Goal: Task Accomplishment & Management: Use online tool/utility

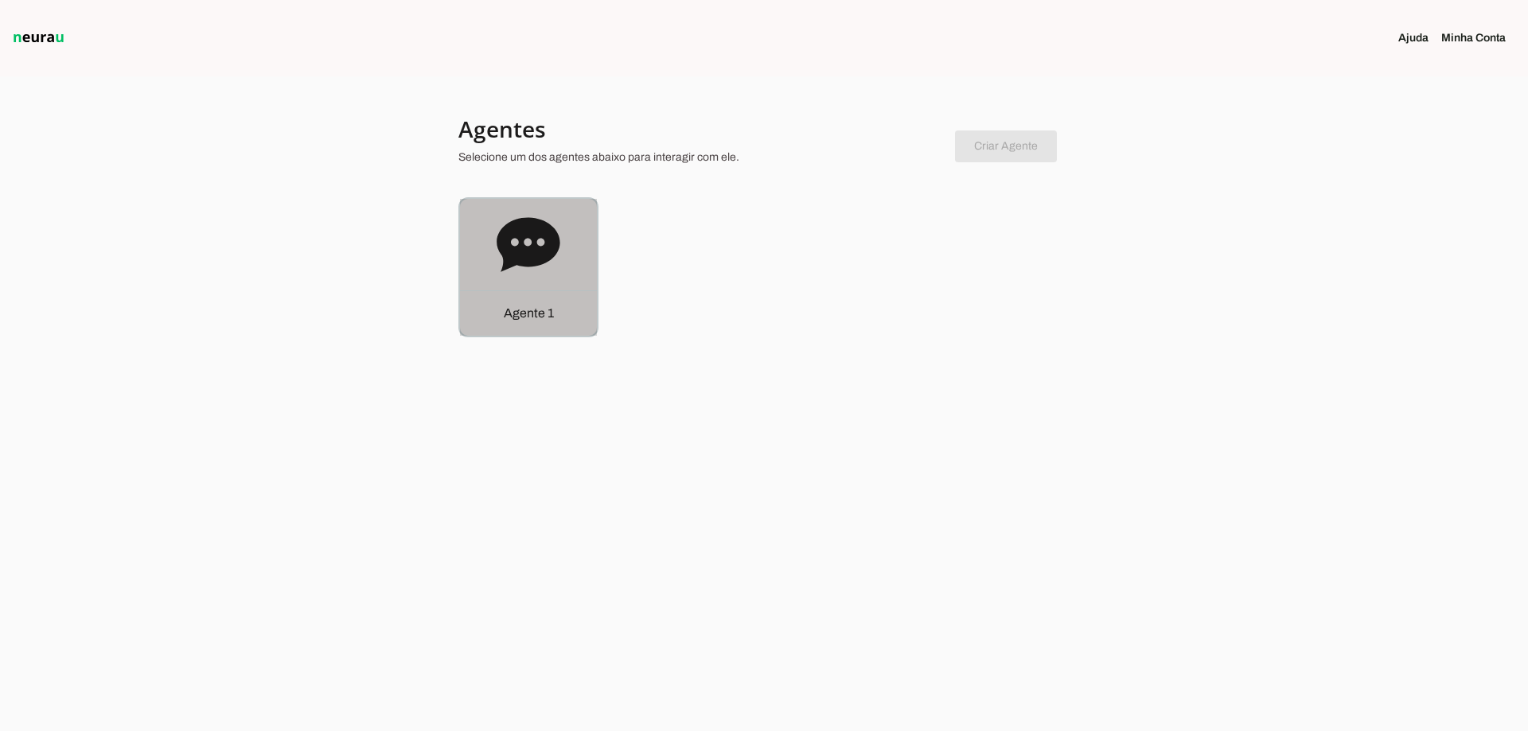
click at [502, 280] on div "Agente 1" at bounding box center [528, 267] width 137 height 137
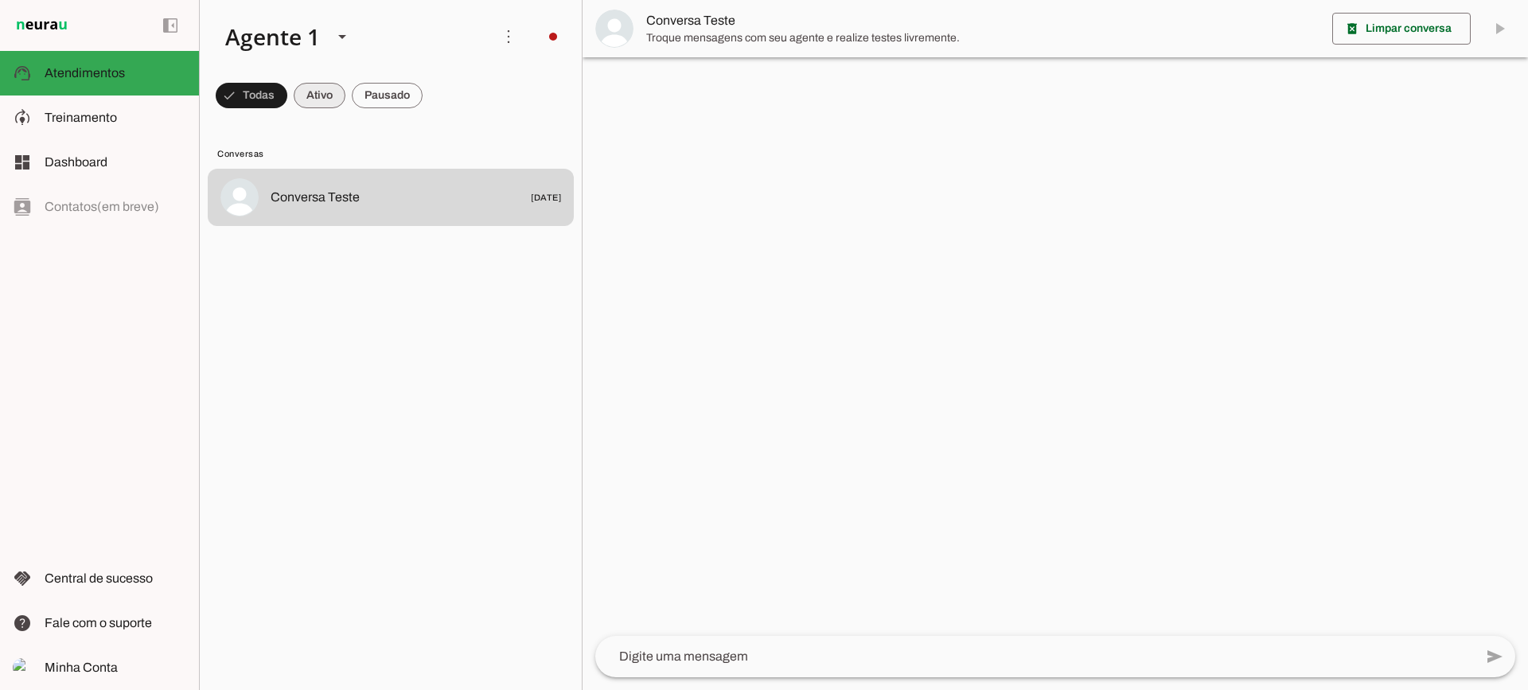
click at [333, 105] on span at bounding box center [320, 95] width 52 height 38
click at [394, 97] on span at bounding box center [387, 95] width 71 height 38
click at [321, 103] on span at bounding box center [305, 95] width 52 height 38
drag, startPoint x: 407, startPoint y: 91, endPoint x: 402, endPoint y: 14, distance: 77.4
click at [406, 91] on span at bounding box center [387, 95] width 71 height 38
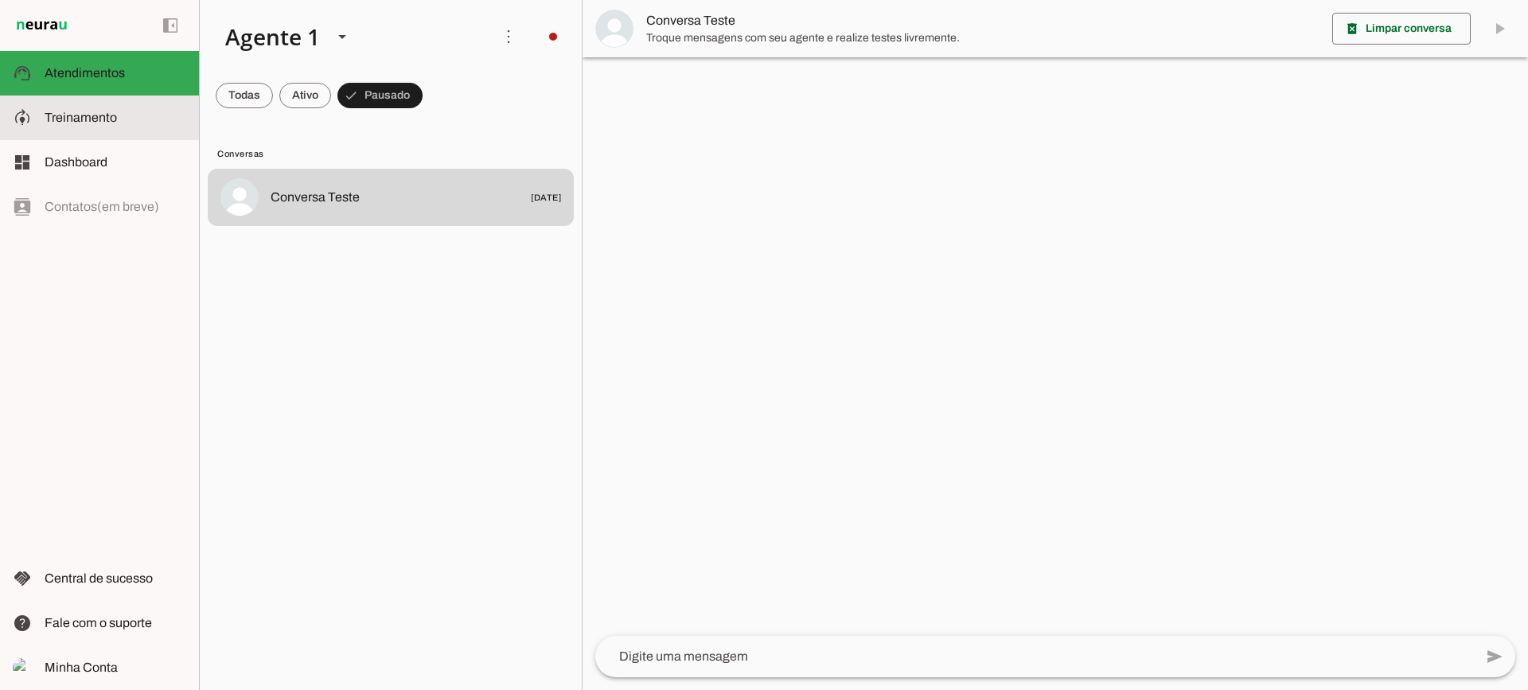
click at [136, 130] on md-item "model_training Treinamento Treinamento" at bounding box center [99, 117] width 199 height 45
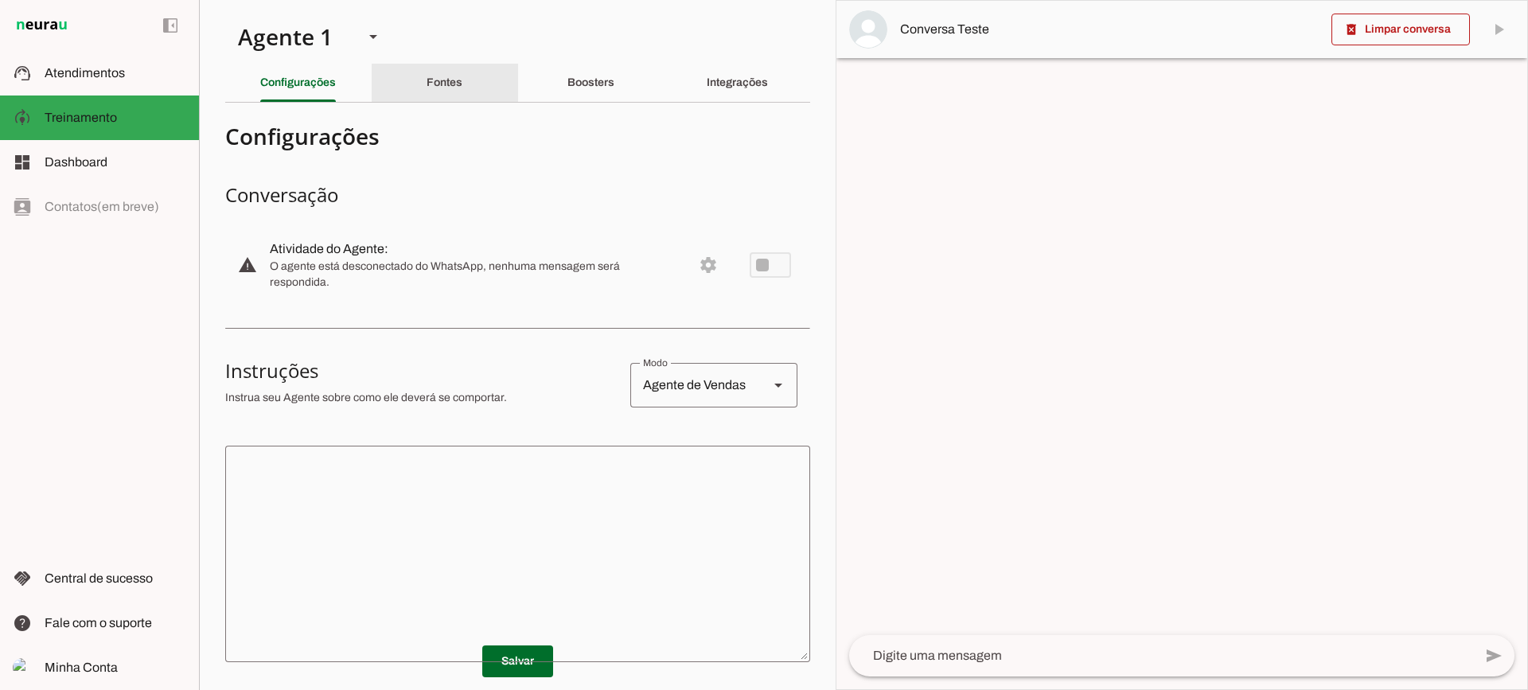
click at [445, 95] on div "Fontes" at bounding box center [444, 83] width 36 height 38
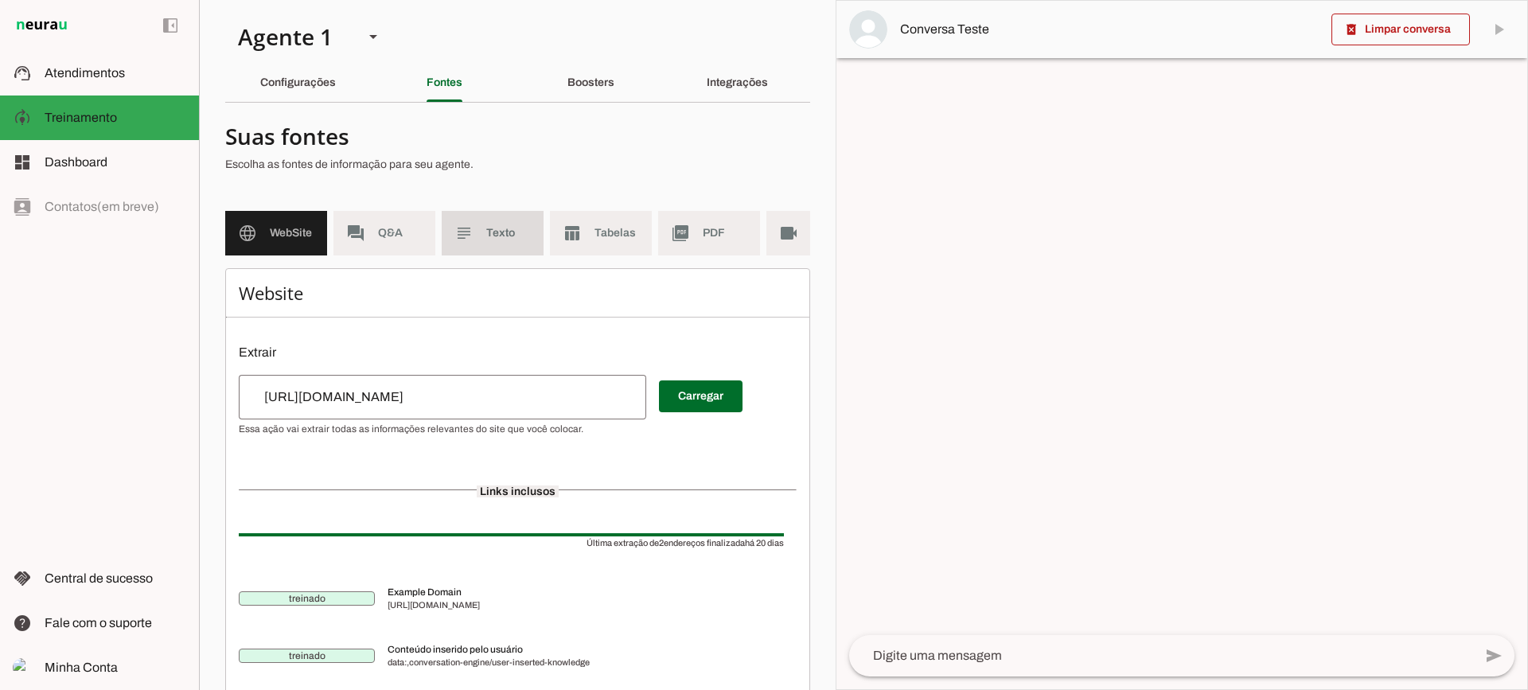
click at [510, 236] on span "Texto" at bounding box center [508, 233] width 45 height 16
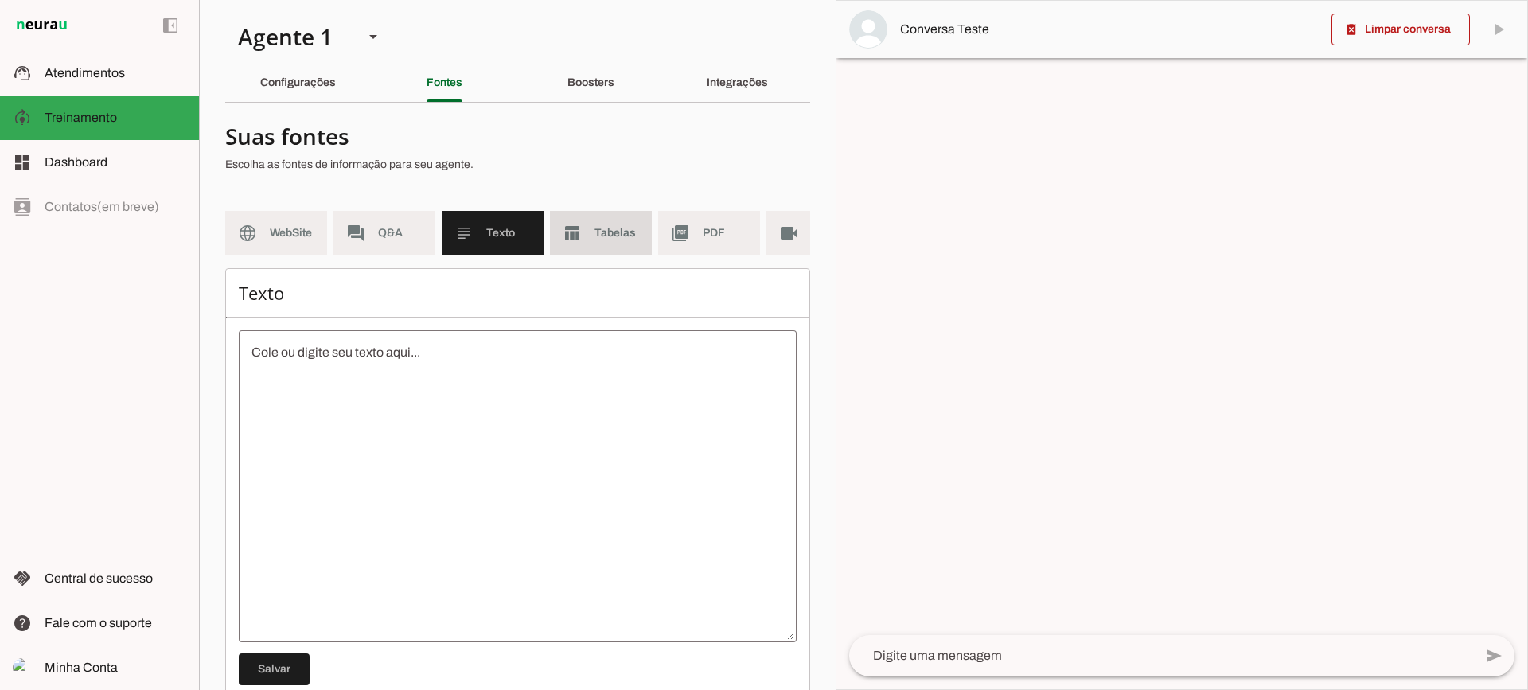
click at [598, 243] on md-item "table_chart Tabelas" at bounding box center [601, 233] width 102 height 45
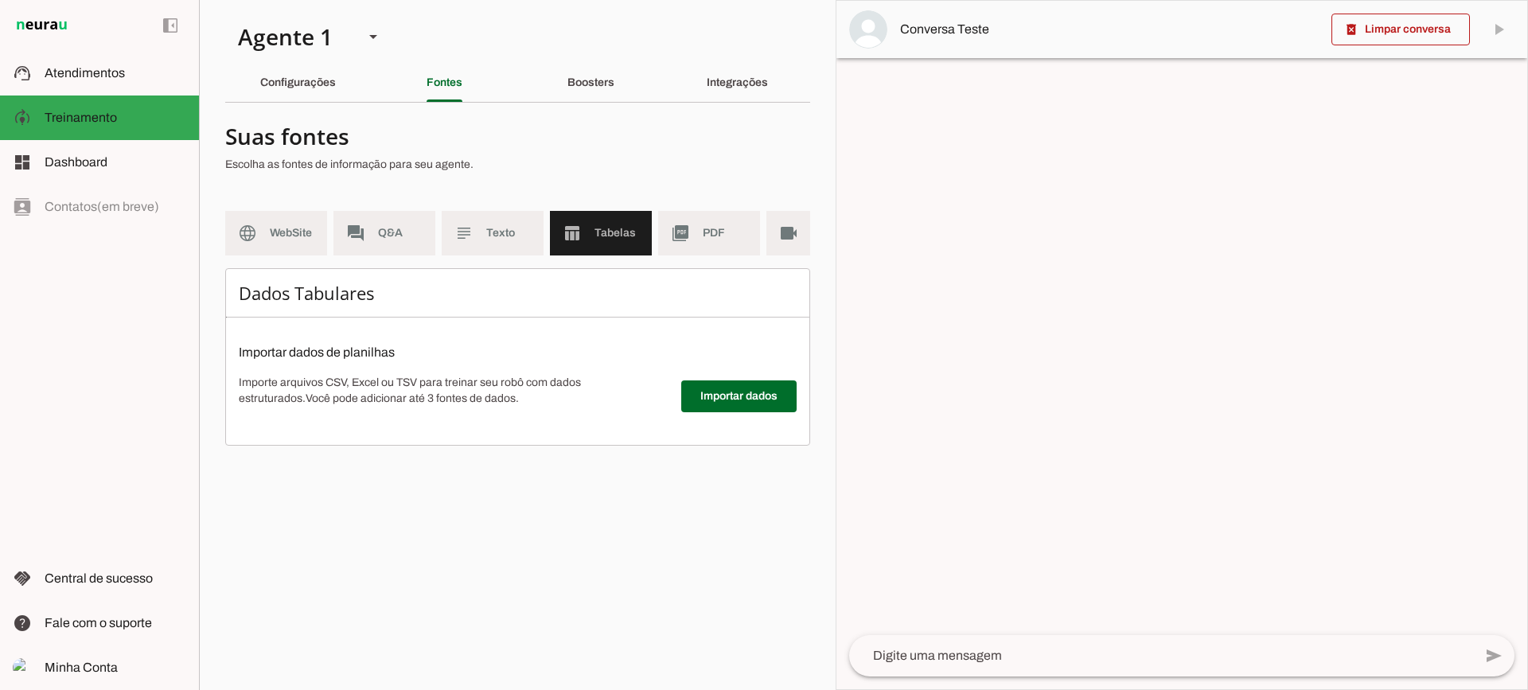
scroll to position [0, 58]
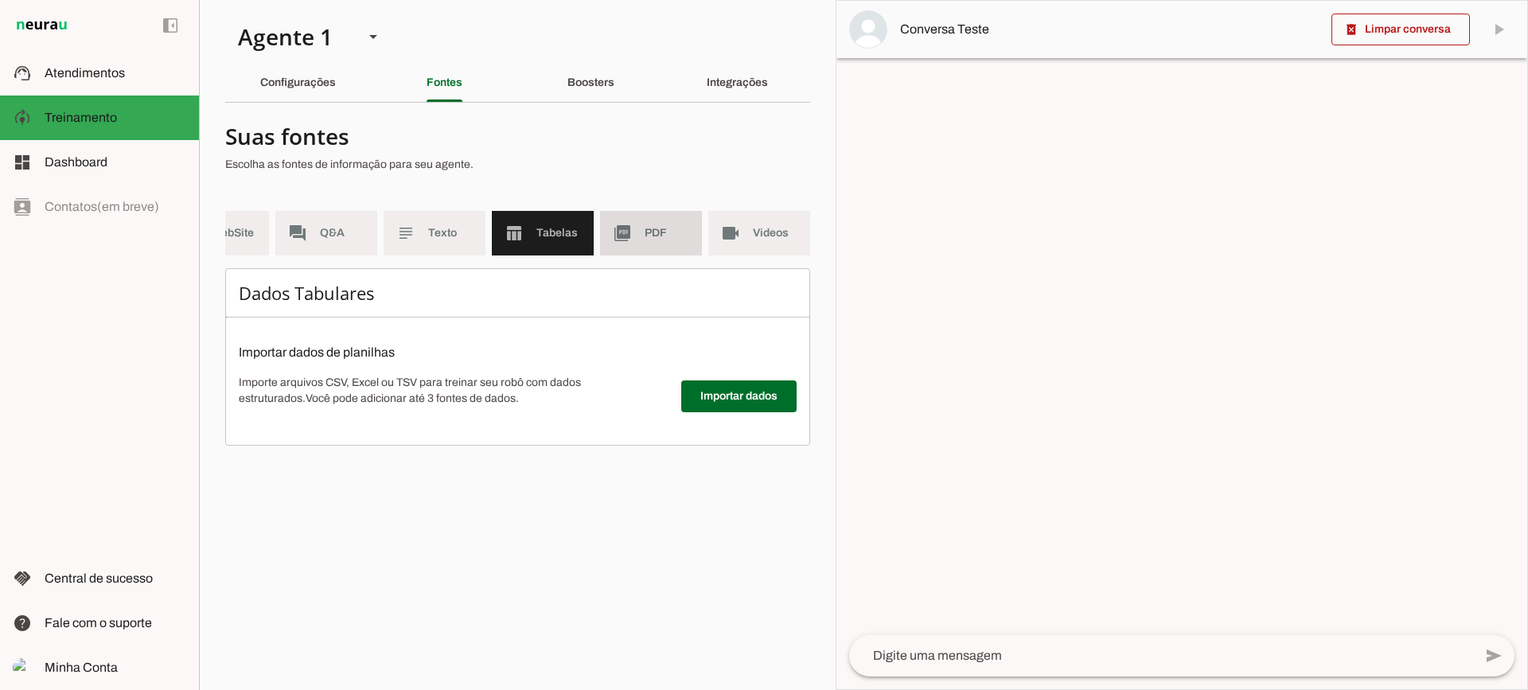
click at [661, 229] on span "PDF" at bounding box center [666, 233] width 45 height 16
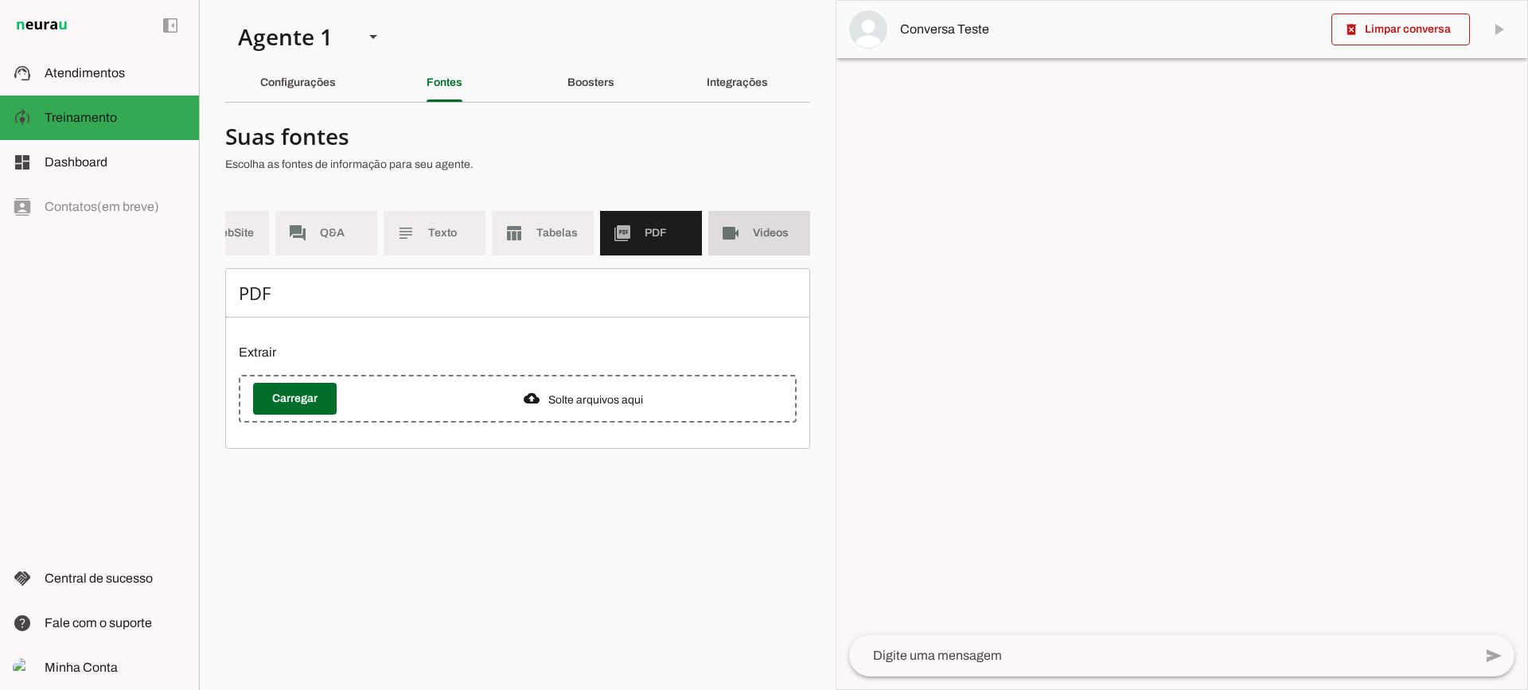
click at [754, 238] on span "Videos" at bounding box center [775, 233] width 45 height 16
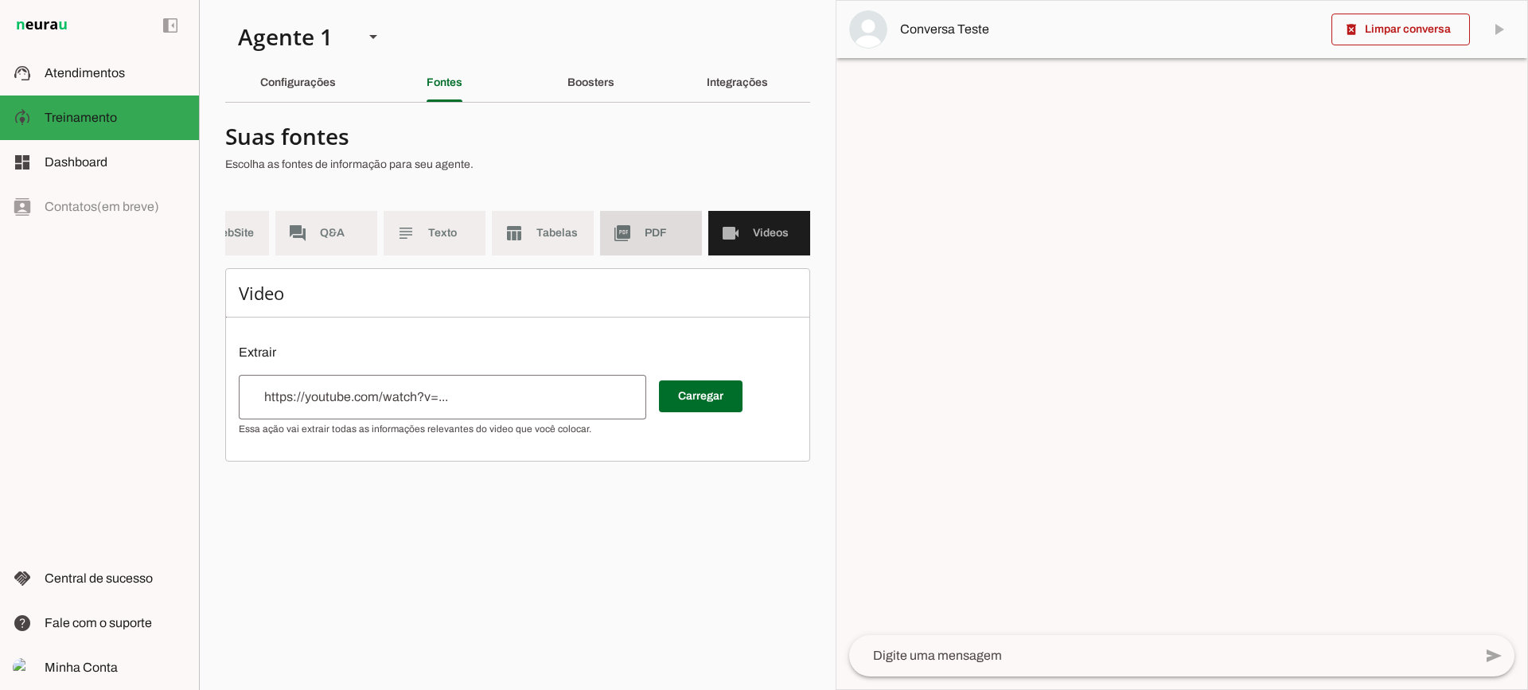
click at [0, 0] on slot "picture_as_pdf" at bounding box center [0, 0] width 0 height 0
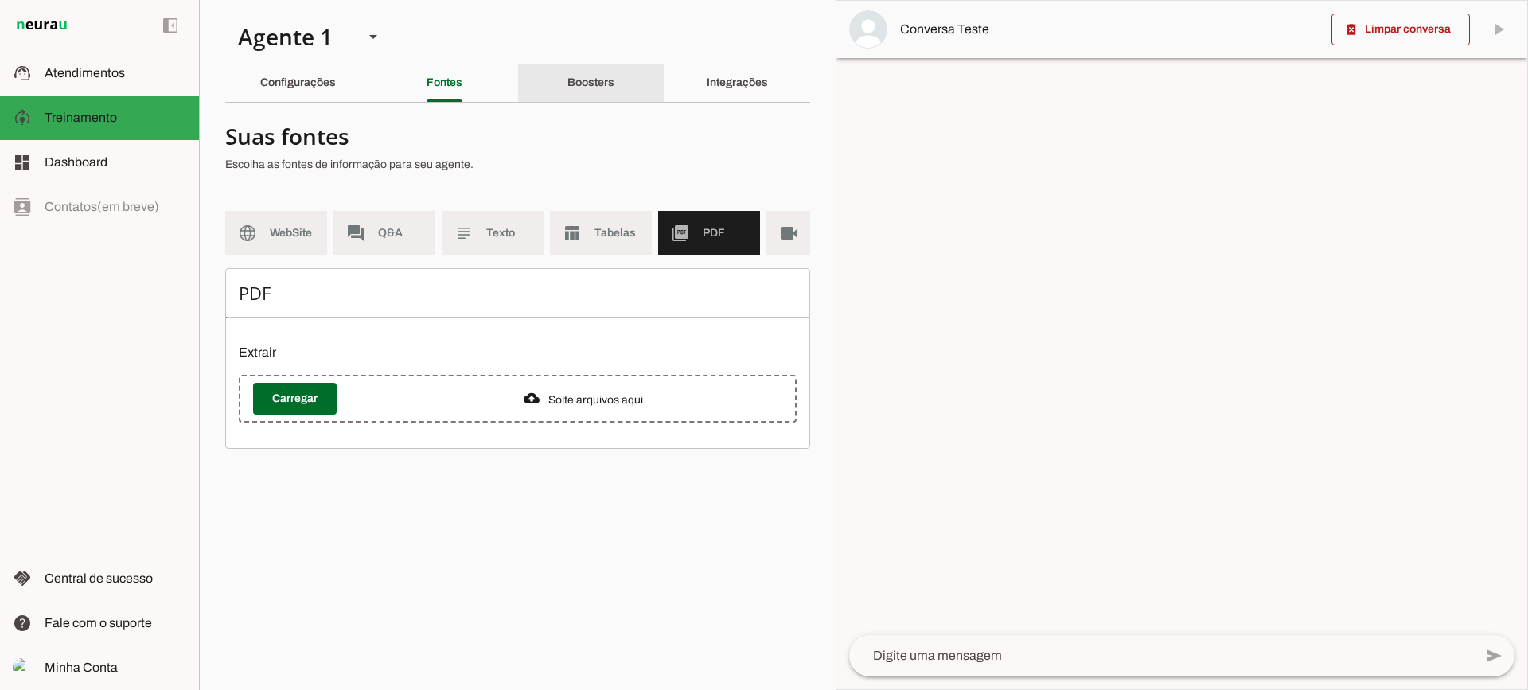
click at [571, 93] on div "Boosters" at bounding box center [590, 83] width 47 height 38
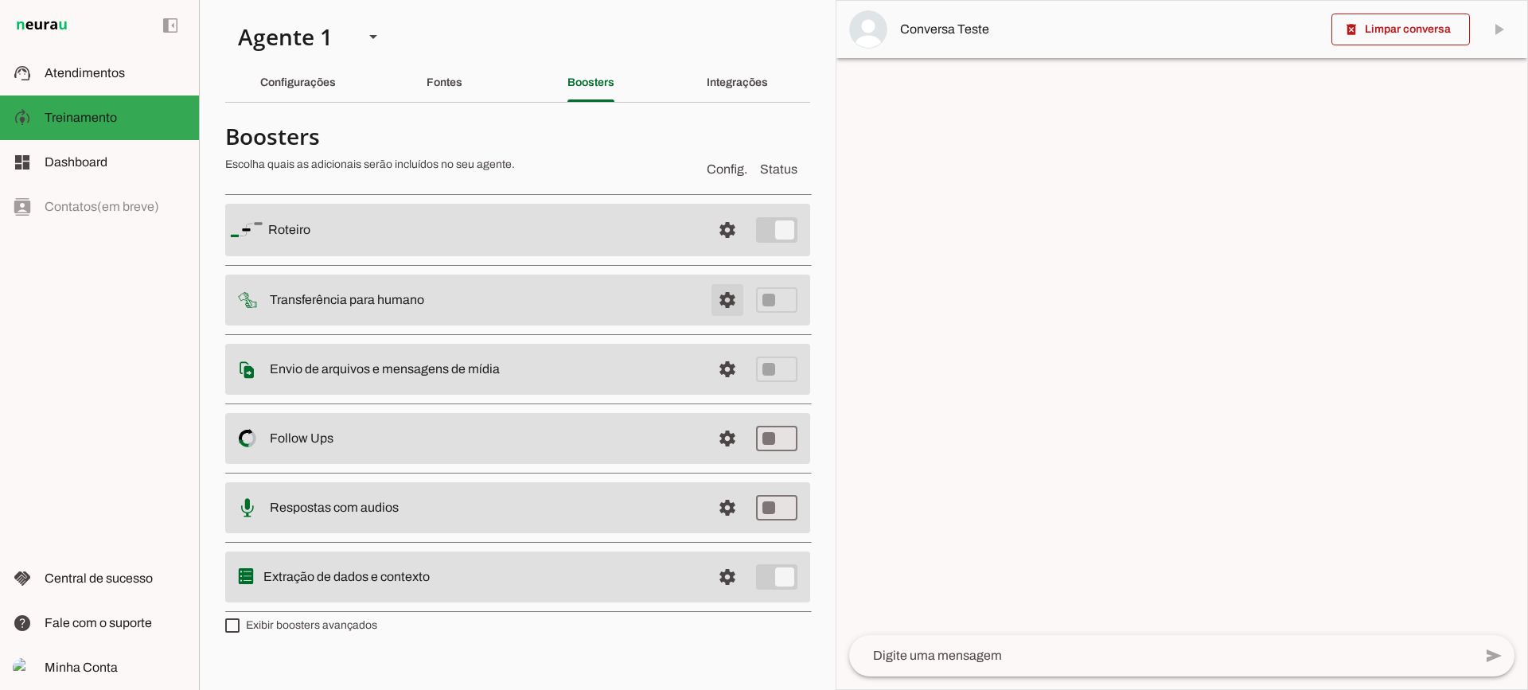
click at [738, 302] on span at bounding box center [727, 300] width 38 height 38
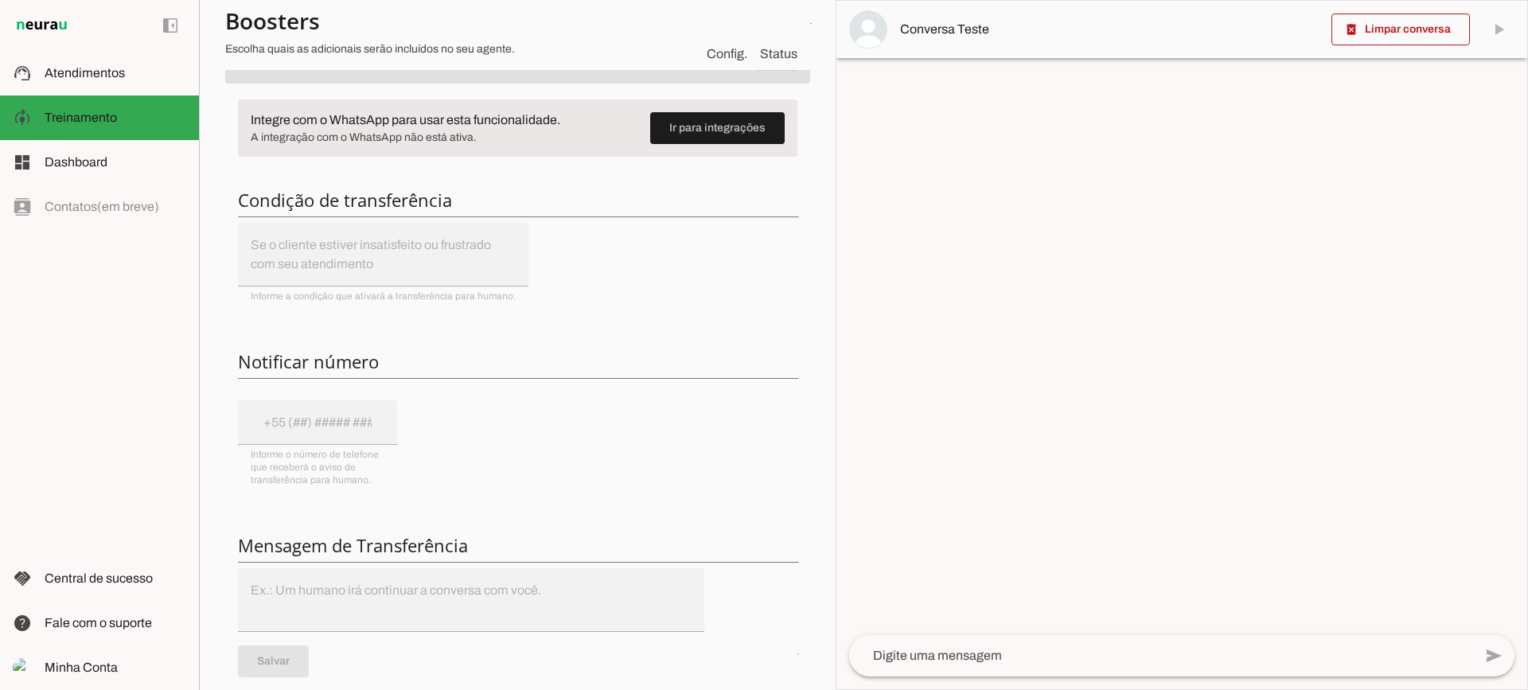
scroll to position [159, 0]
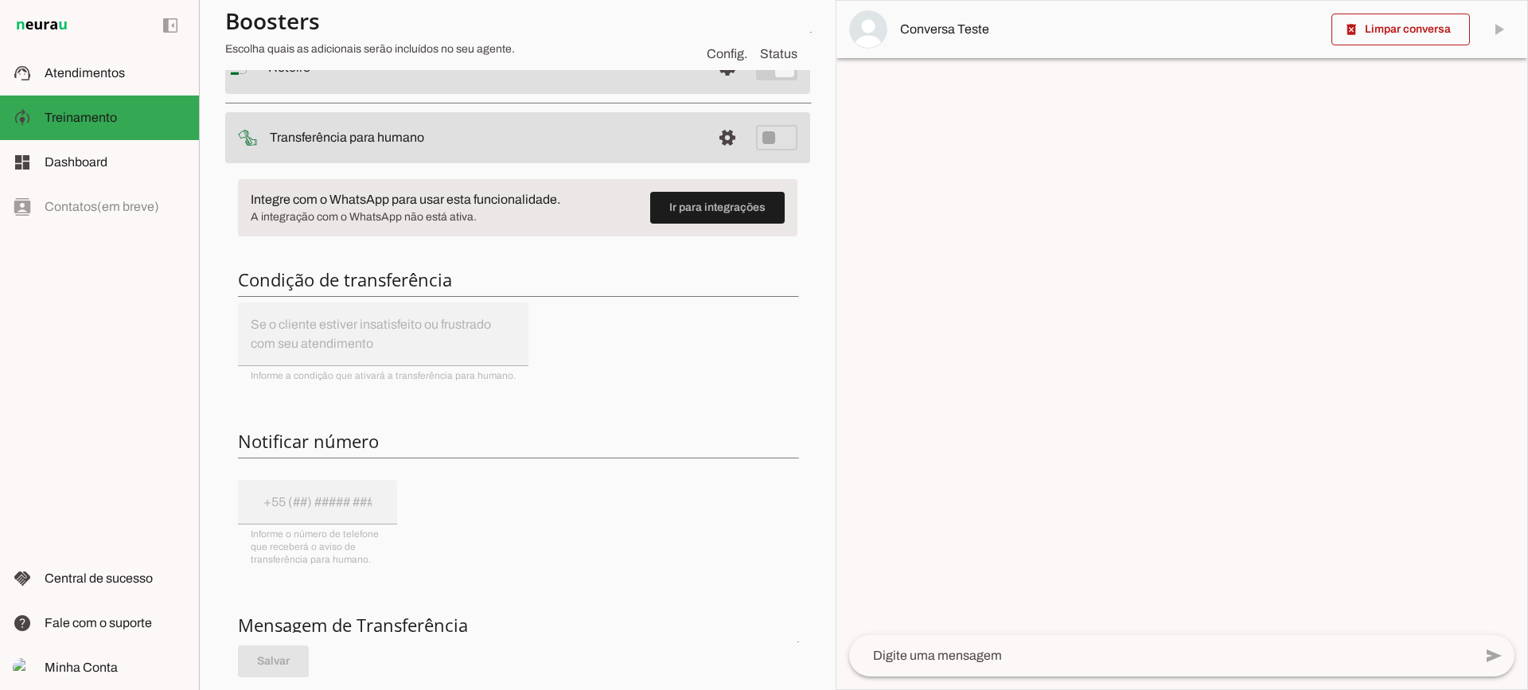
click at [708, 146] on span at bounding box center [727, 138] width 38 height 38
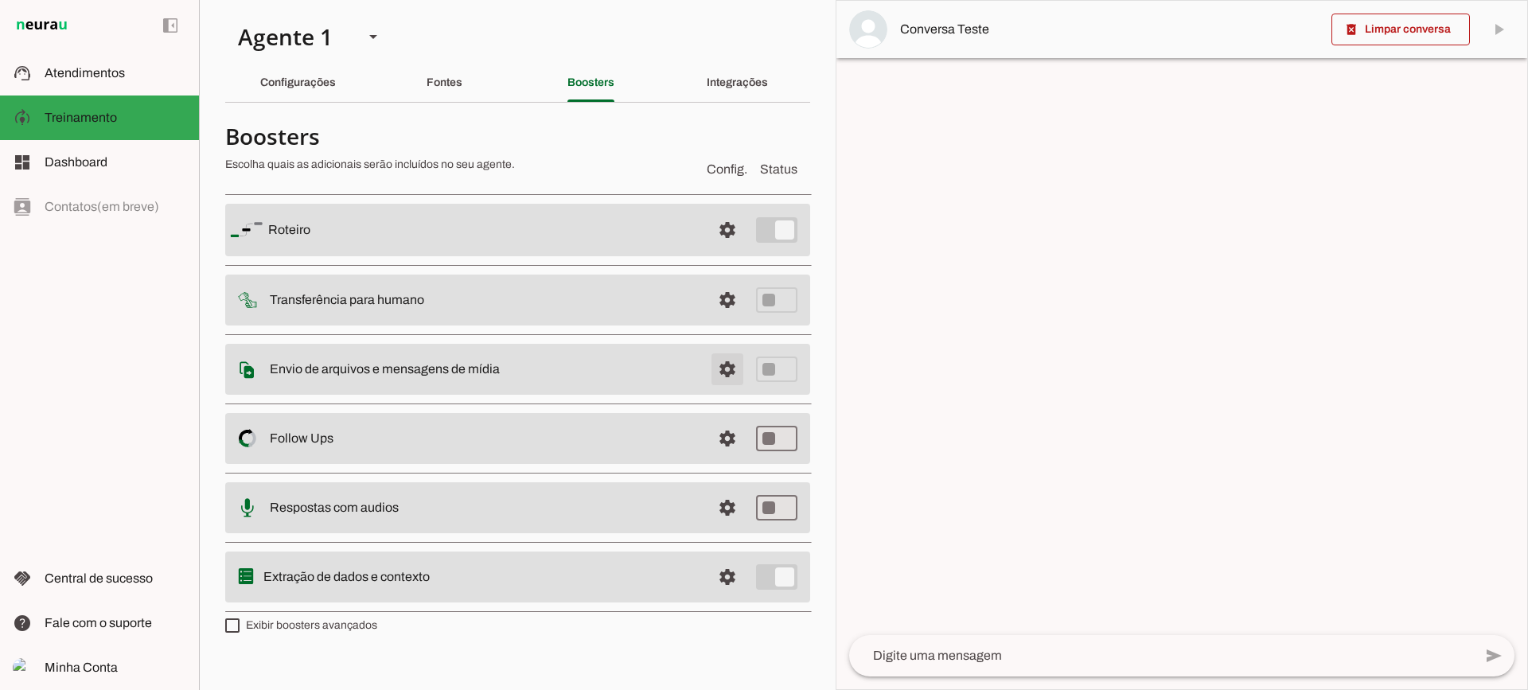
click at [726, 362] on span at bounding box center [727, 369] width 38 height 38
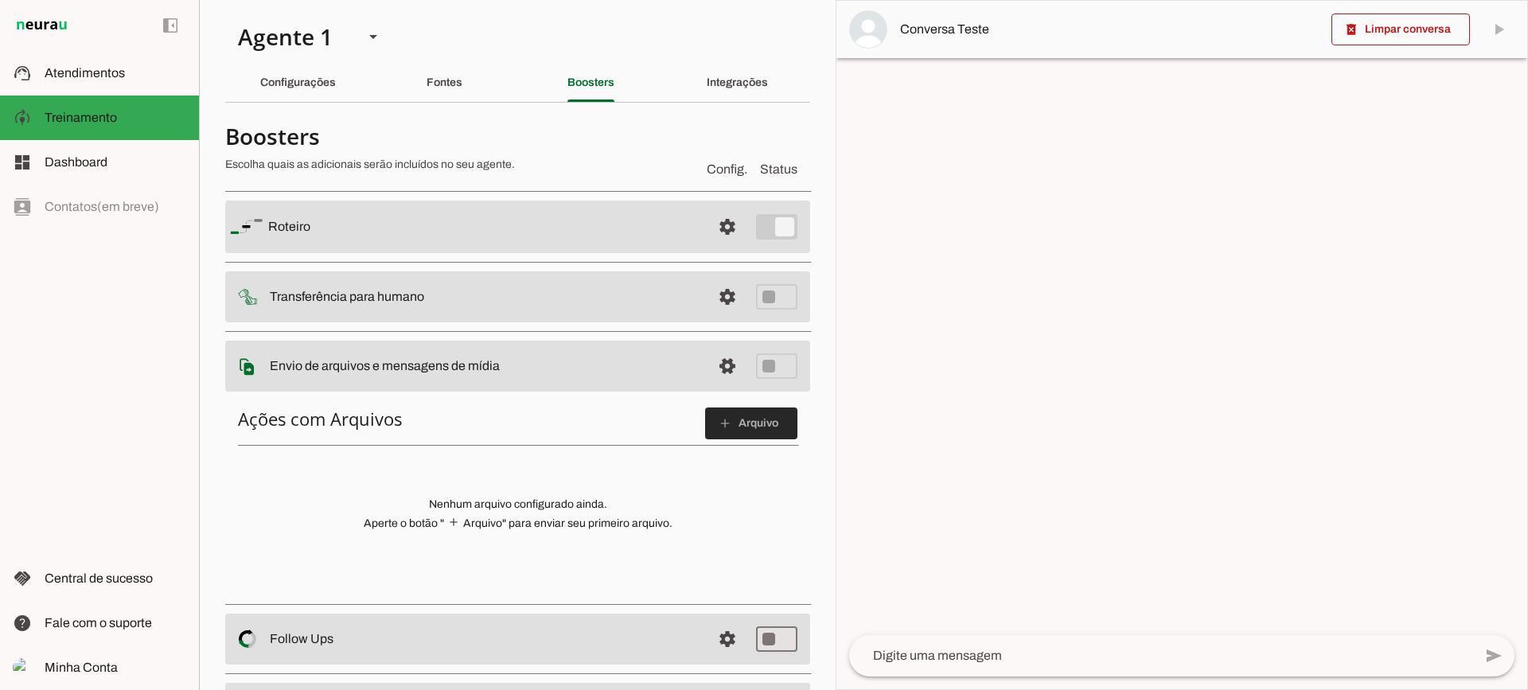
click at [784, 430] on span at bounding box center [751, 423] width 92 height 38
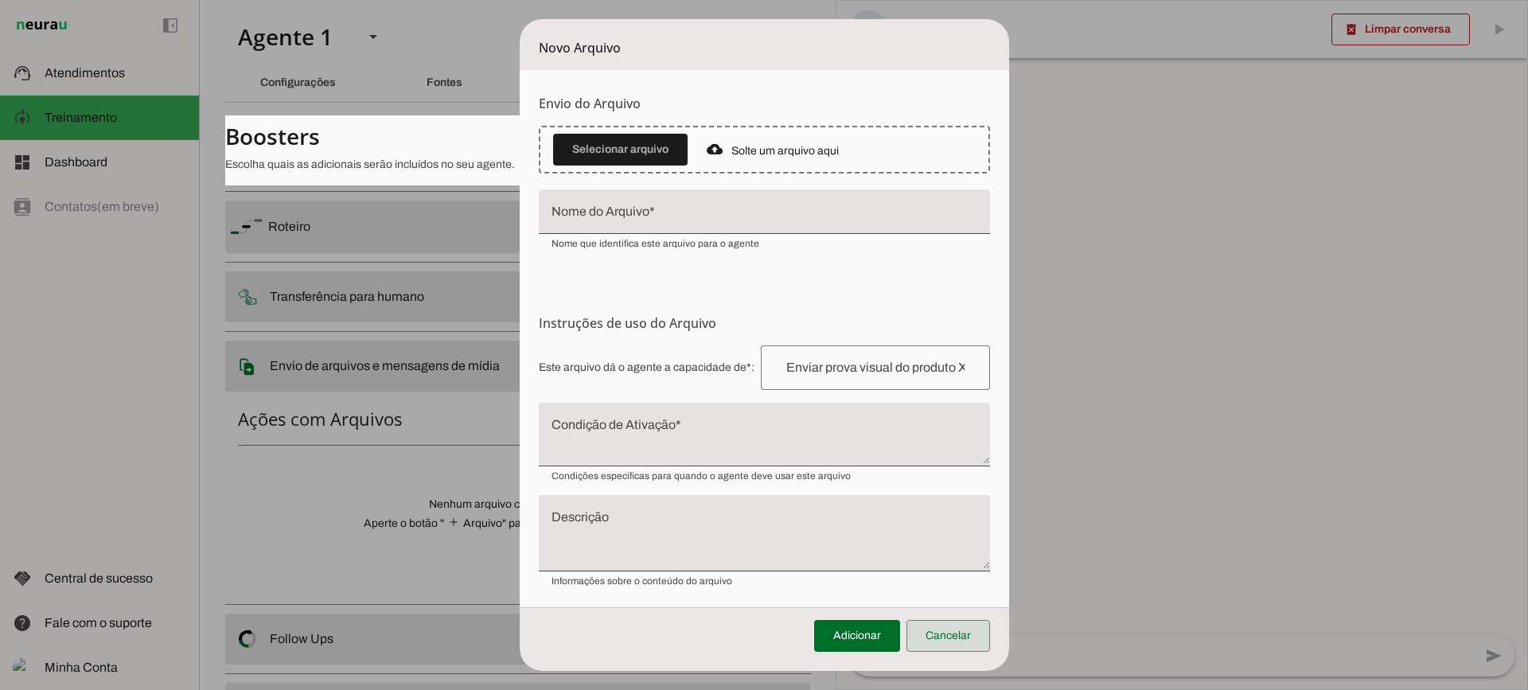
click at [929, 633] on span at bounding box center [948, 636] width 84 height 38
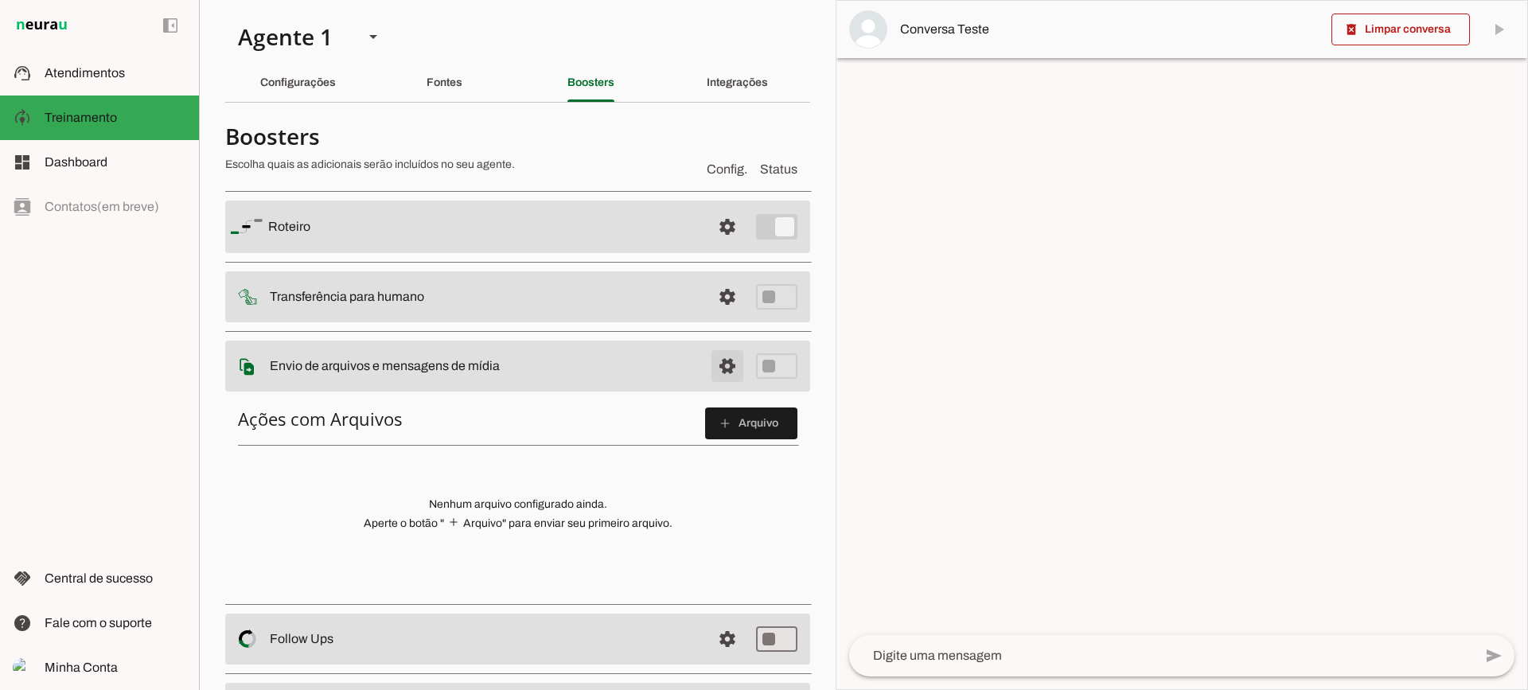
click at [708, 372] on span at bounding box center [727, 366] width 38 height 38
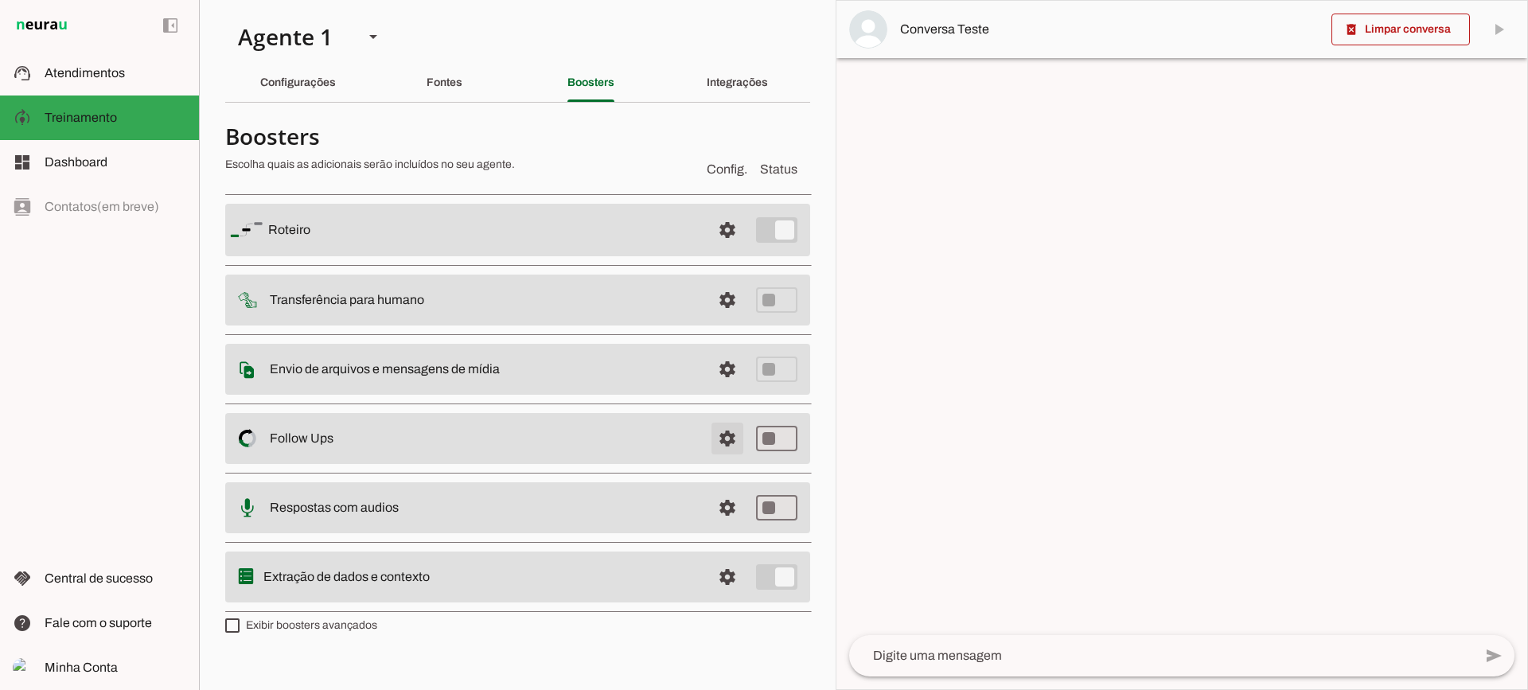
click at [726, 426] on span at bounding box center [727, 438] width 38 height 38
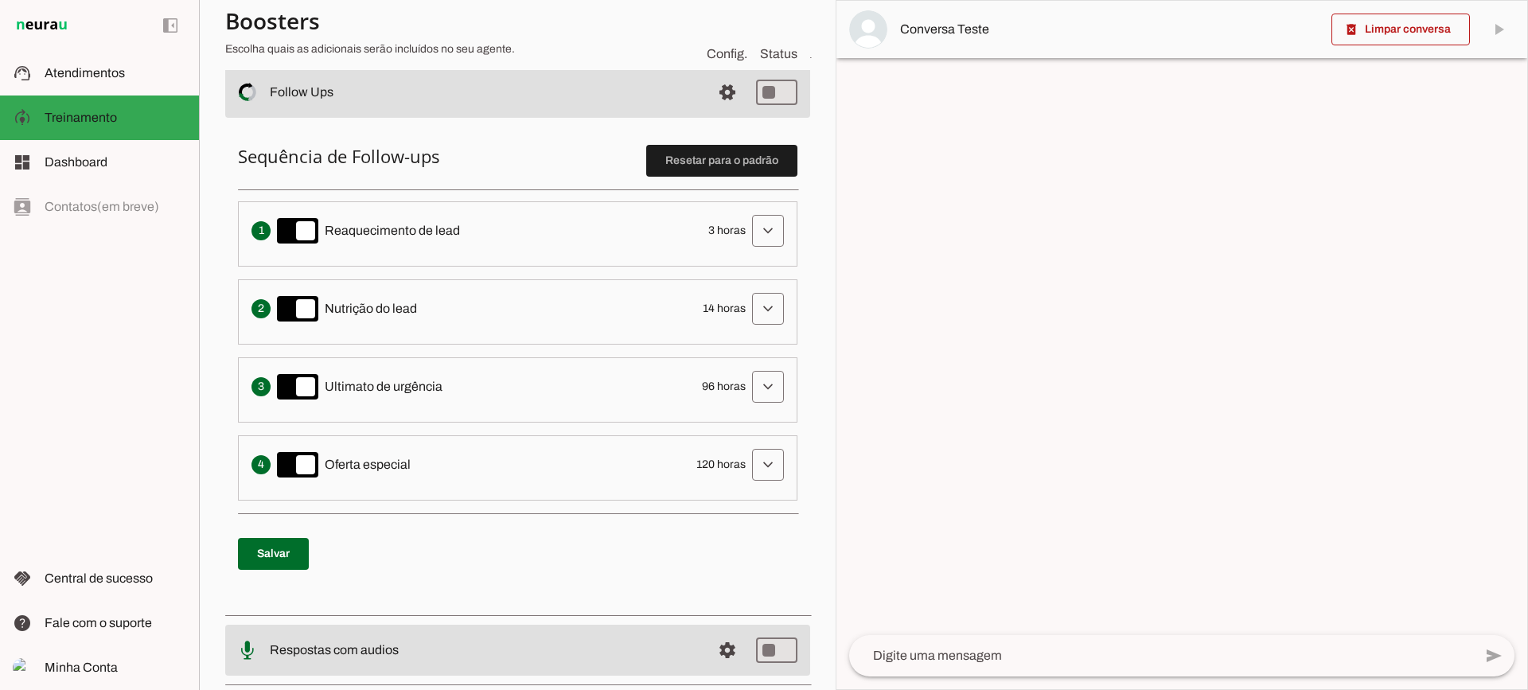
scroll to position [318, 0]
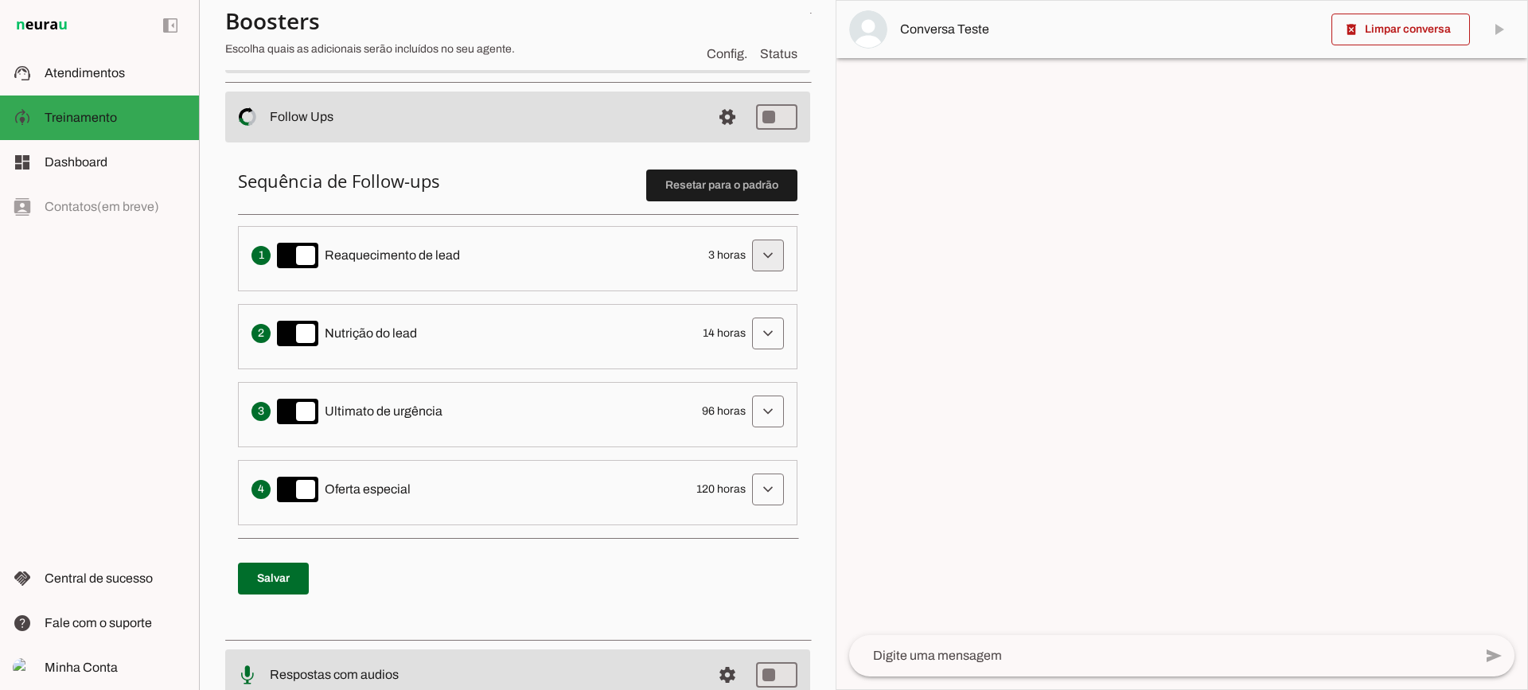
click at [769, 247] on span at bounding box center [768, 255] width 38 height 38
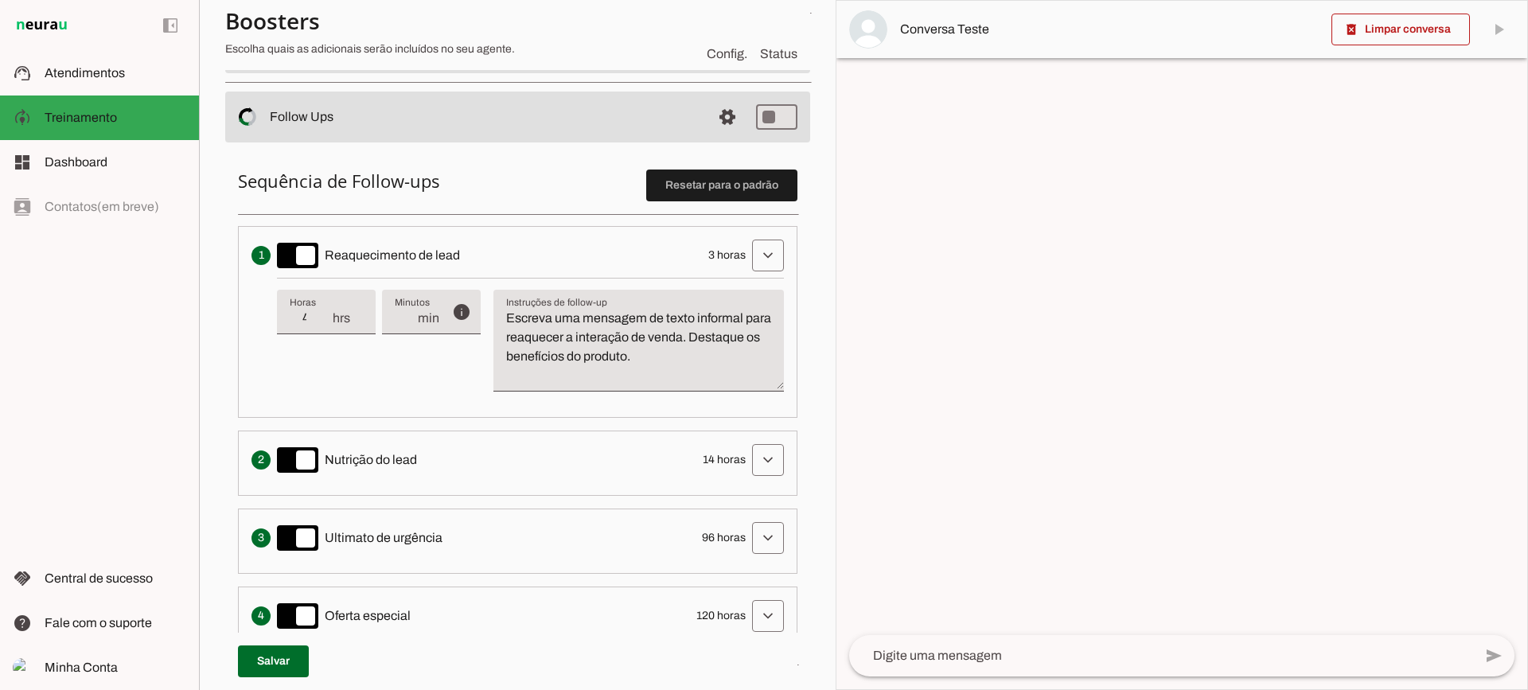
type input "4"
type md-filled-text-field "4"
click at [325, 315] on input "4" at bounding box center [310, 318] width 41 height 19
type input "5"
type md-filled-text-field "5"
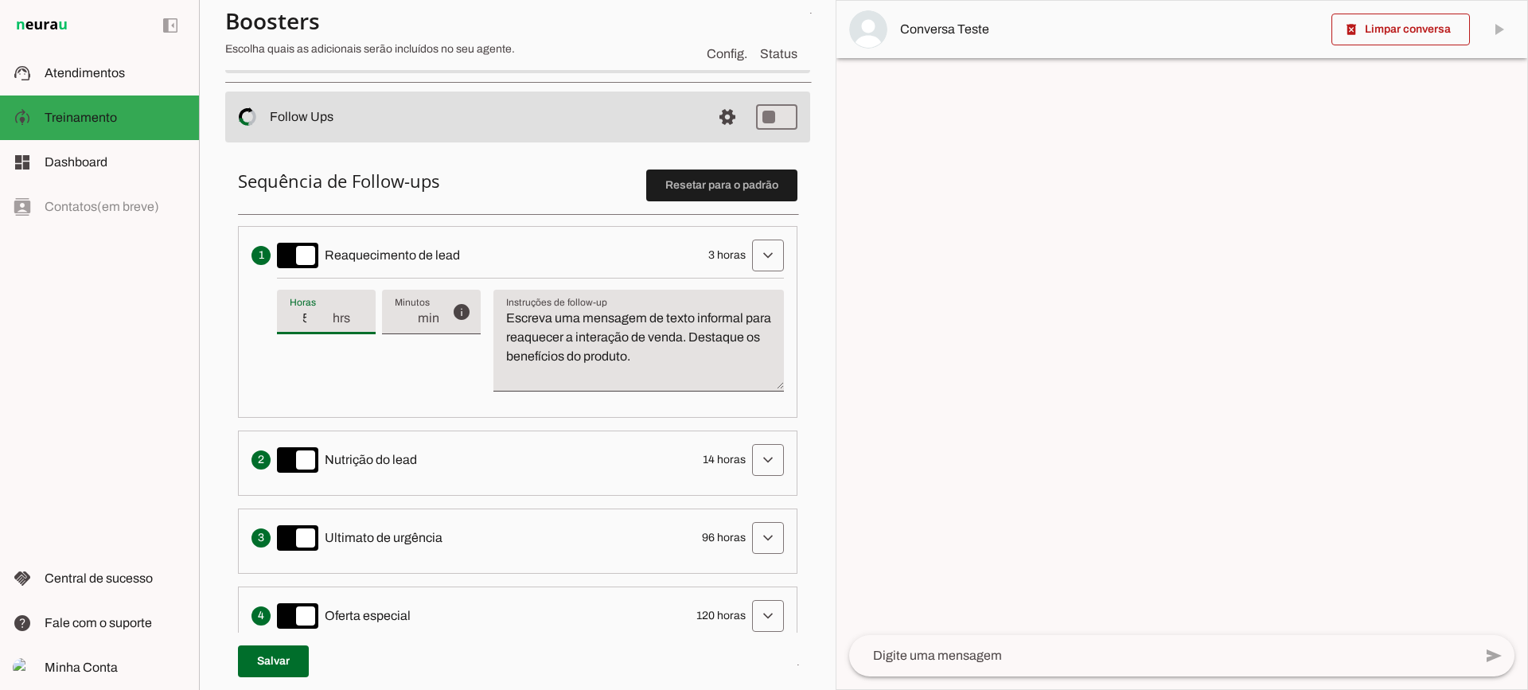
click at [325, 315] on input "5" at bounding box center [310, 318] width 41 height 19
type input "4"
type md-filled-text-field "4"
click at [325, 327] on input "4" at bounding box center [310, 318] width 41 height 19
type input "3"
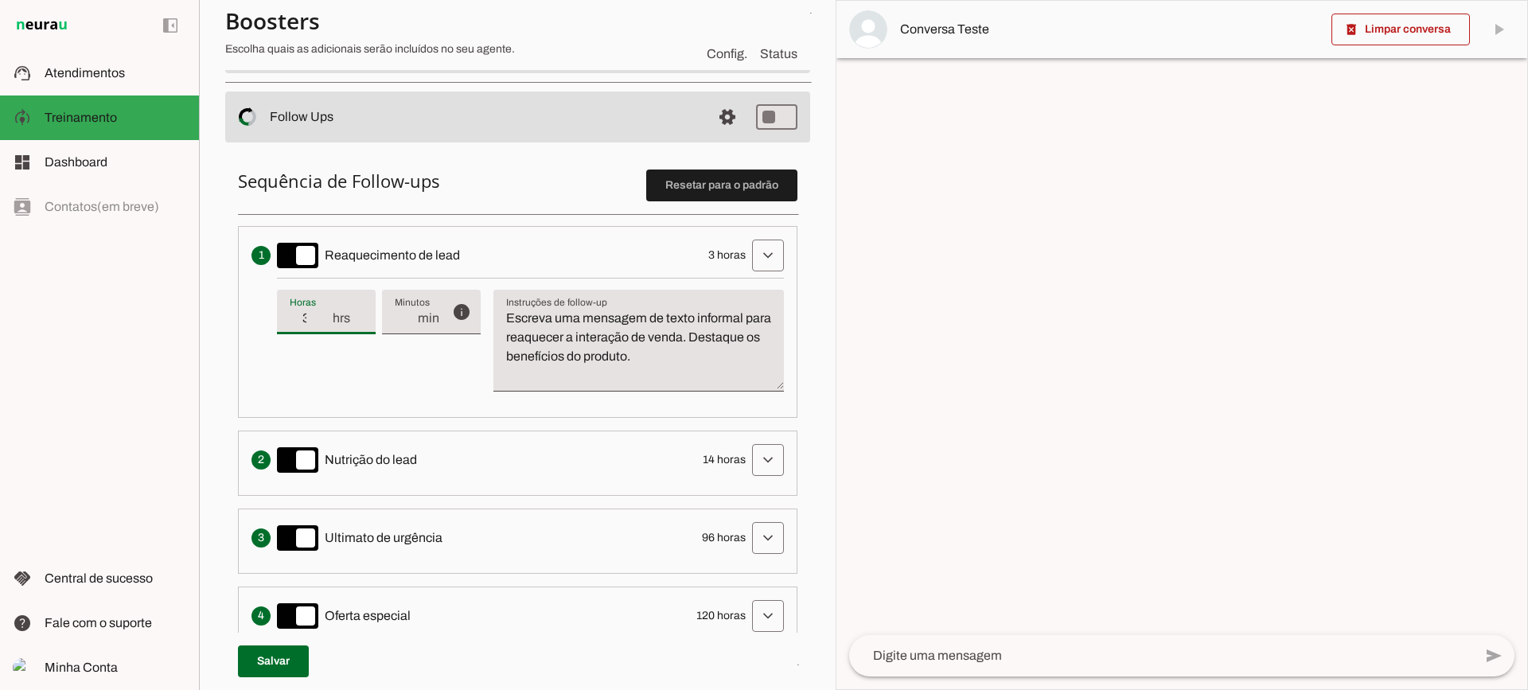
type md-filled-text-field "3"
click at [325, 327] on input "3" at bounding box center [310, 318] width 41 height 19
type input "2"
type md-filled-text-field "2"
click at [325, 327] on input "2" at bounding box center [310, 318] width 41 height 19
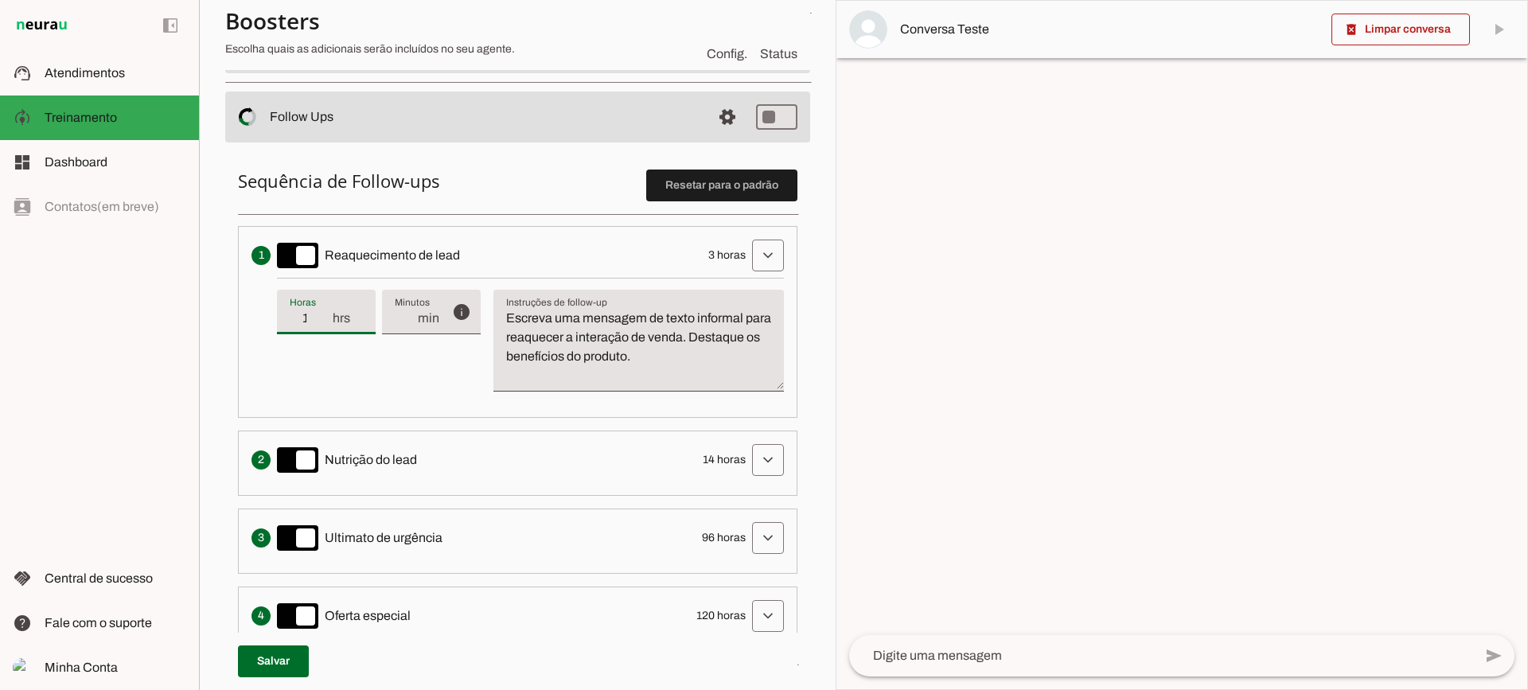
type input "1"
type md-filled-text-field "1"
click at [325, 327] on input "1" at bounding box center [310, 318] width 41 height 19
type input "2"
type md-filled-text-field "2"
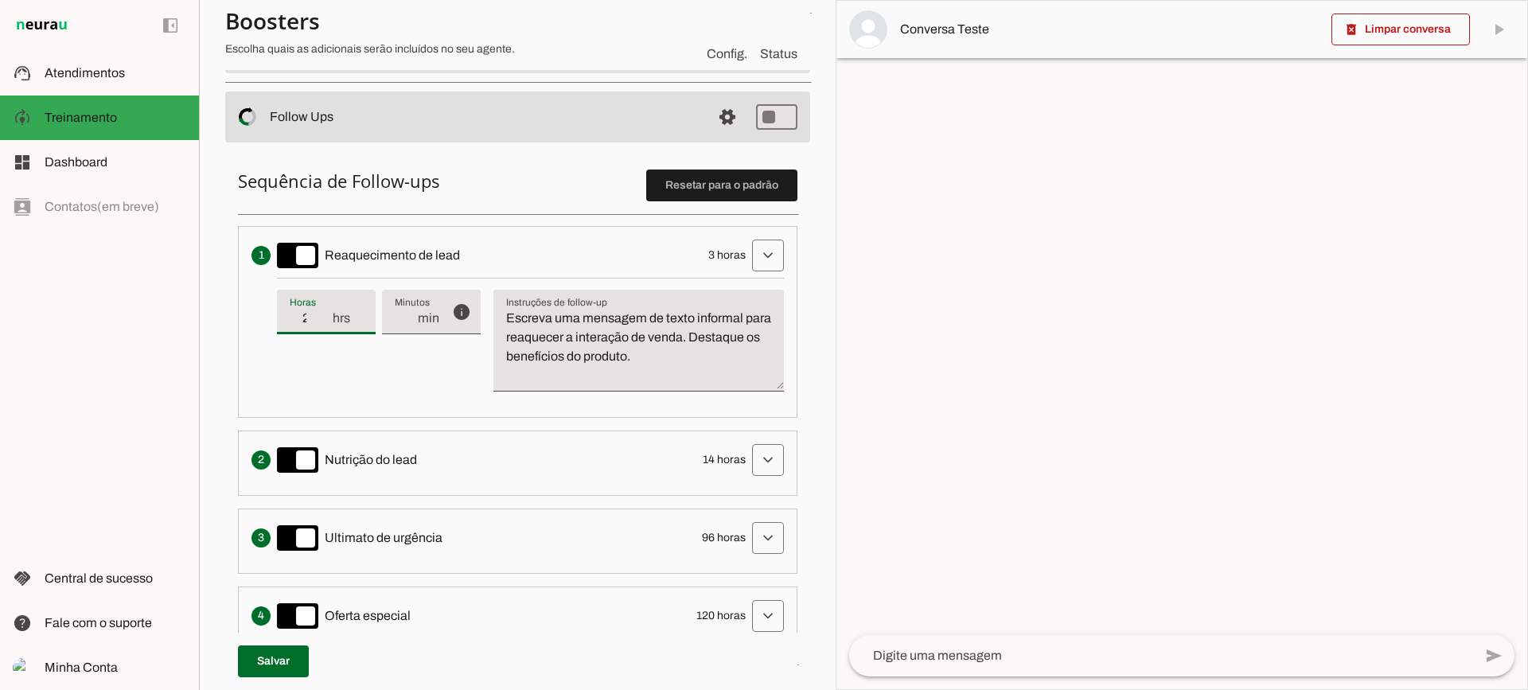
click at [321, 312] on input "2" at bounding box center [310, 318] width 41 height 19
type input "3"
type md-filled-text-field "3"
click at [321, 312] on input "3" at bounding box center [310, 318] width 41 height 19
click at [666, 353] on textarea "Escreva uma mensagem de texto informal para reaquecer a interação de venda. Des…" at bounding box center [638, 347] width 290 height 76
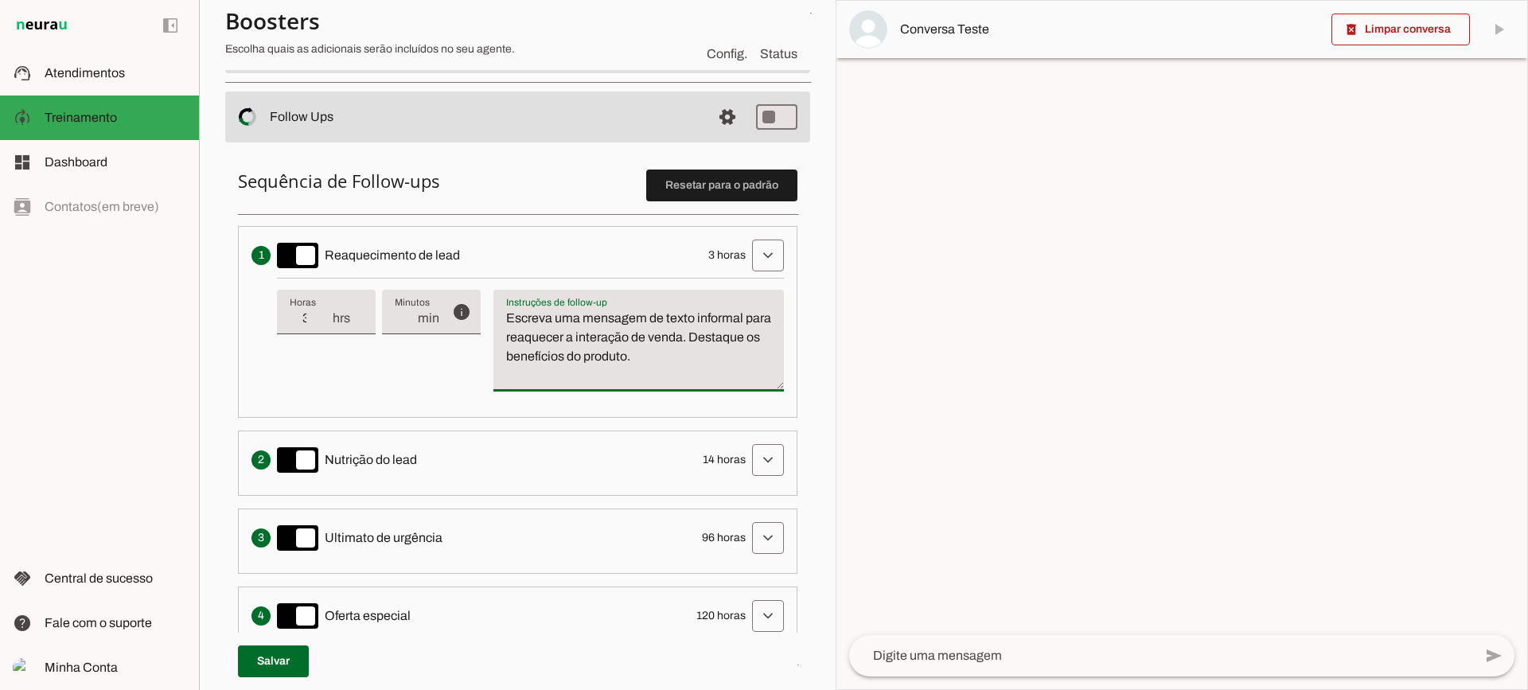
drag, startPoint x: 731, startPoint y: 355, endPoint x: 480, endPoint y: 278, distance: 263.0
click at [480, 278] on div "info Tempo de atraso / inatividade O tempo de atraso é o tempo de inatividade d…" at bounding box center [530, 341] width 507 height 126
type textarea "Escreva uma mensagem de texto informal para reaquecer a interação de venda. Des…"
click at [642, 356] on textarea "Escreva uma mensagem de texto informal para reaquecer a interação de venda. Des…" at bounding box center [638, 347] width 290 height 76
click at [760, 261] on span at bounding box center [768, 255] width 38 height 38
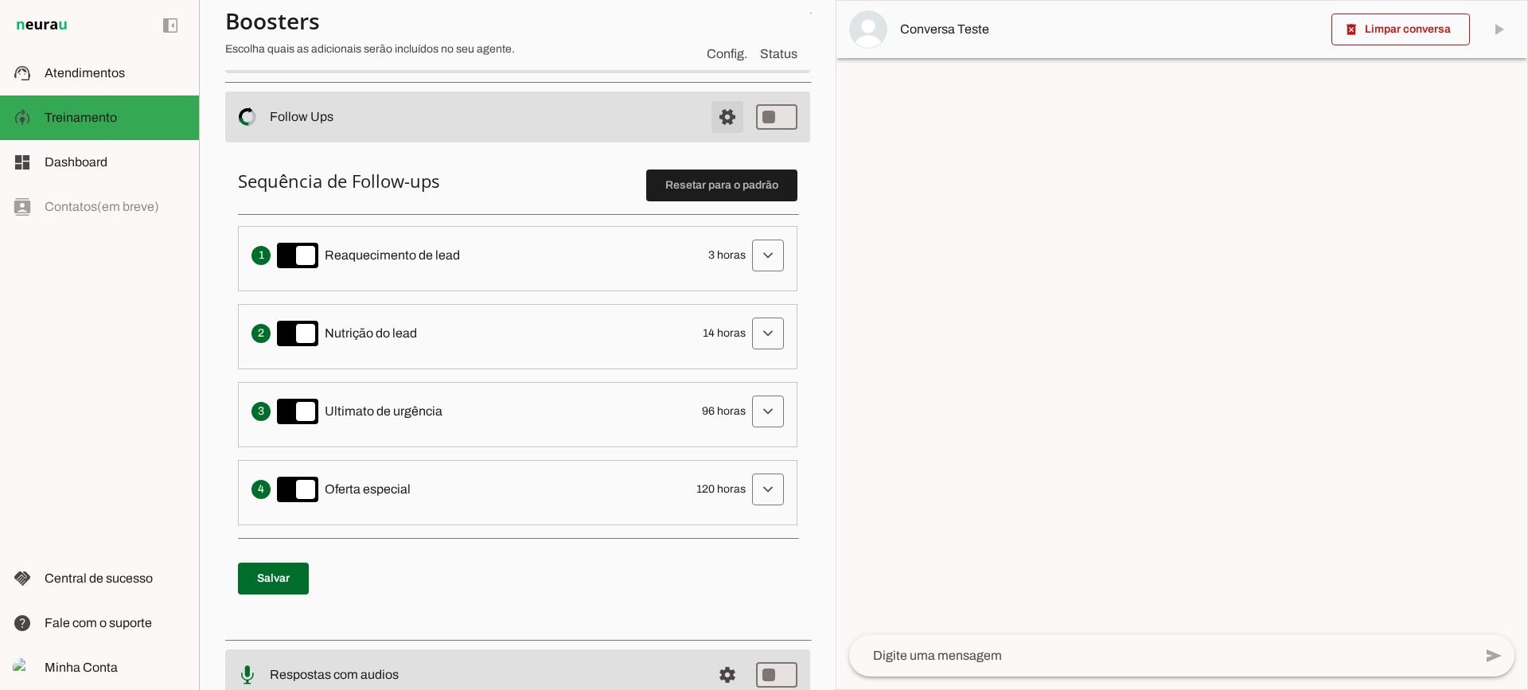
click at [708, 126] on span at bounding box center [727, 117] width 38 height 38
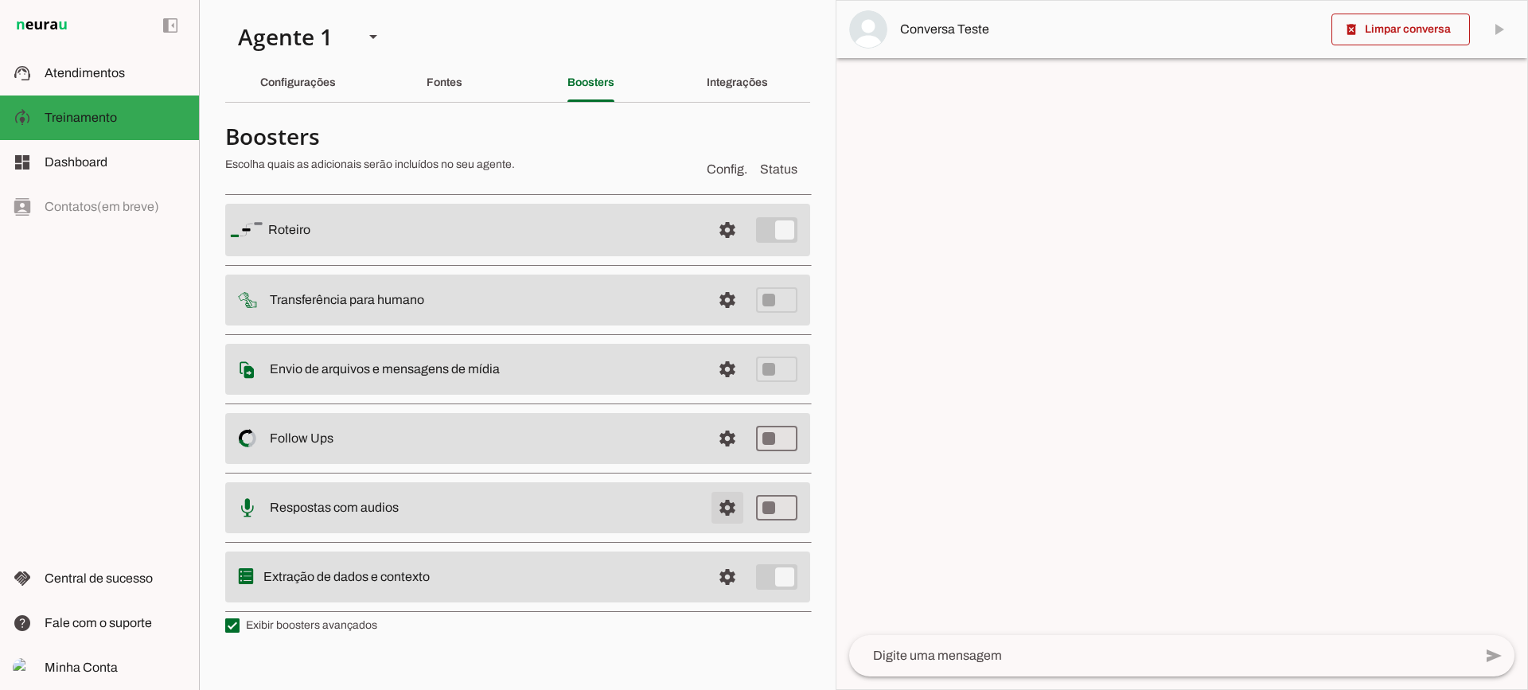
click at [714, 514] on span at bounding box center [727, 507] width 38 height 38
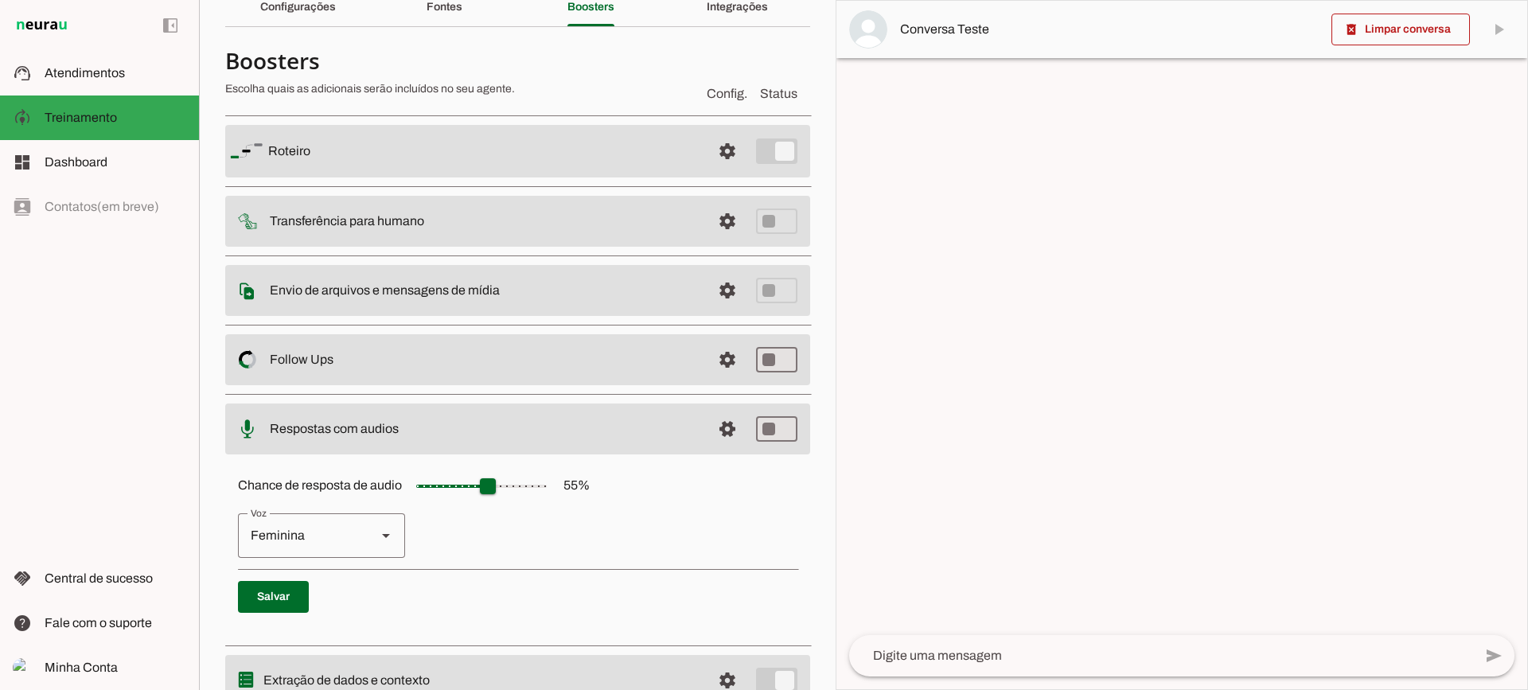
scroll to position [146, 0]
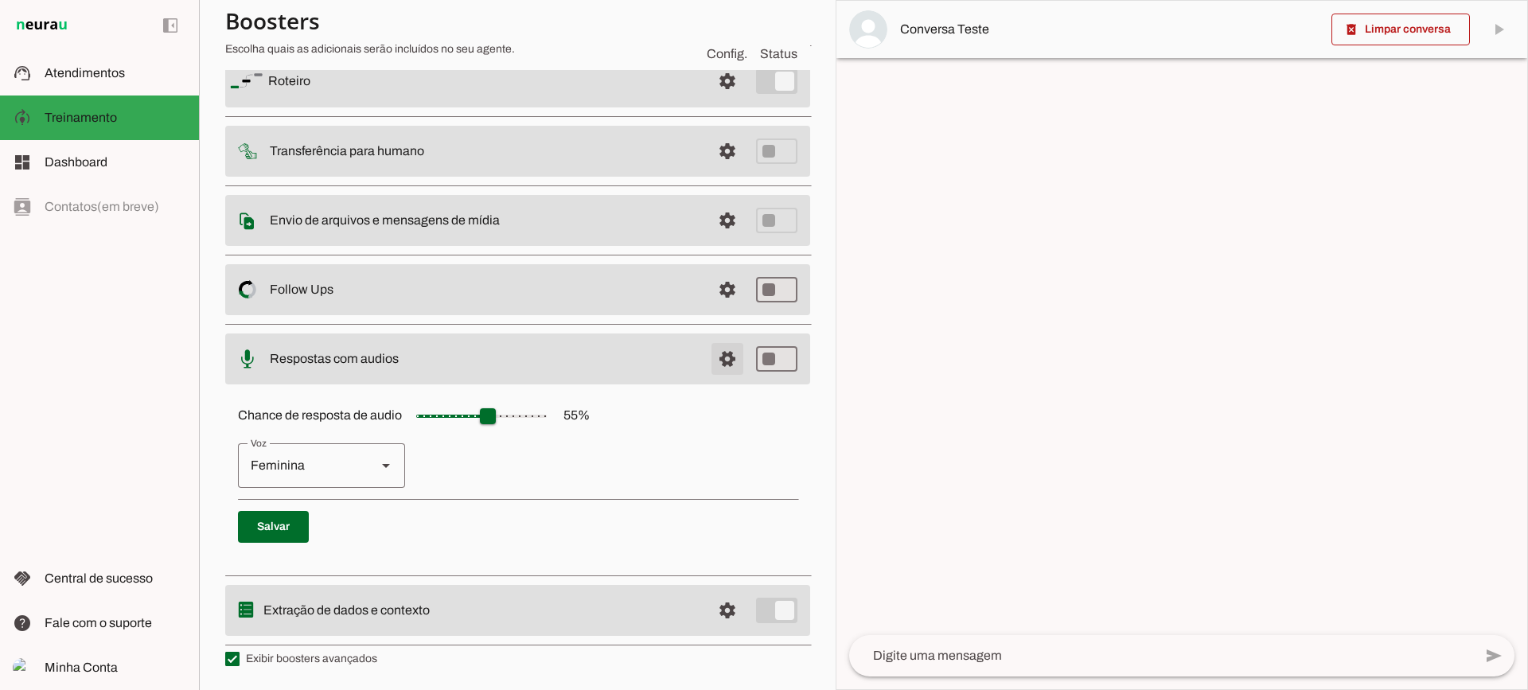
click at [716, 352] on span at bounding box center [727, 359] width 38 height 38
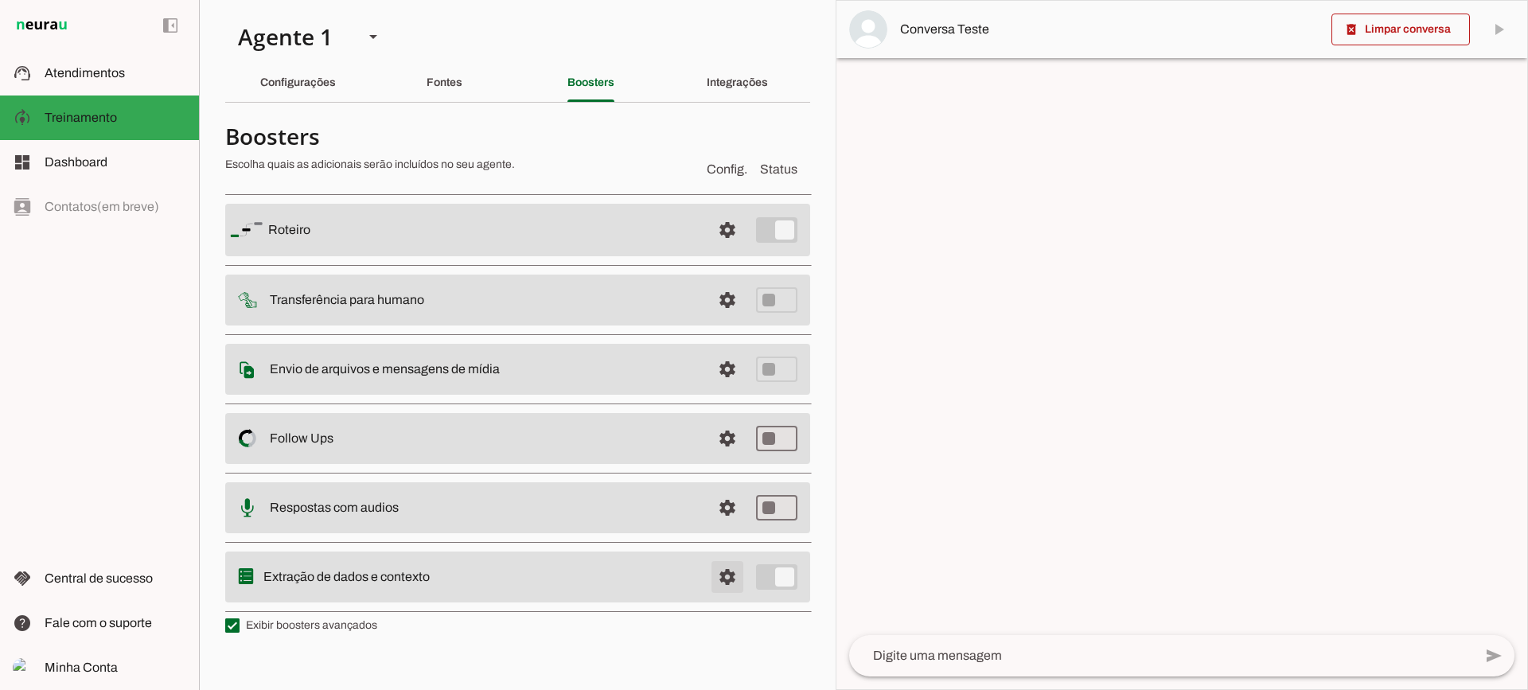
click at [727, 566] on span at bounding box center [727, 577] width 38 height 38
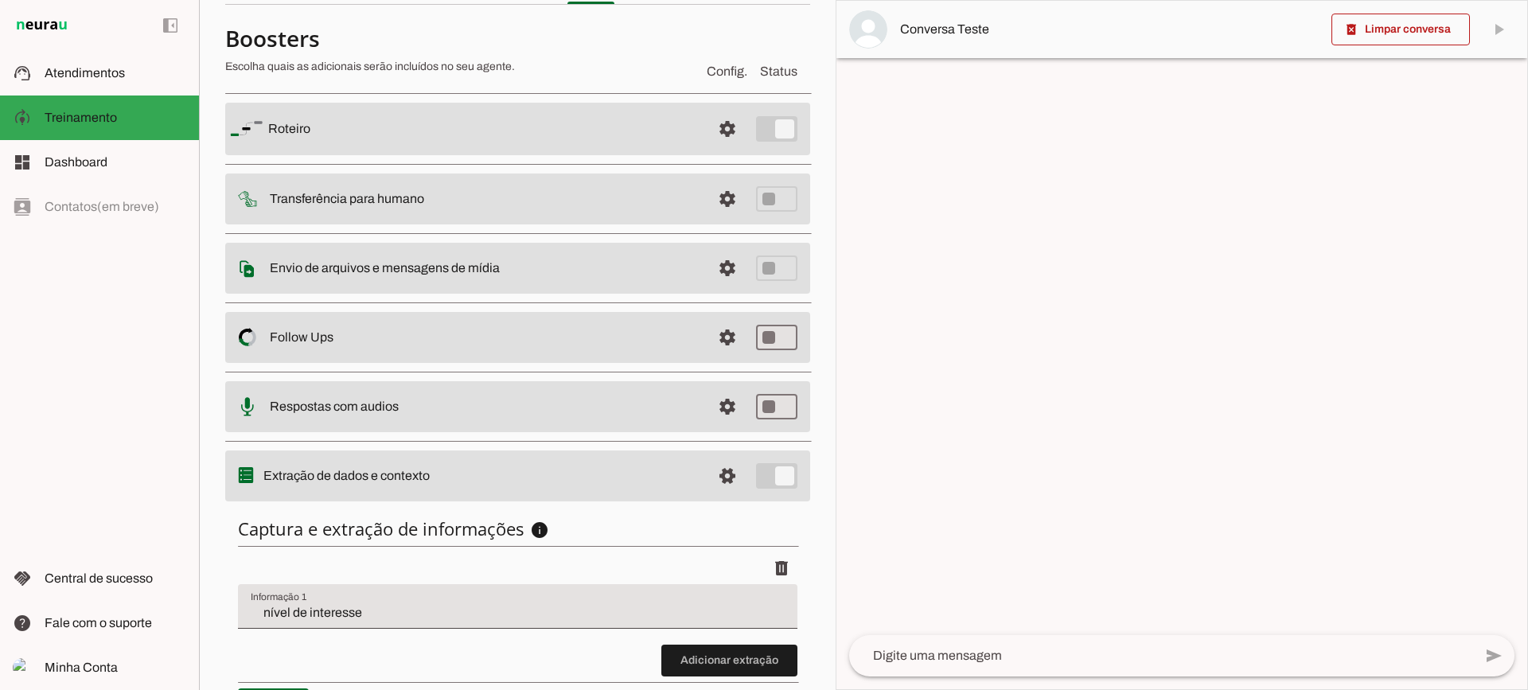
scroll to position [195, 0]
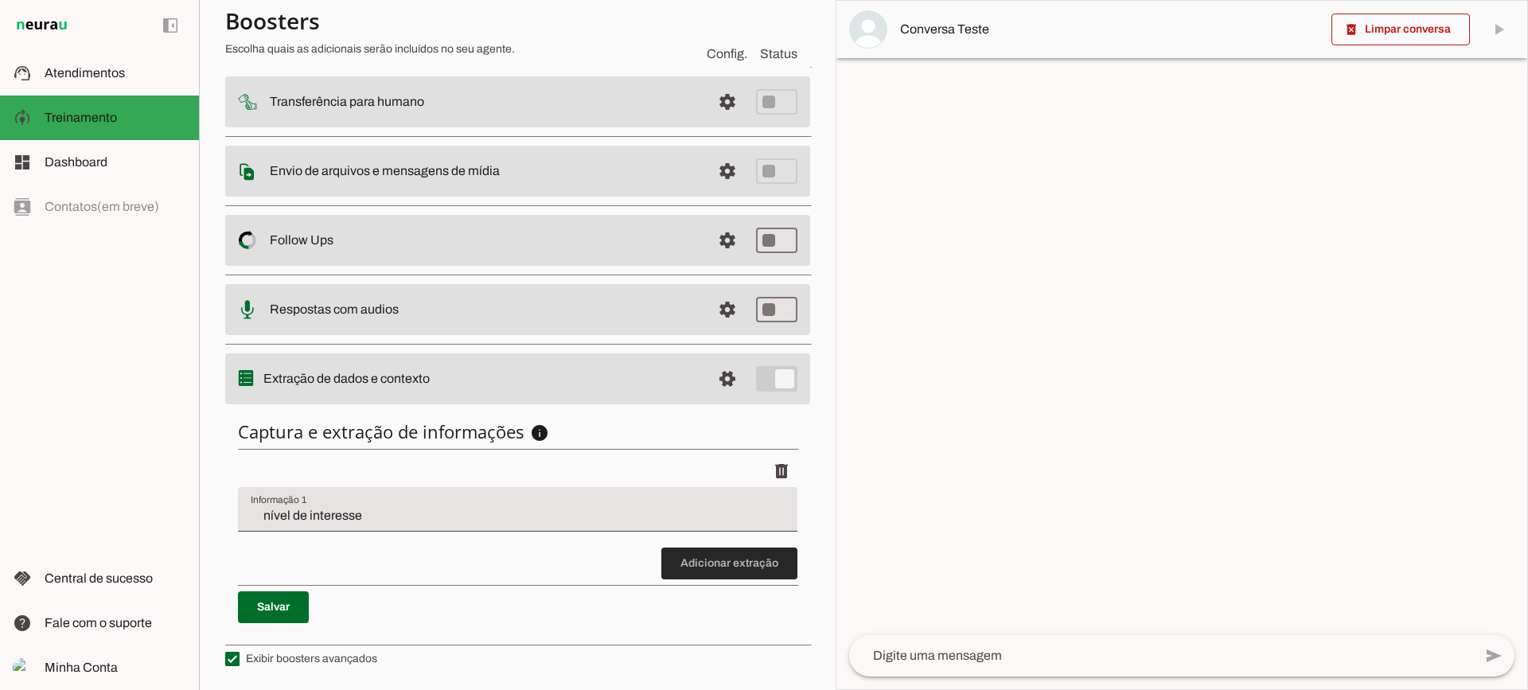
drag, startPoint x: 747, startPoint y: 574, endPoint x: 555, endPoint y: 530, distance: 196.7
click at [745, 573] on span at bounding box center [729, 563] width 136 height 38
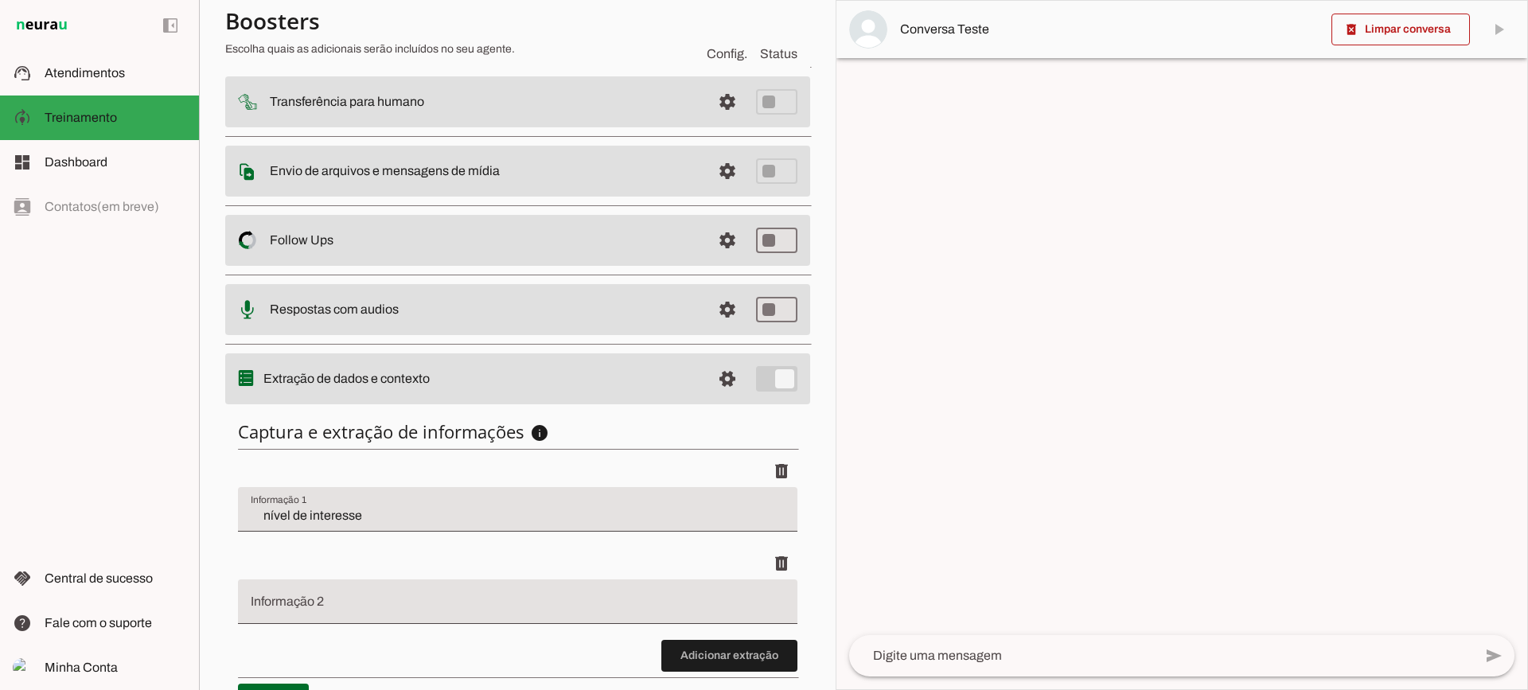
scroll to position [287, 0]
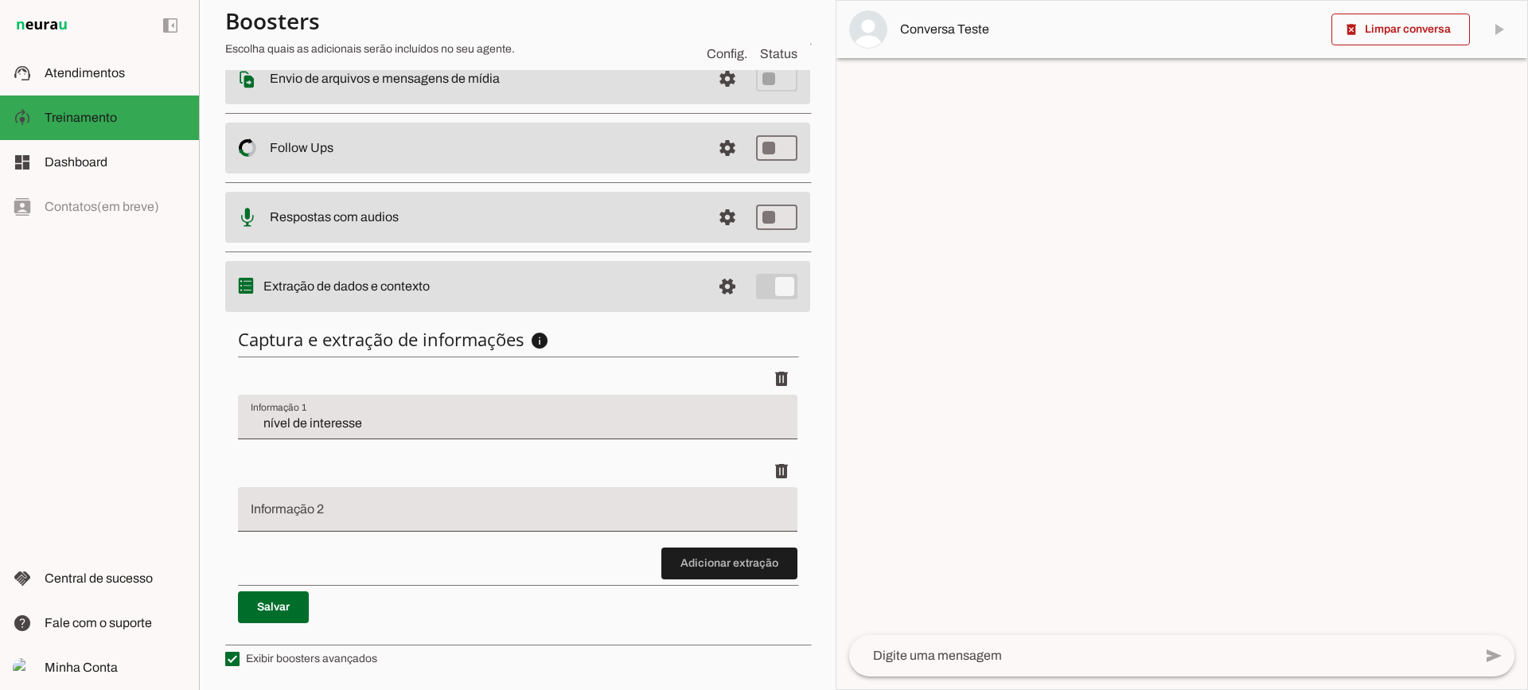
click at [730, 586] on div "Captura e extração de informações info Informações á capturar O booster de cont…" at bounding box center [517, 475] width 585 height 321
click at [713, 558] on span at bounding box center [729, 563] width 136 height 38
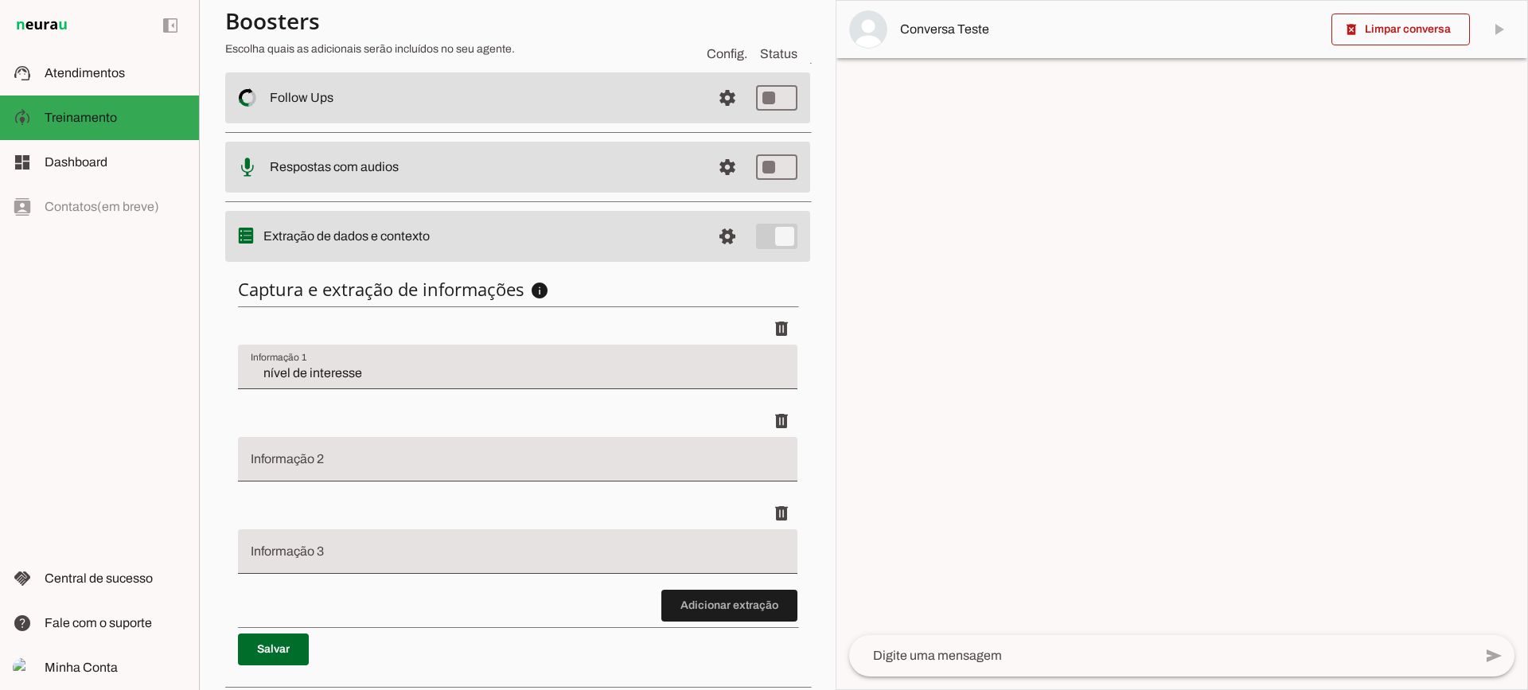
scroll to position [379, 0]
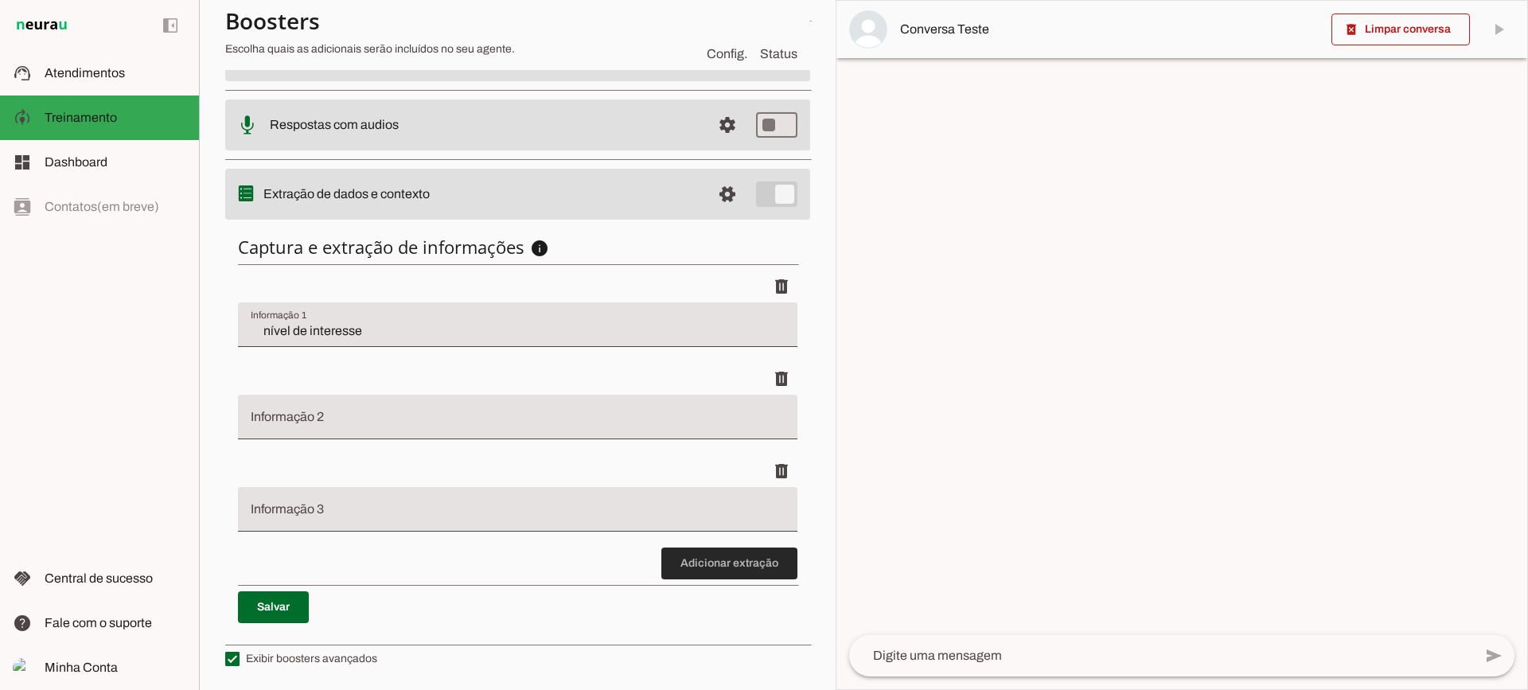
drag, startPoint x: 671, startPoint y: 572, endPoint x: 683, endPoint y: 569, distance: 11.6
click at [683, 569] on span at bounding box center [729, 563] width 136 height 38
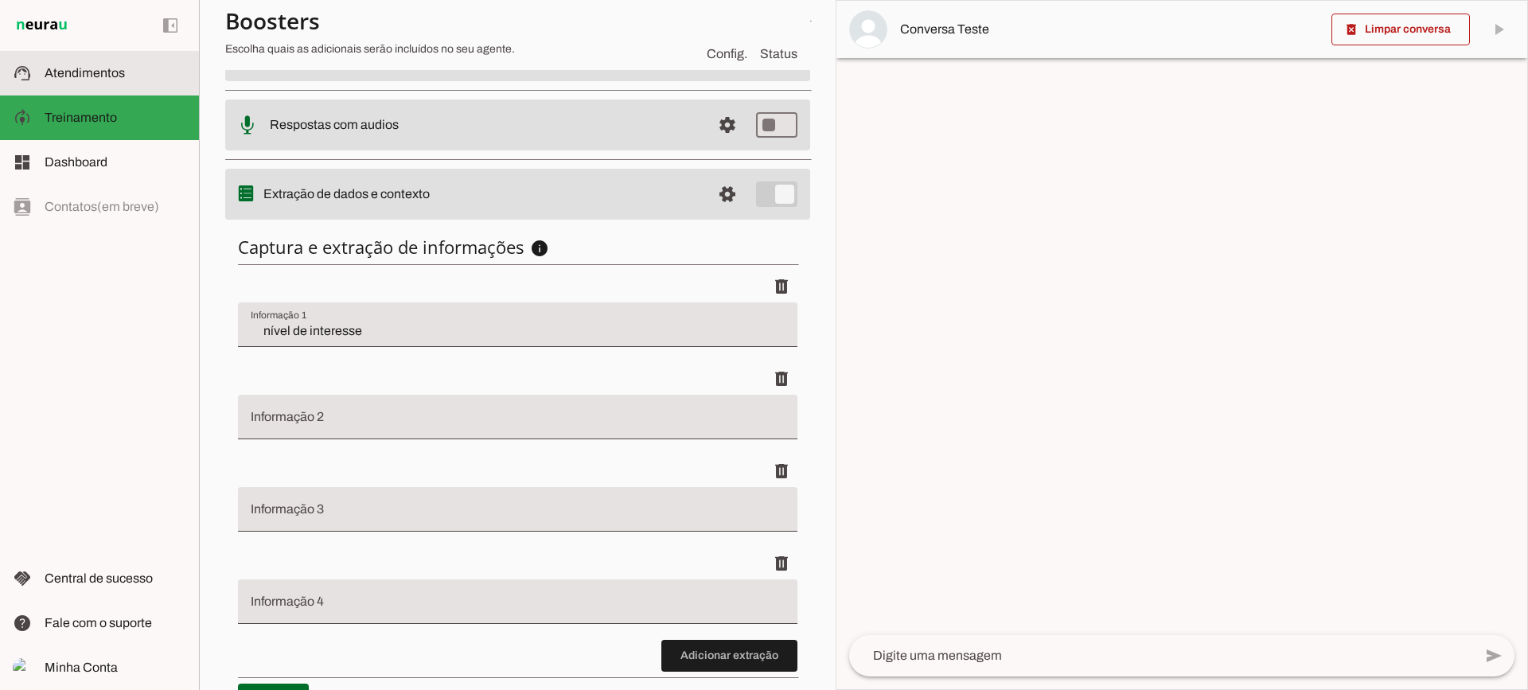
click at [81, 65] on slot at bounding box center [116, 73] width 142 height 19
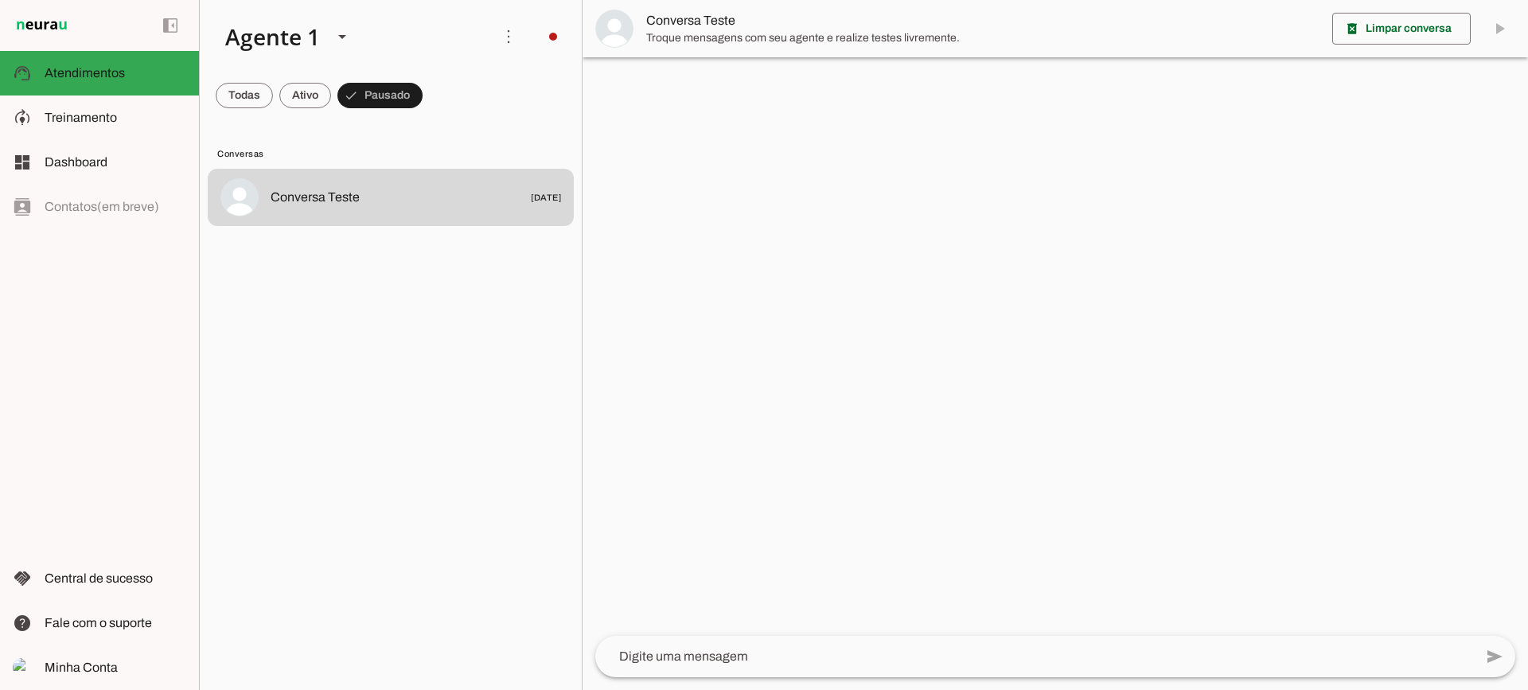
click at [722, 41] on span "Troque mensagens com seu agente e realize testes livremente." at bounding box center [982, 38] width 673 height 16
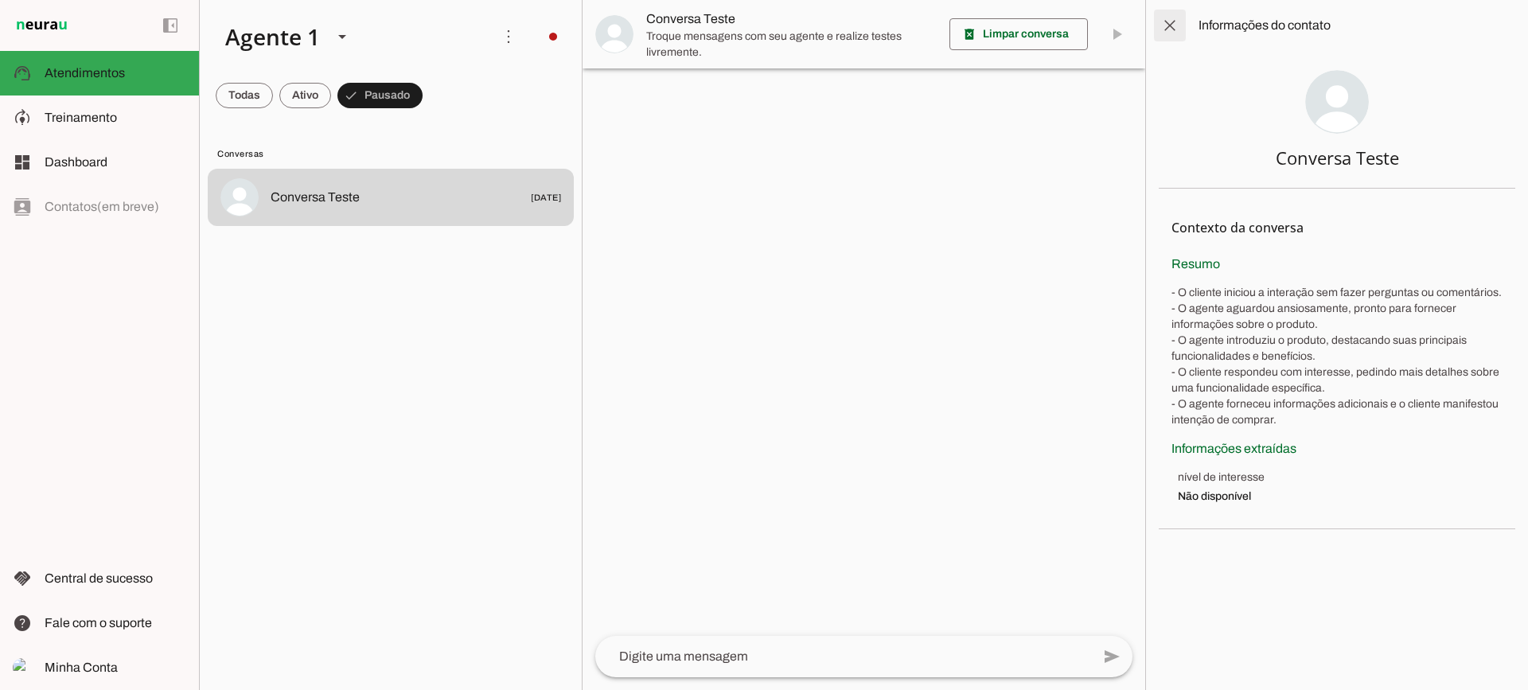
click at [1179, 24] on span at bounding box center [1169, 25] width 38 height 38
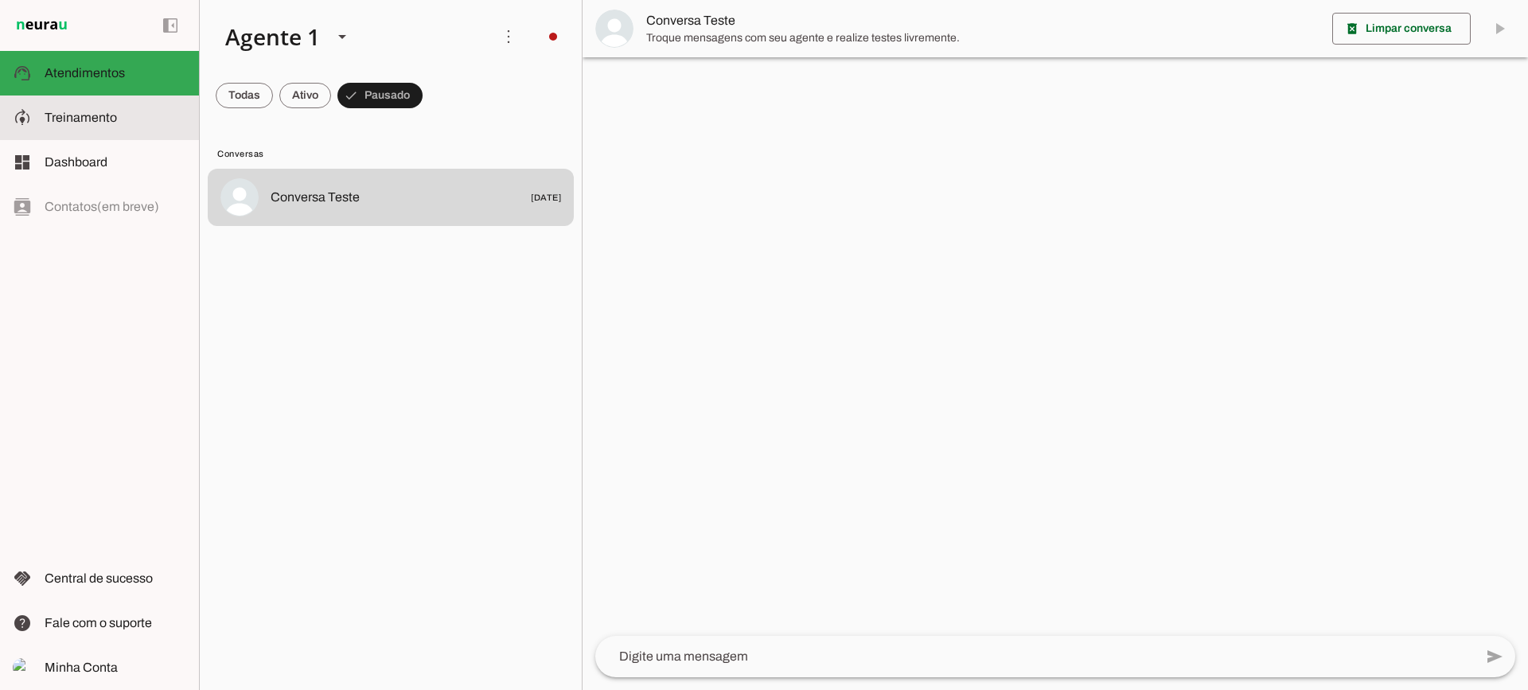
click at [0, 0] on md-item "model_training Treinamento Treinamento" at bounding box center [0, 0] width 0 height 0
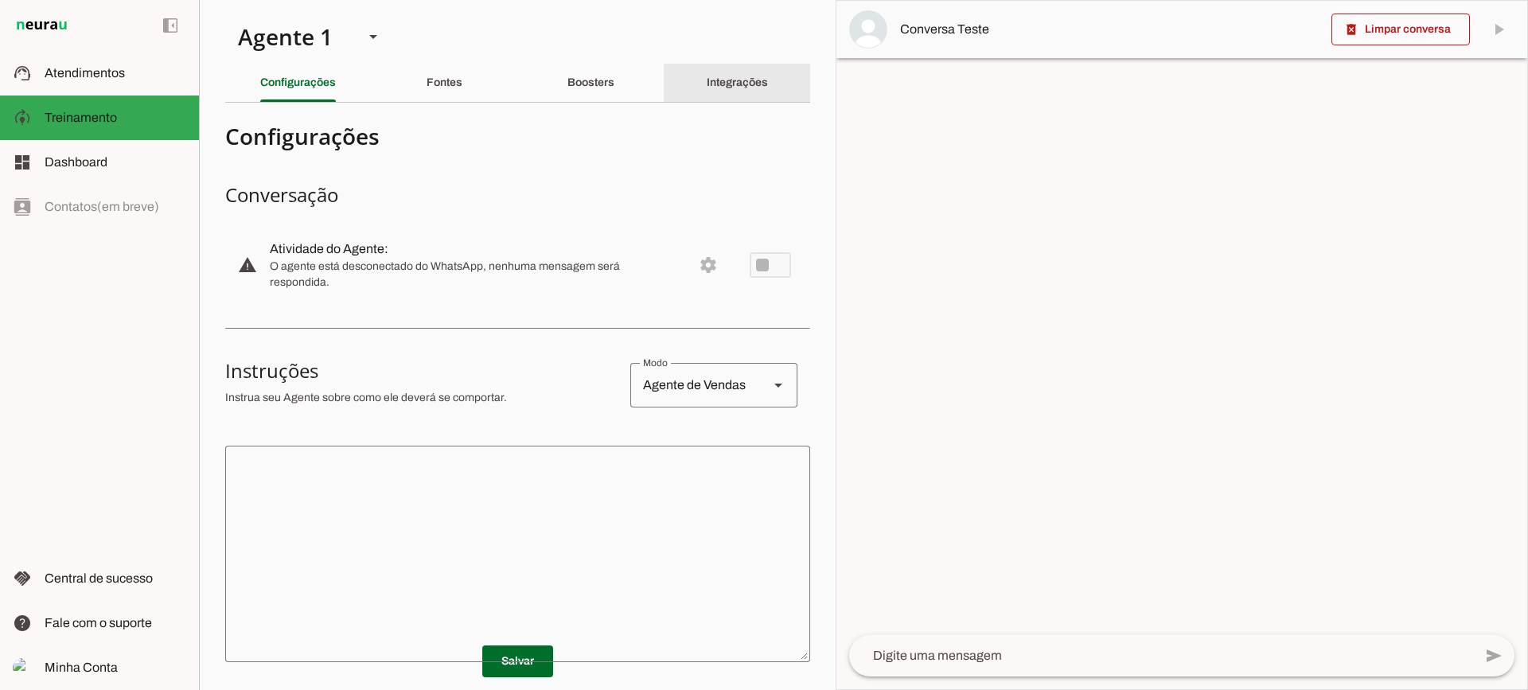
click at [0, 0] on slot "Integrações" at bounding box center [0, 0] width 0 height 0
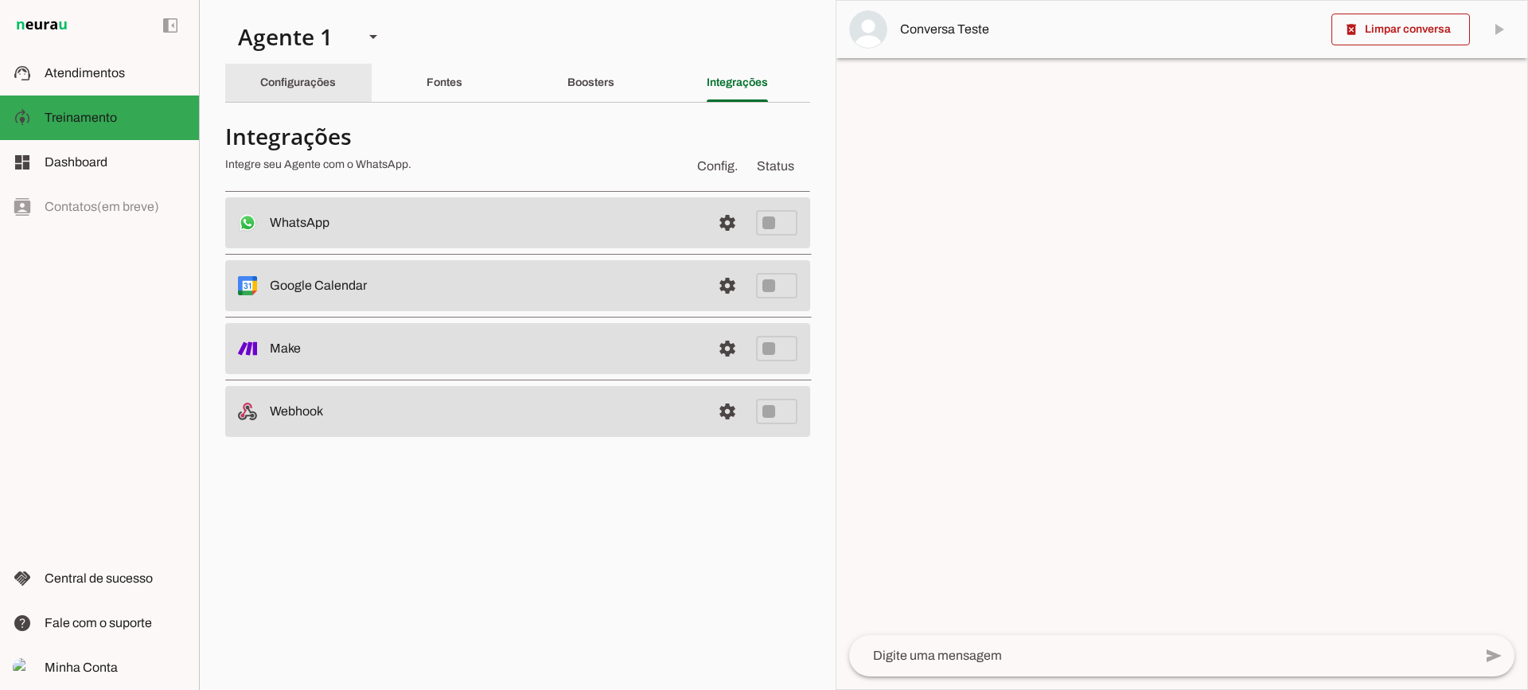
click at [301, 100] on div "Configurações" at bounding box center [298, 83] width 76 height 38
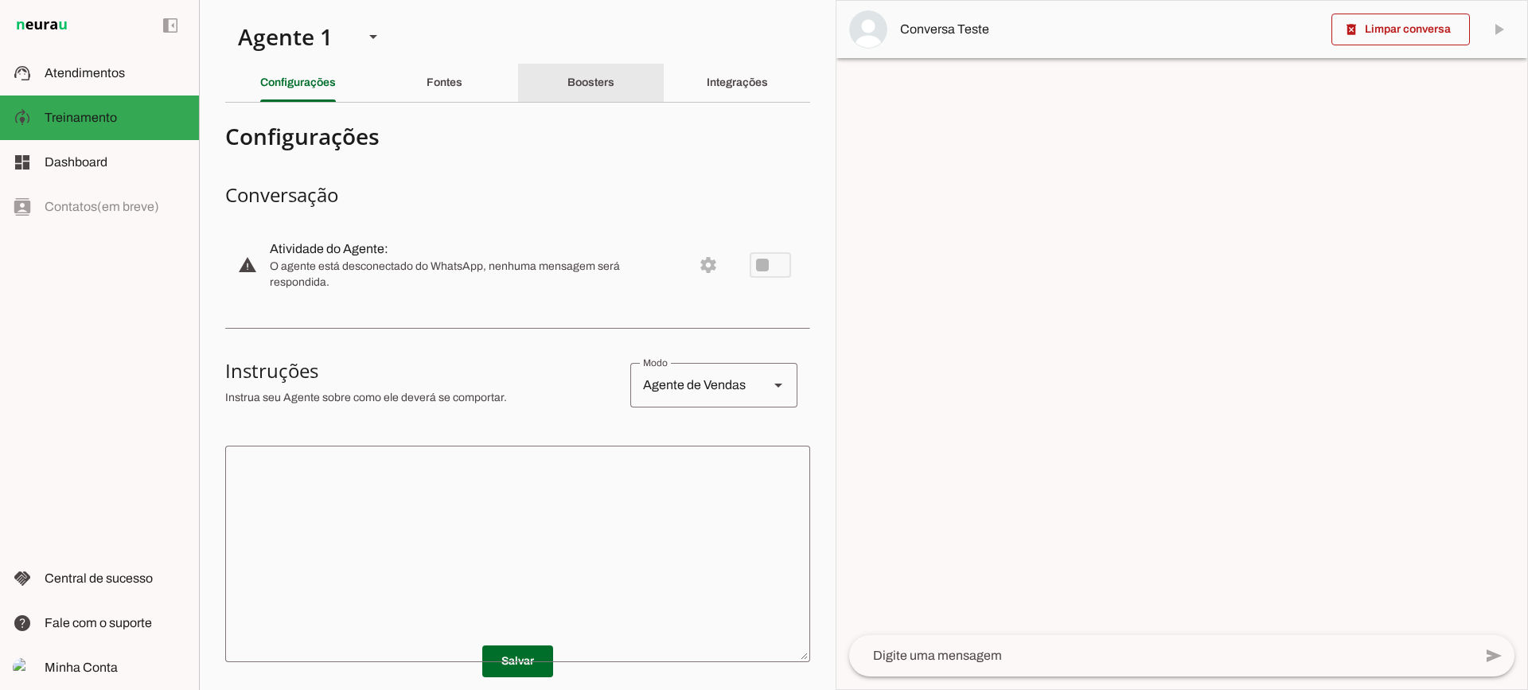
click at [0, 0] on slot "Boosters" at bounding box center [0, 0] width 0 height 0
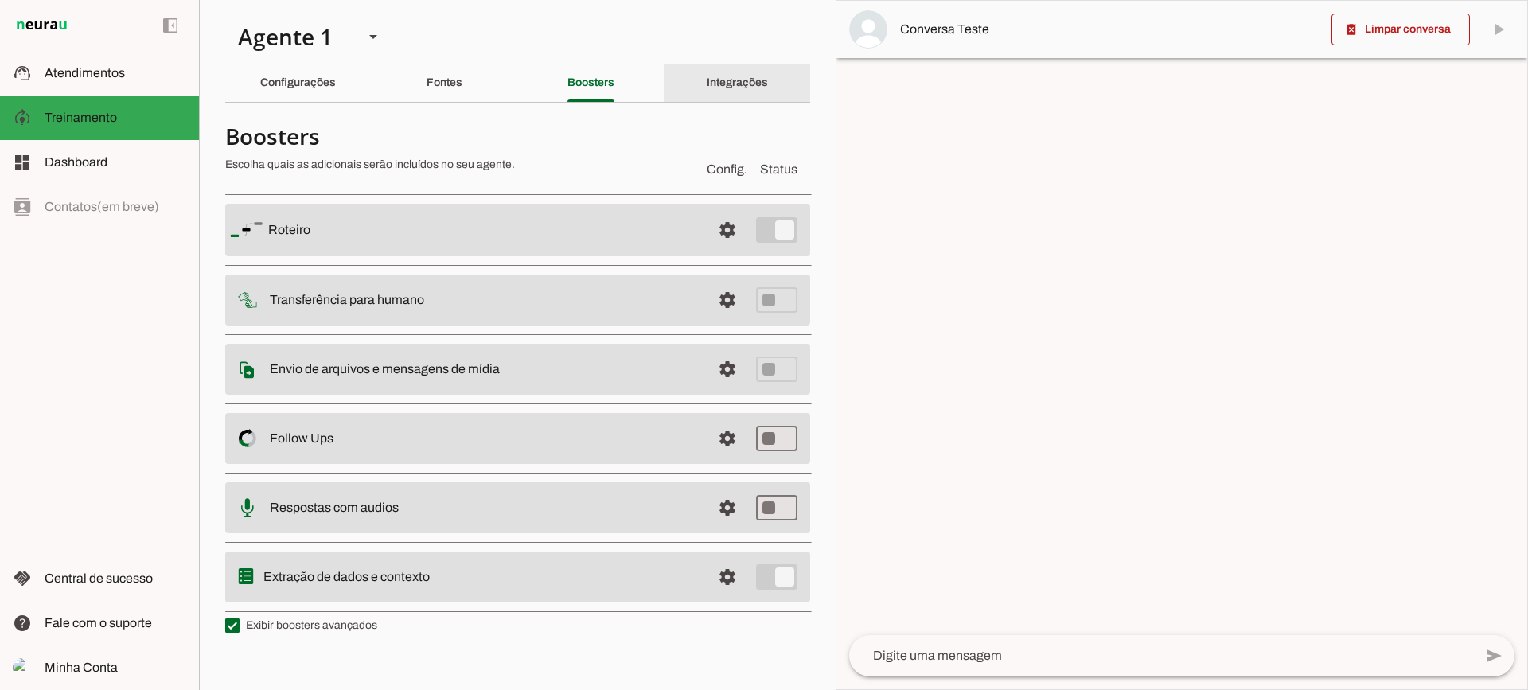
click at [726, 97] on div "Integrações" at bounding box center [736, 83] width 61 height 38
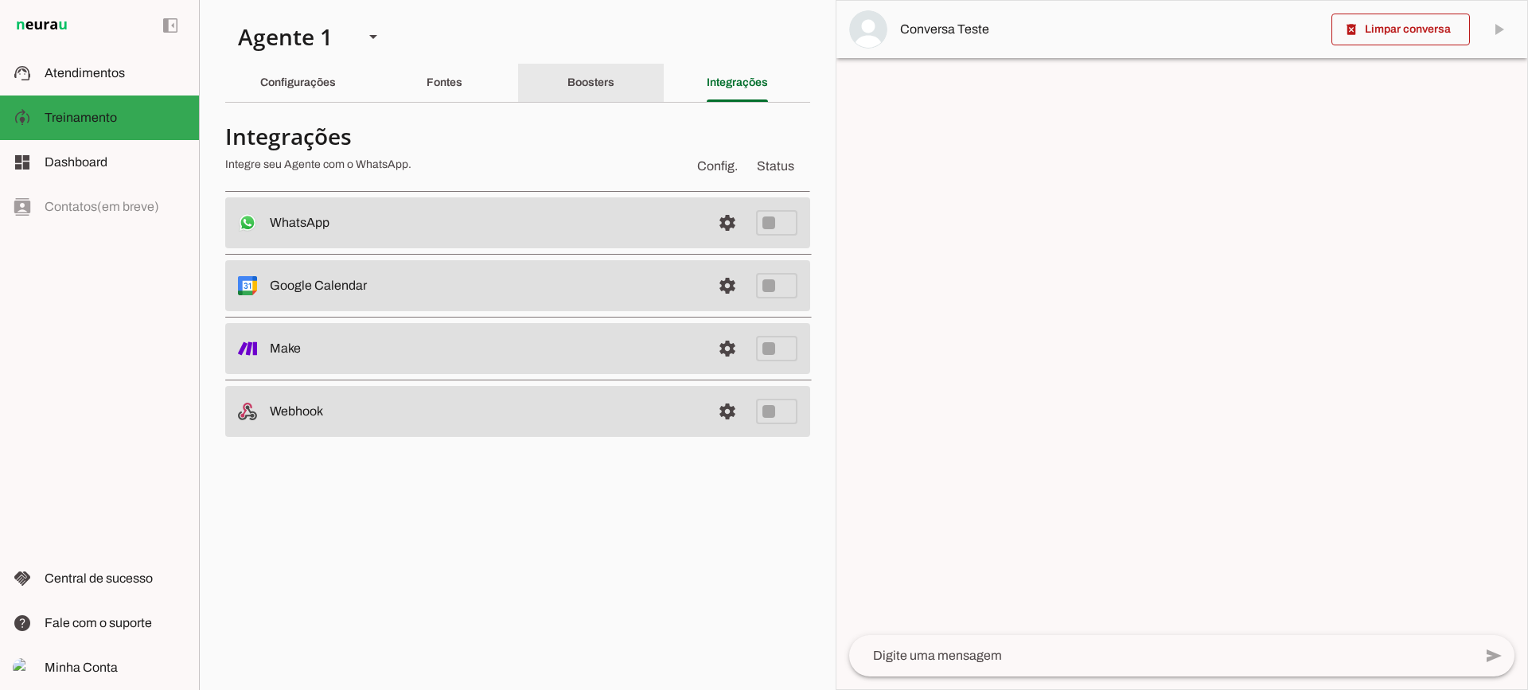
click at [595, 95] on div "Boosters" at bounding box center [590, 83] width 47 height 38
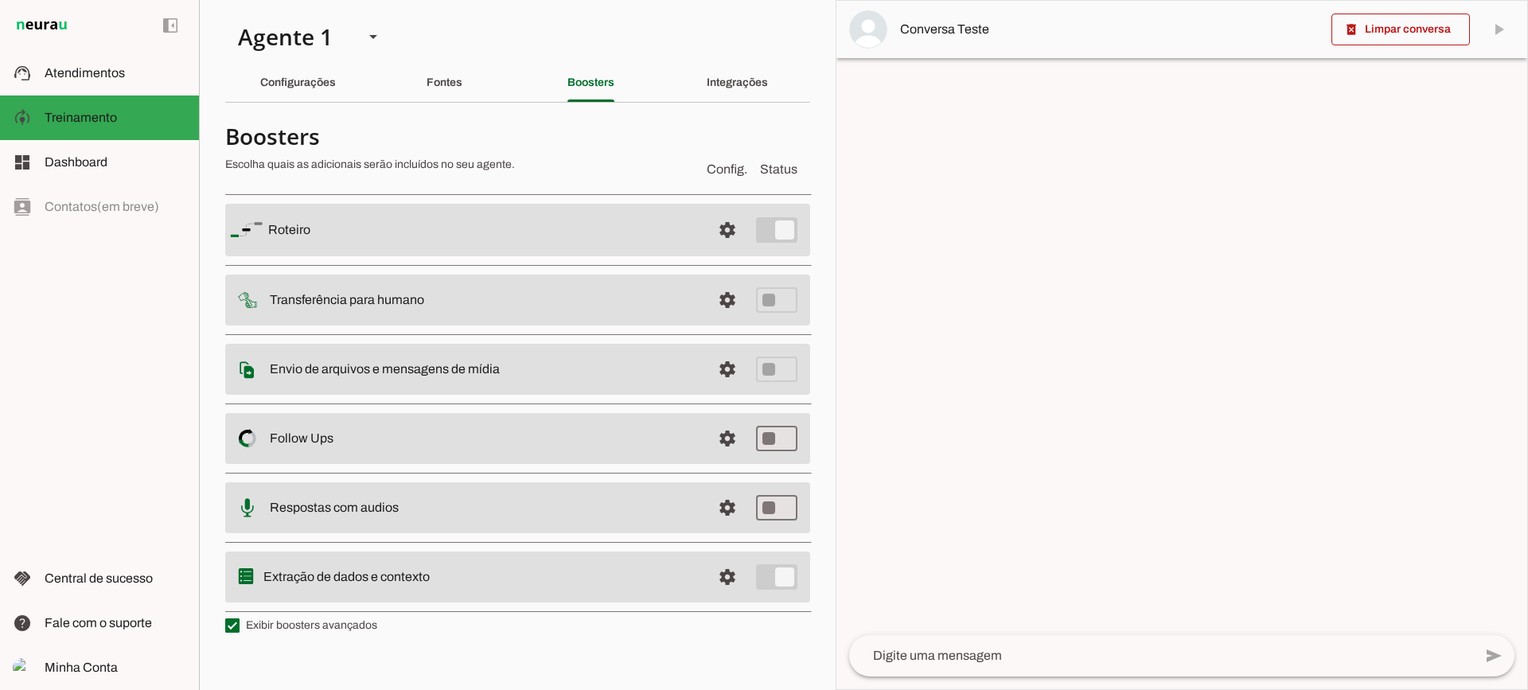
click at [305, 616] on md-list "Roteiro settings Roteiro Adicionar Salvar Transferência para humano settings In…" at bounding box center [517, 401] width 585 height 432
click at [300, 625] on label "Exibir boosters avançados" at bounding box center [301, 625] width 152 height 16
click at [239, 625] on md-checkbox at bounding box center [232, 625] width 14 height 14
type md-checkbox "on"
click at [300, 625] on label "Exibir boosters avançados" at bounding box center [301, 625] width 152 height 16
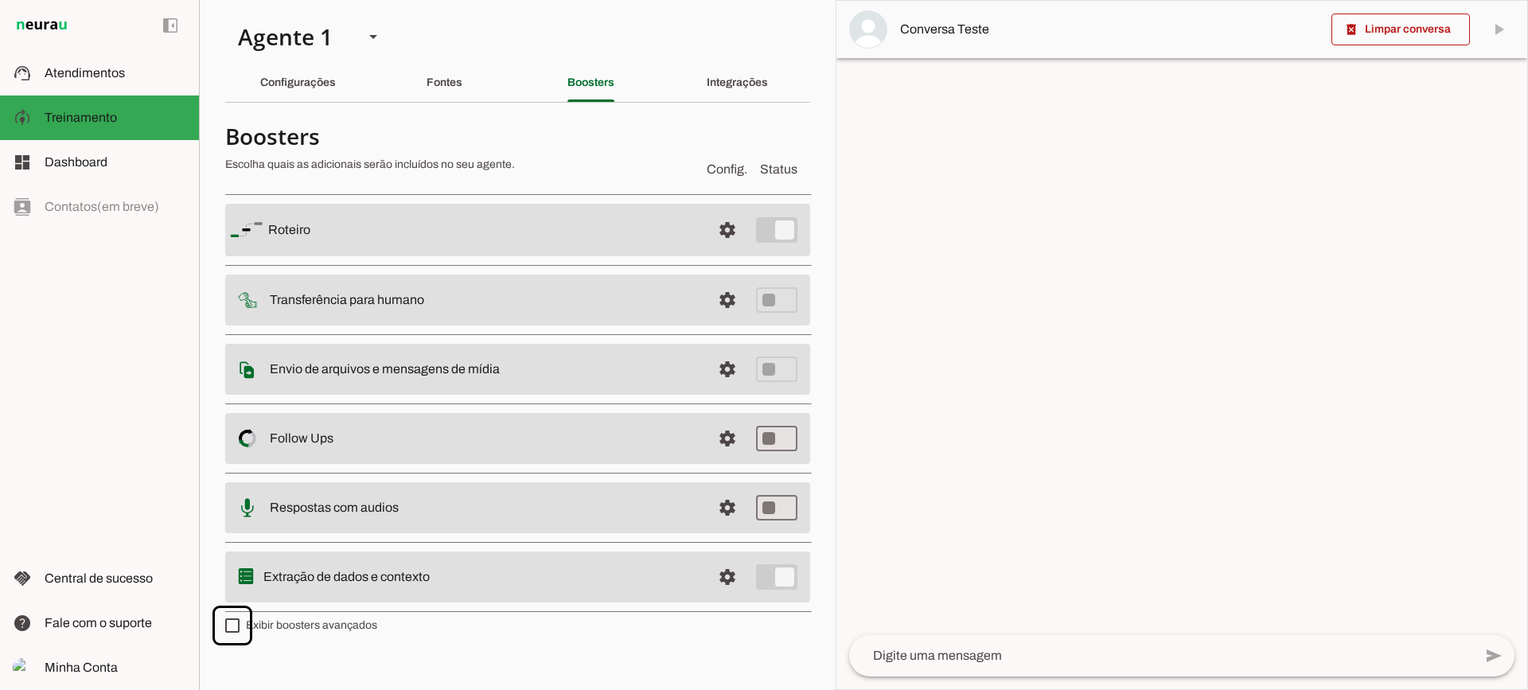
click at [239, 625] on md-checkbox at bounding box center [232, 625] width 14 height 14
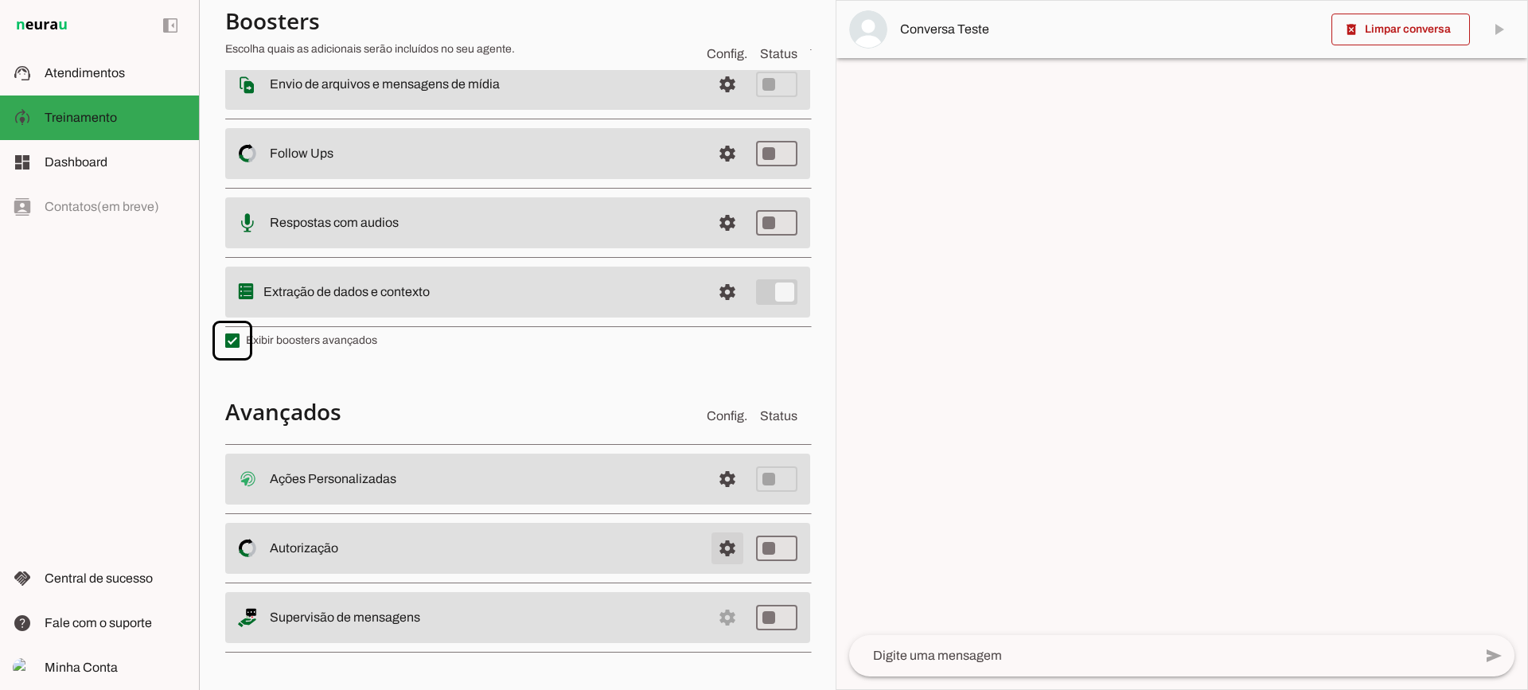
click at [718, 544] on span at bounding box center [727, 548] width 38 height 38
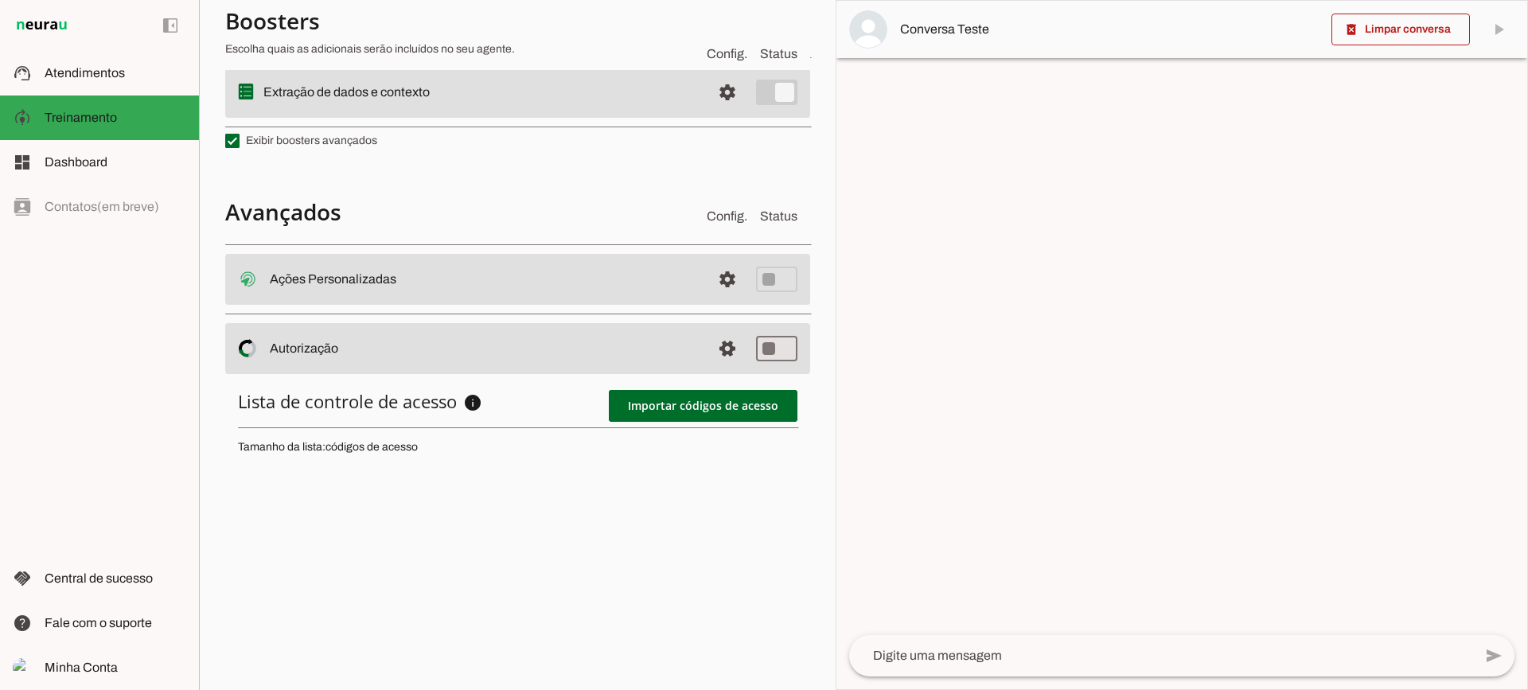
scroll to position [600, 0]
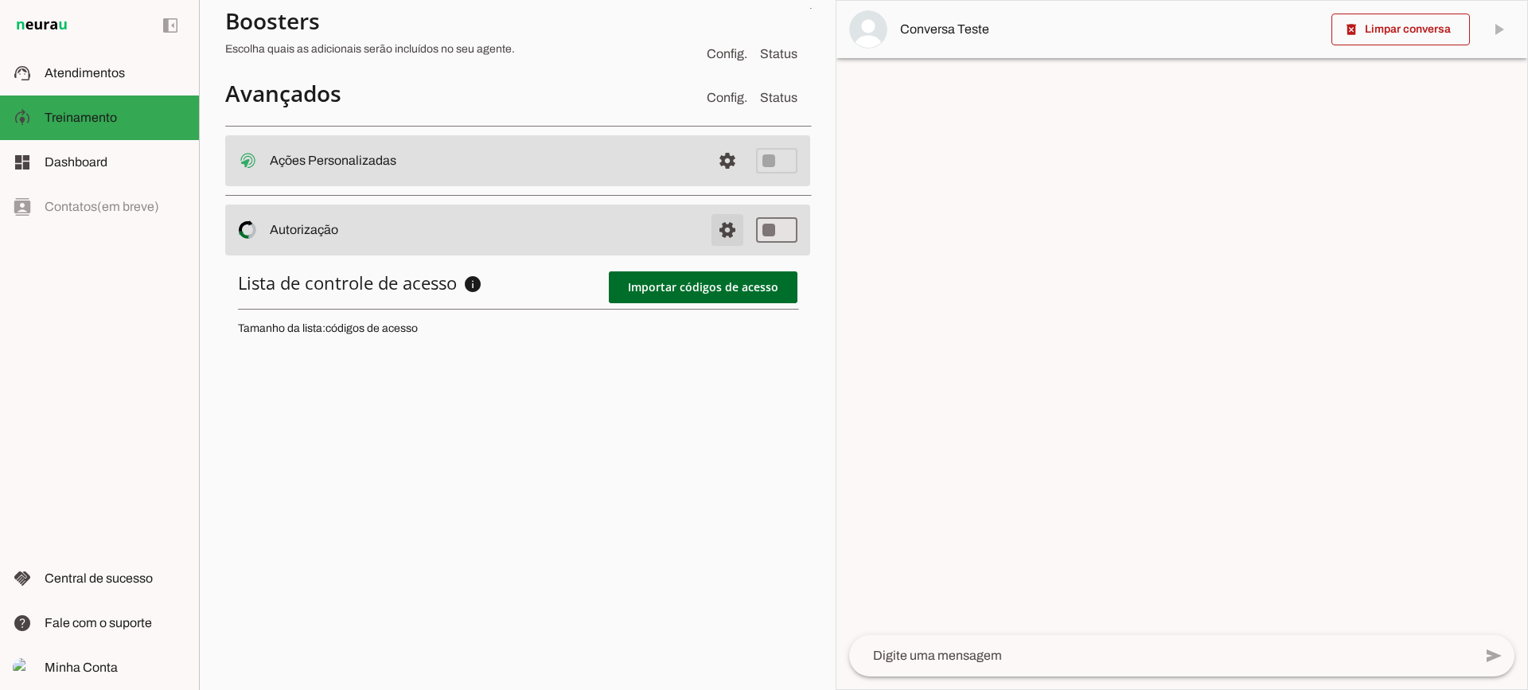
click at [716, 227] on span at bounding box center [727, 230] width 38 height 38
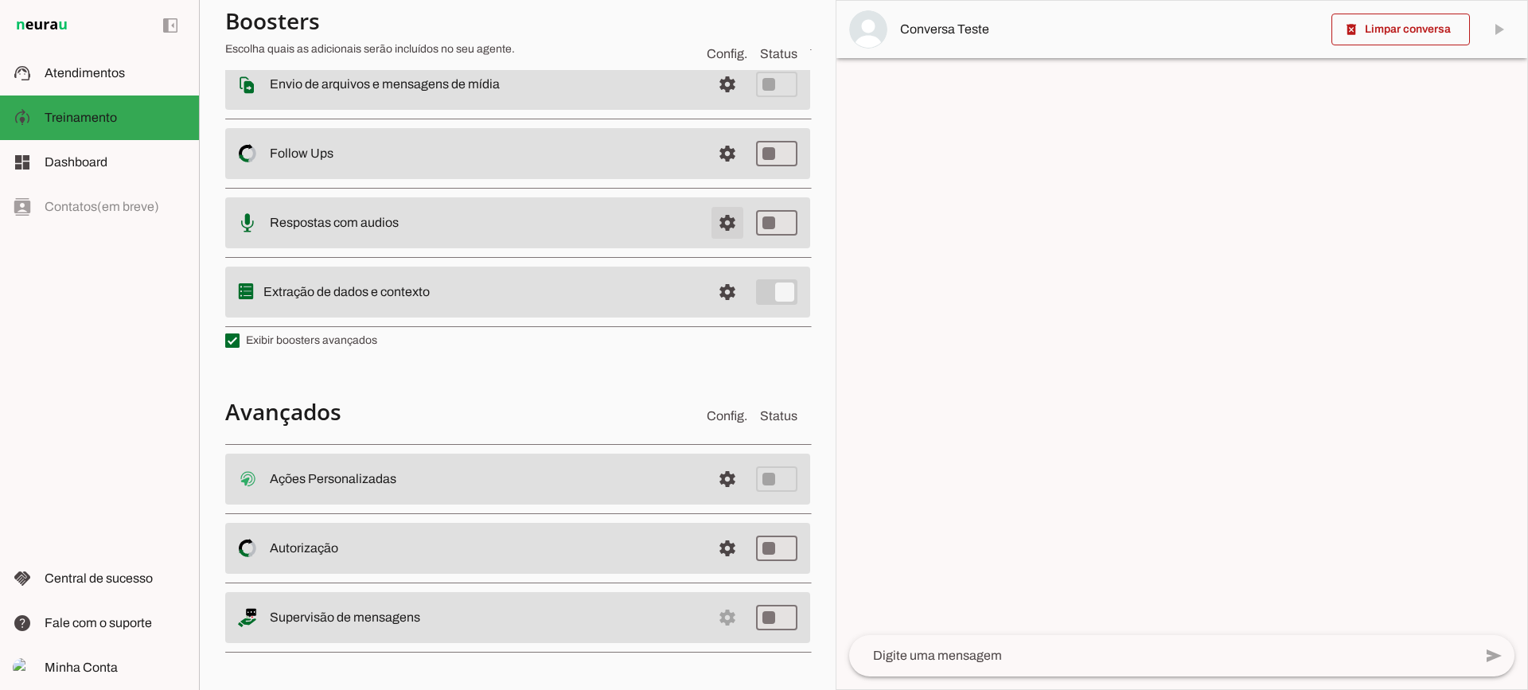
scroll to position [285, 0]
click at [688, 351] on section "Boosters Escolha quais as adicionais serão incluídos no seu agente. Config. Sta…" at bounding box center [517, 244] width 585 height 827
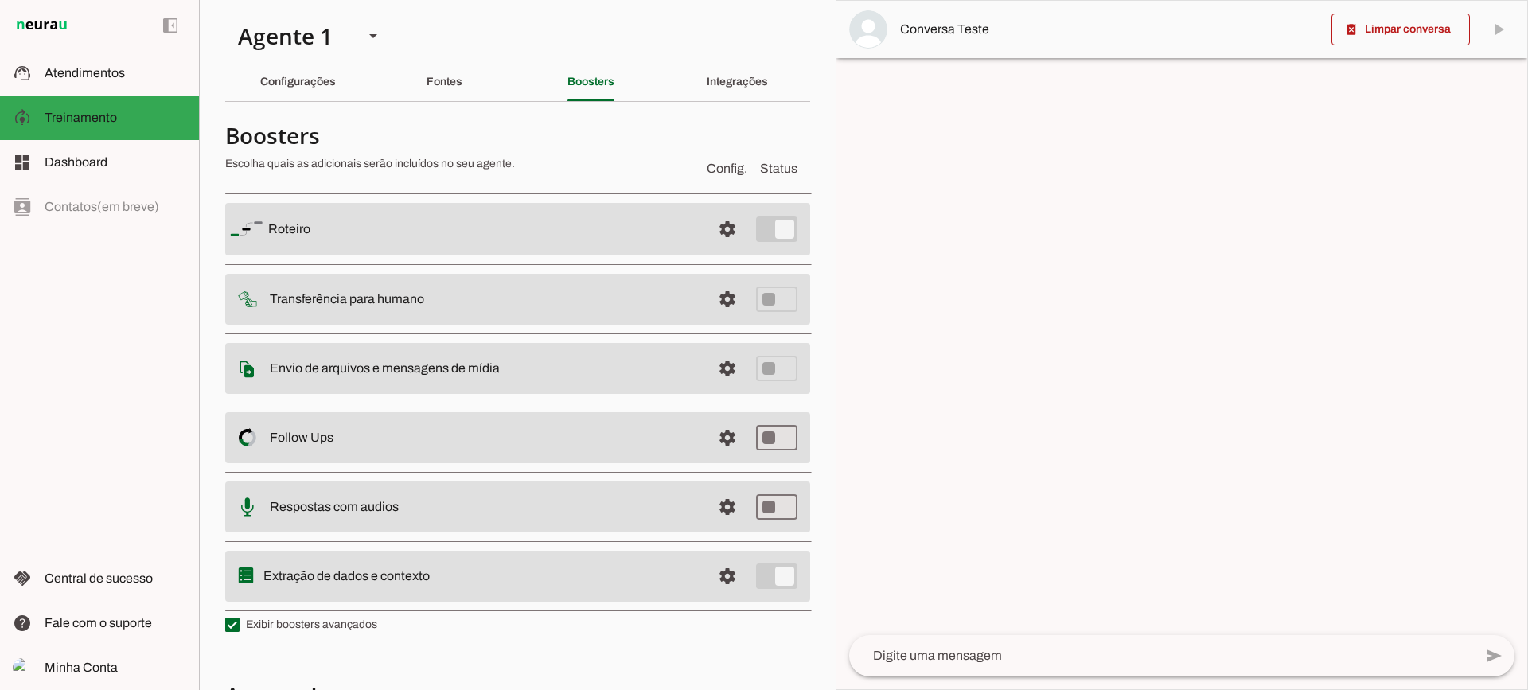
scroll to position [0, 0]
click at [710, 228] on span at bounding box center [727, 230] width 38 height 38
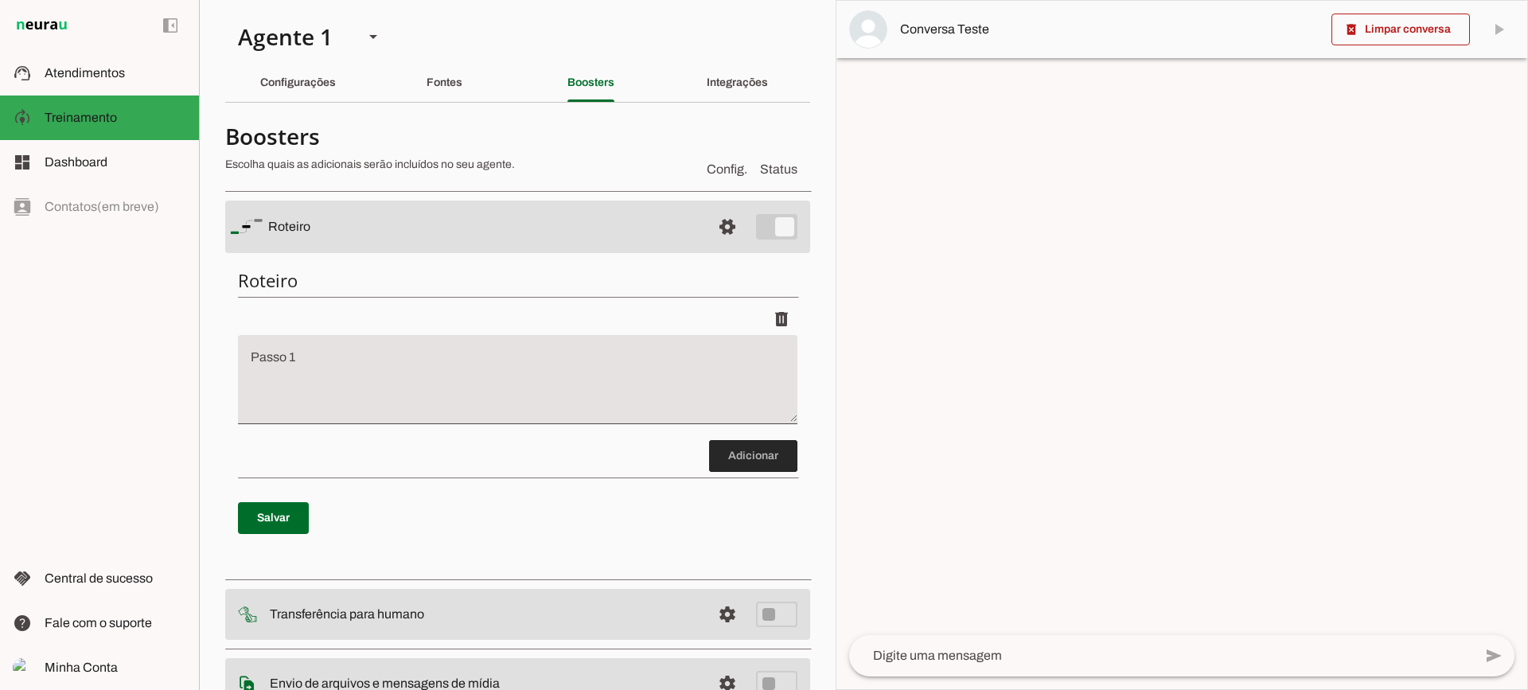
click at [745, 450] on span at bounding box center [753, 456] width 88 height 38
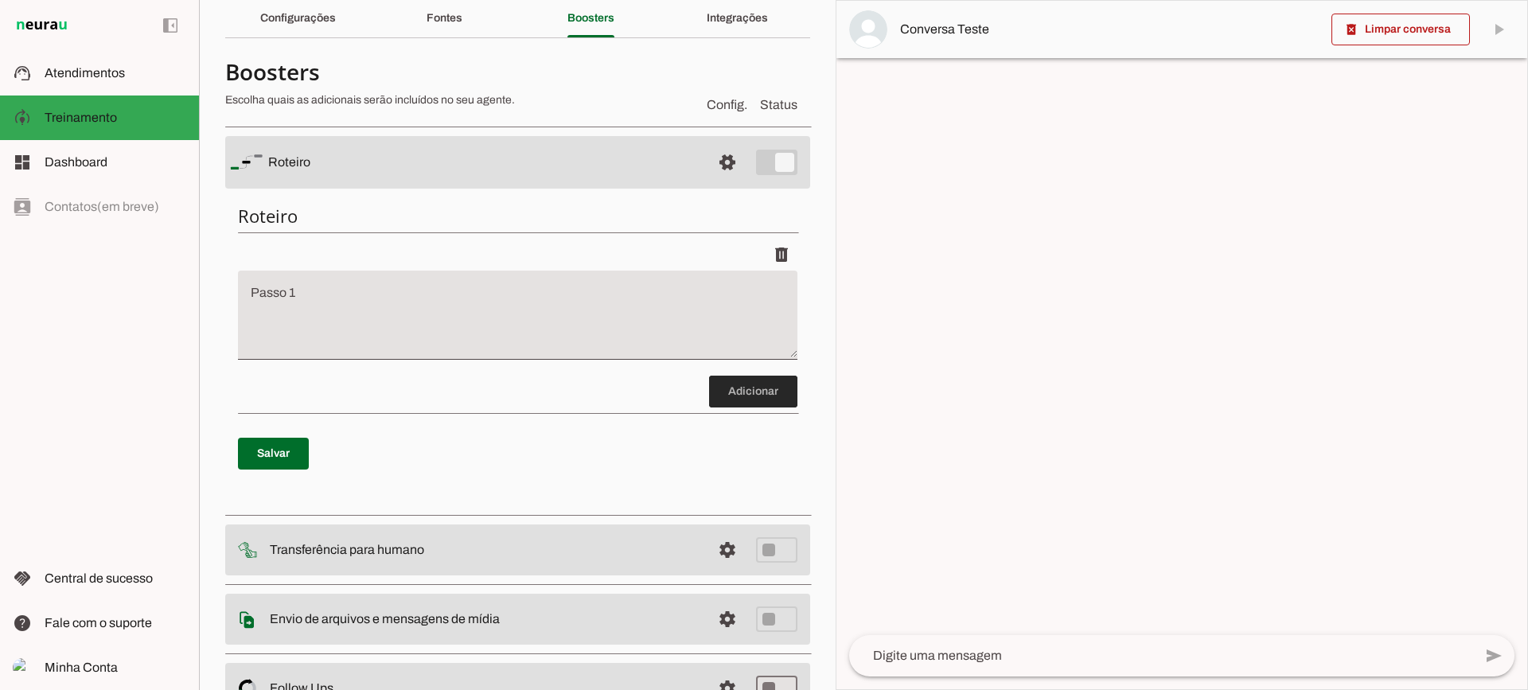
click at [755, 378] on span at bounding box center [753, 391] width 88 height 38
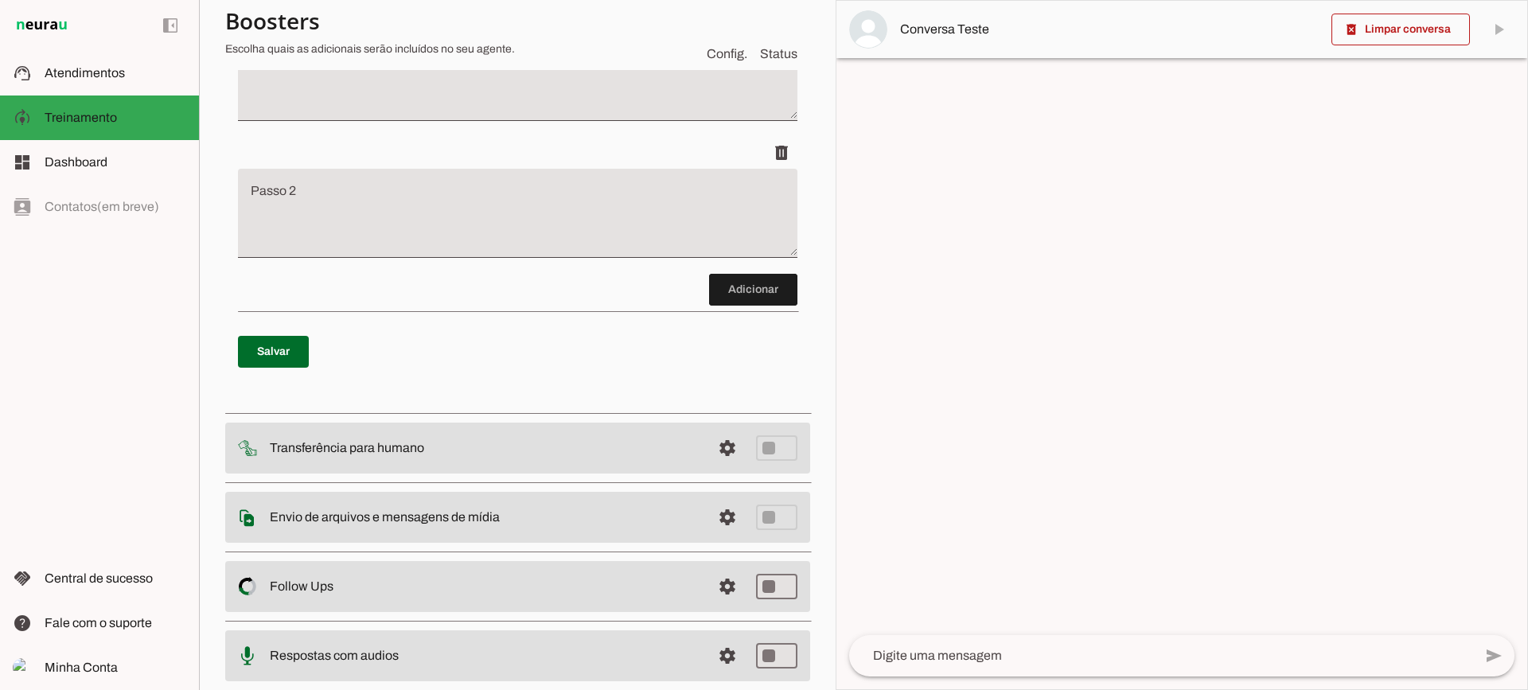
click at [739, 302] on span at bounding box center [753, 289] width 88 height 38
click at [738, 299] on span at bounding box center [753, 289] width 88 height 38
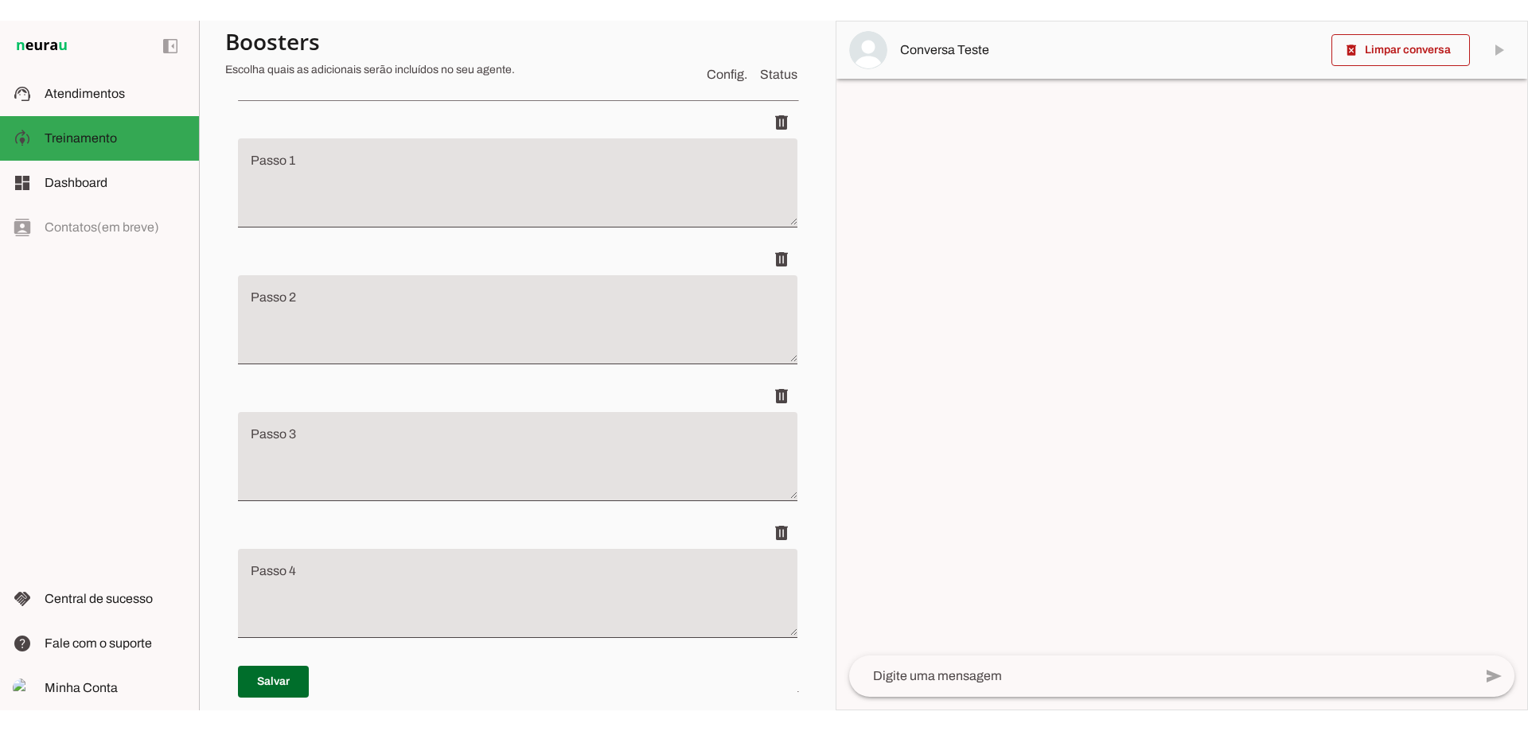
scroll to position [179, 0]
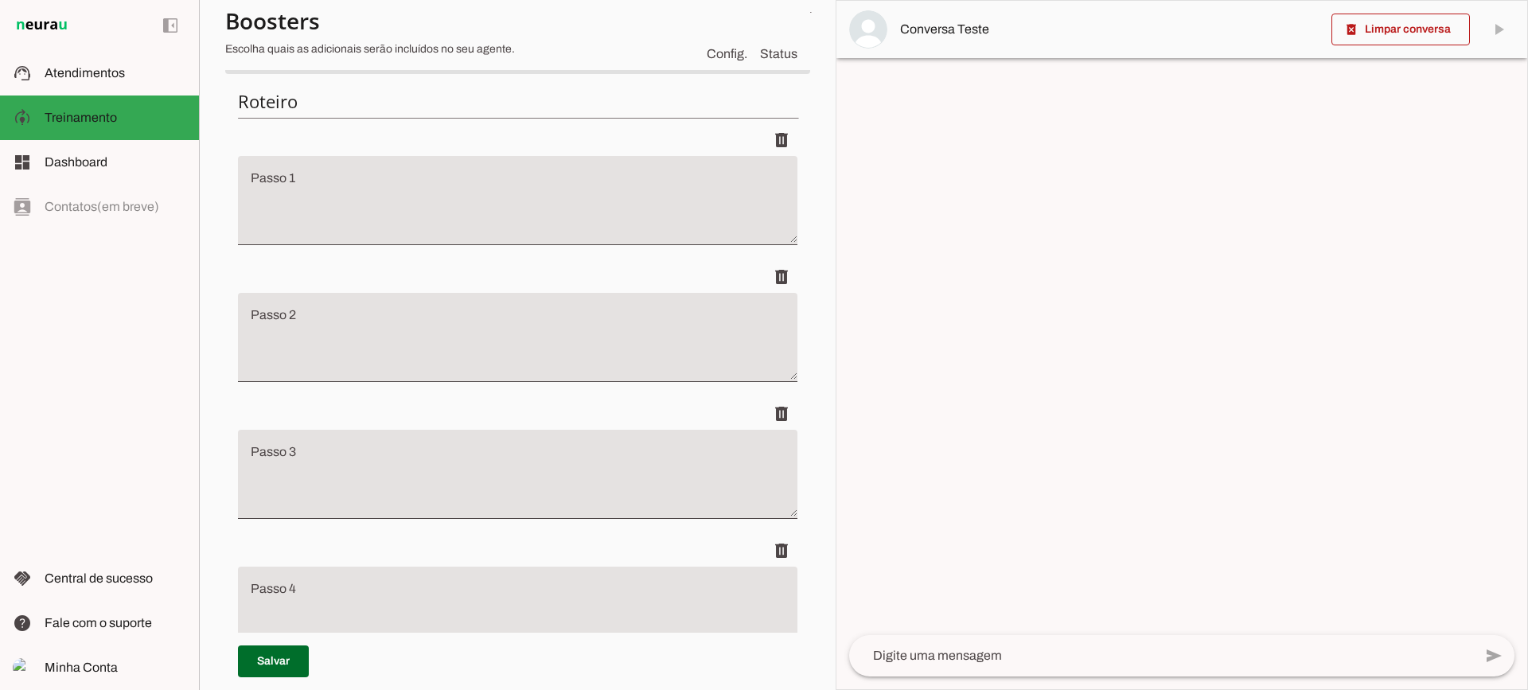
click at [456, 199] on textarea "Passo 1" at bounding box center [517, 207] width 559 height 64
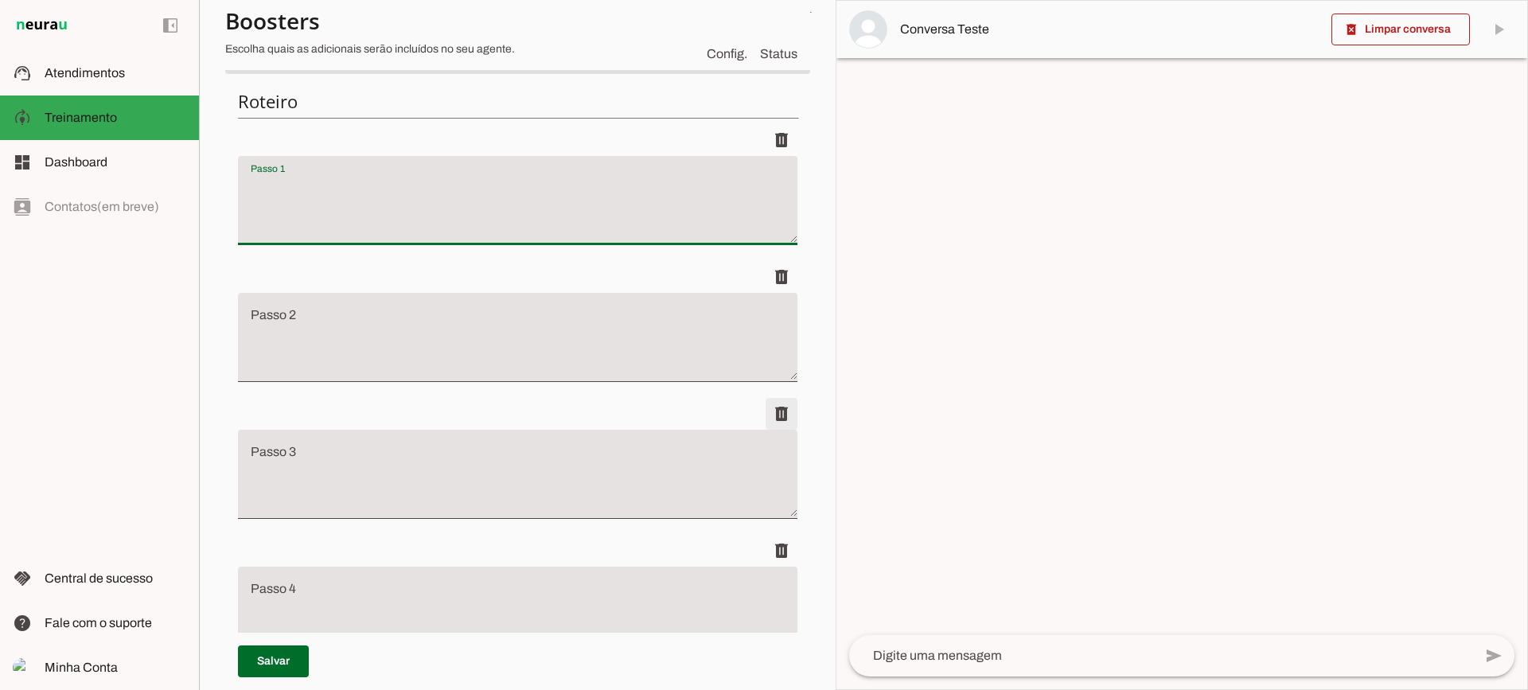
click at [770, 417] on span at bounding box center [781, 414] width 38 height 38
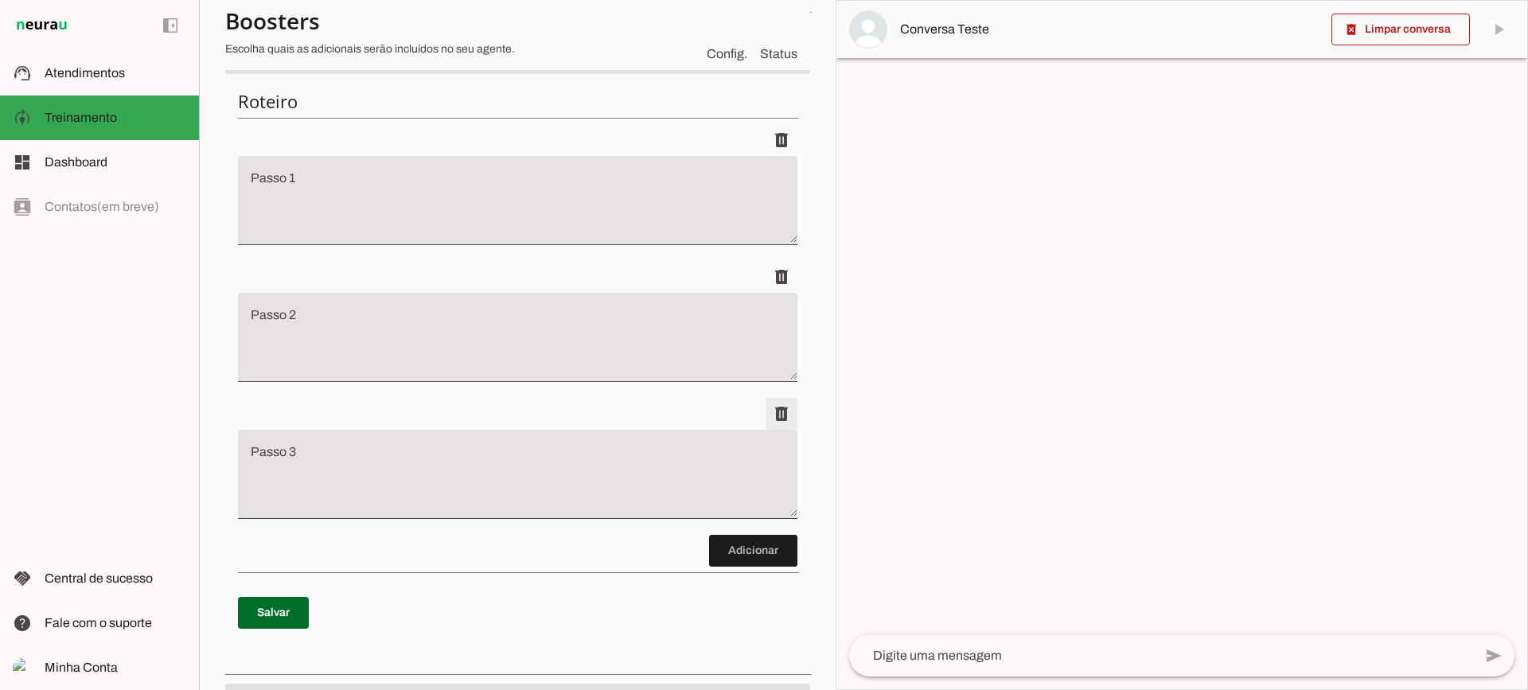
click at [773, 402] on span at bounding box center [781, 414] width 38 height 38
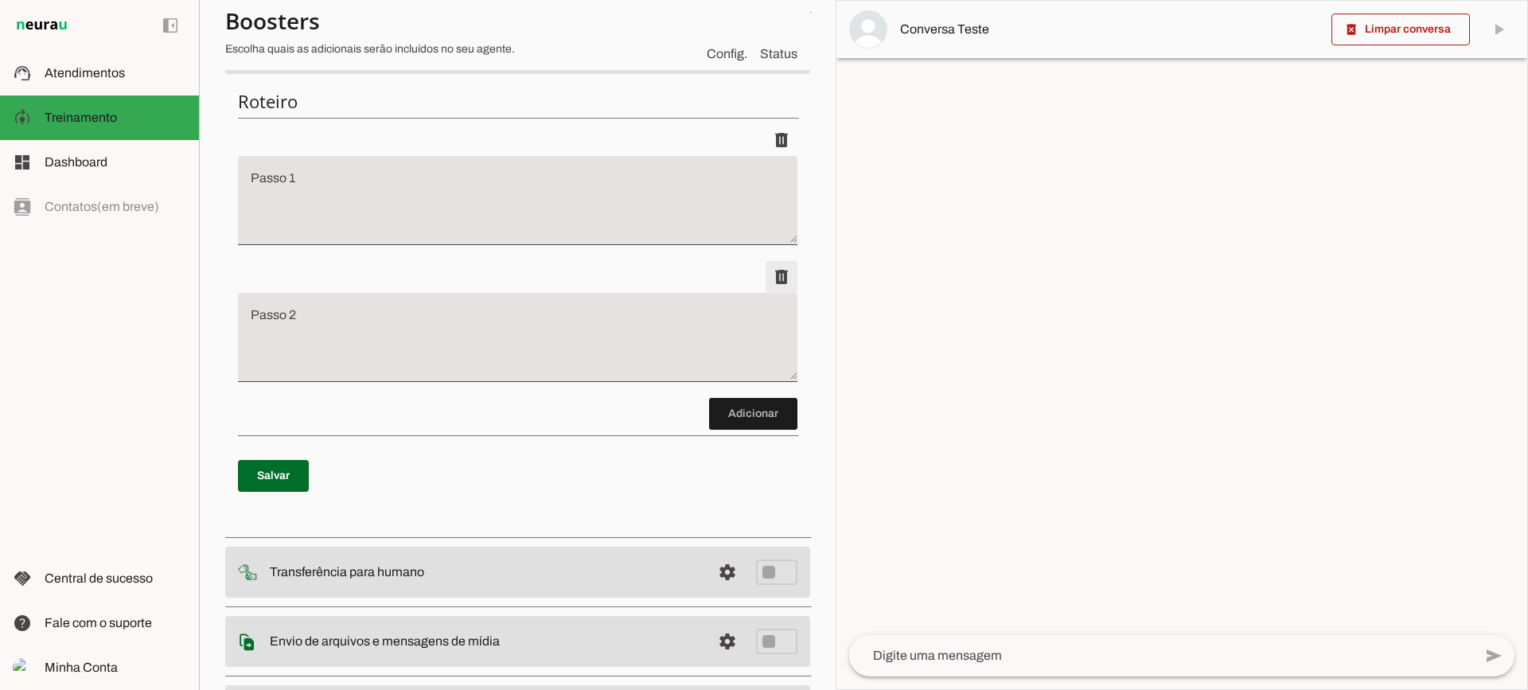
click at [779, 291] on span at bounding box center [781, 277] width 38 height 38
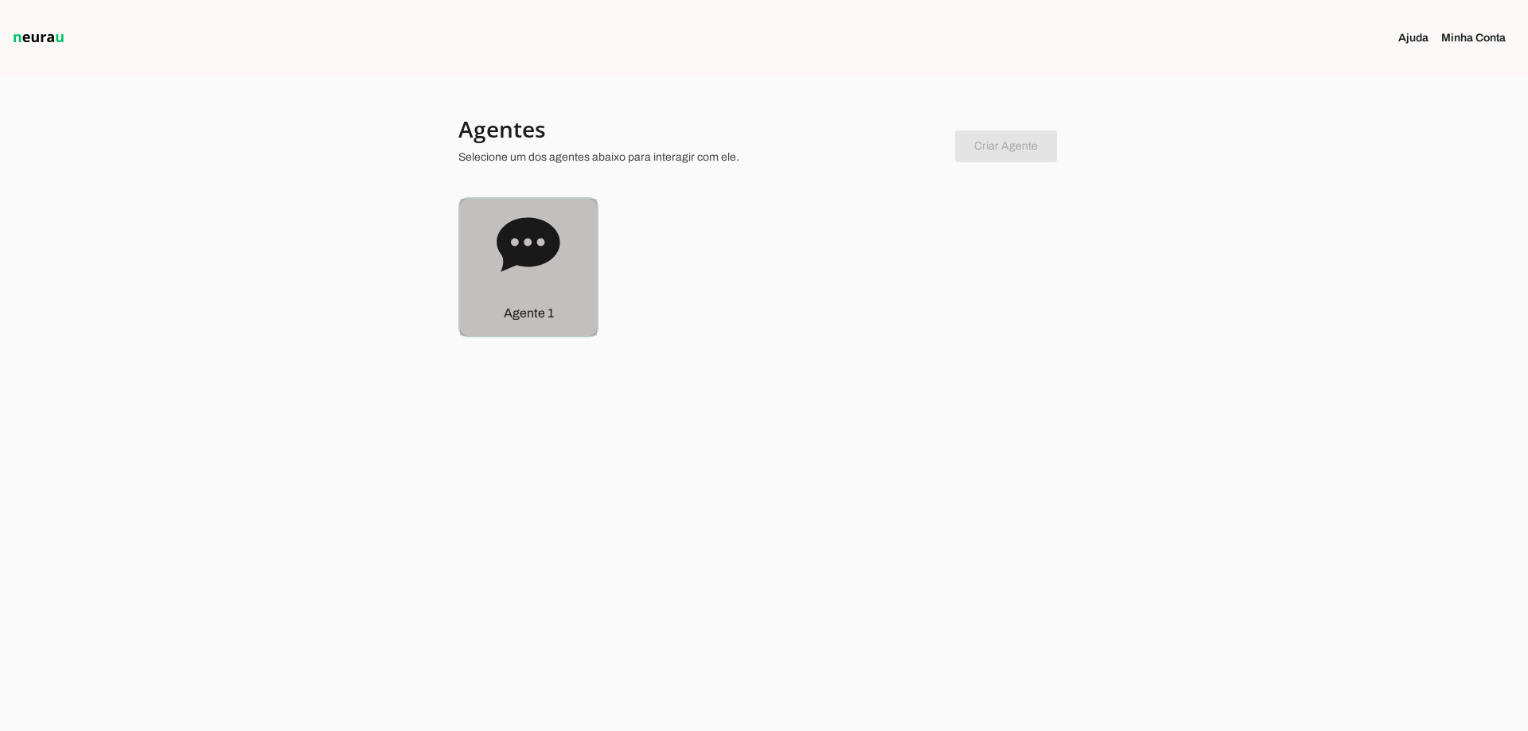
click at [553, 237] on icon at bounding box center [527, 244] width 63 height 54
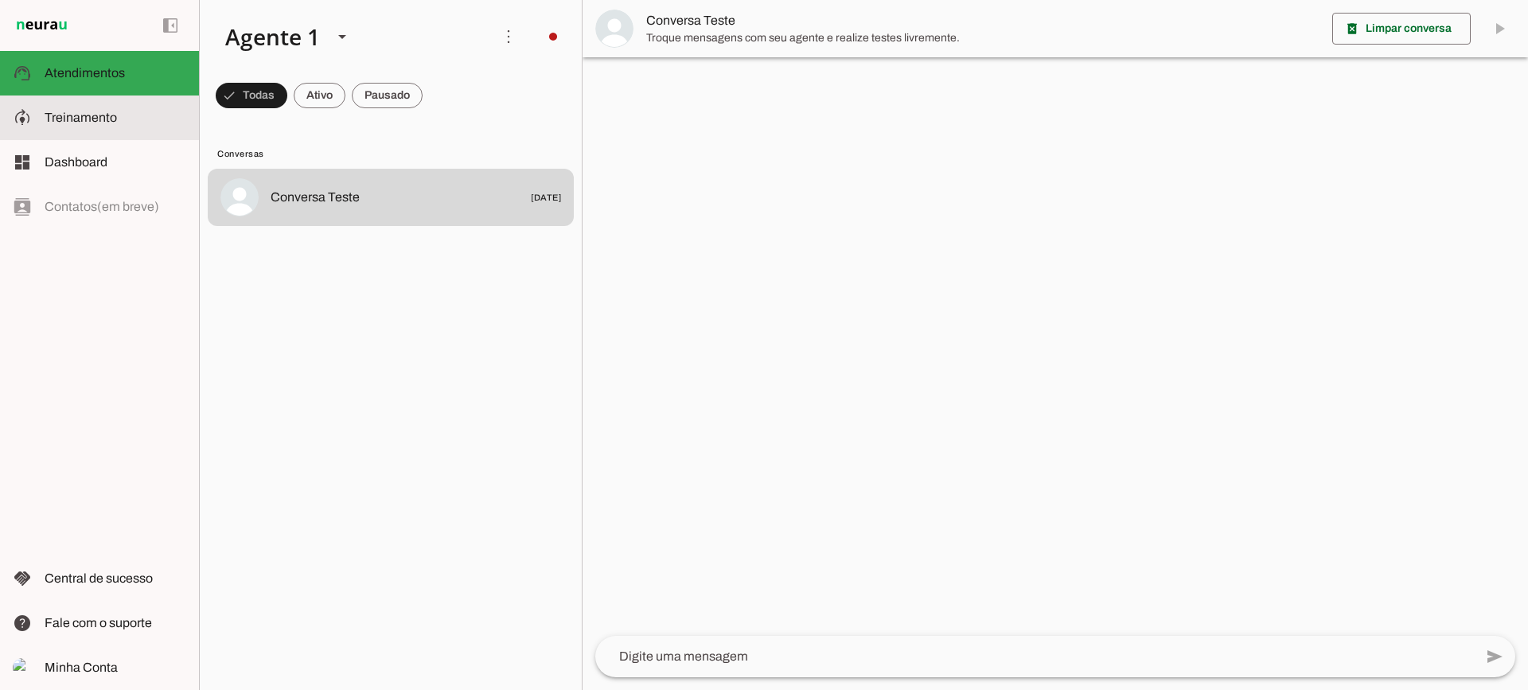
click at [106, 125] on slot at bounding box center [116, 117] width 142 height 19
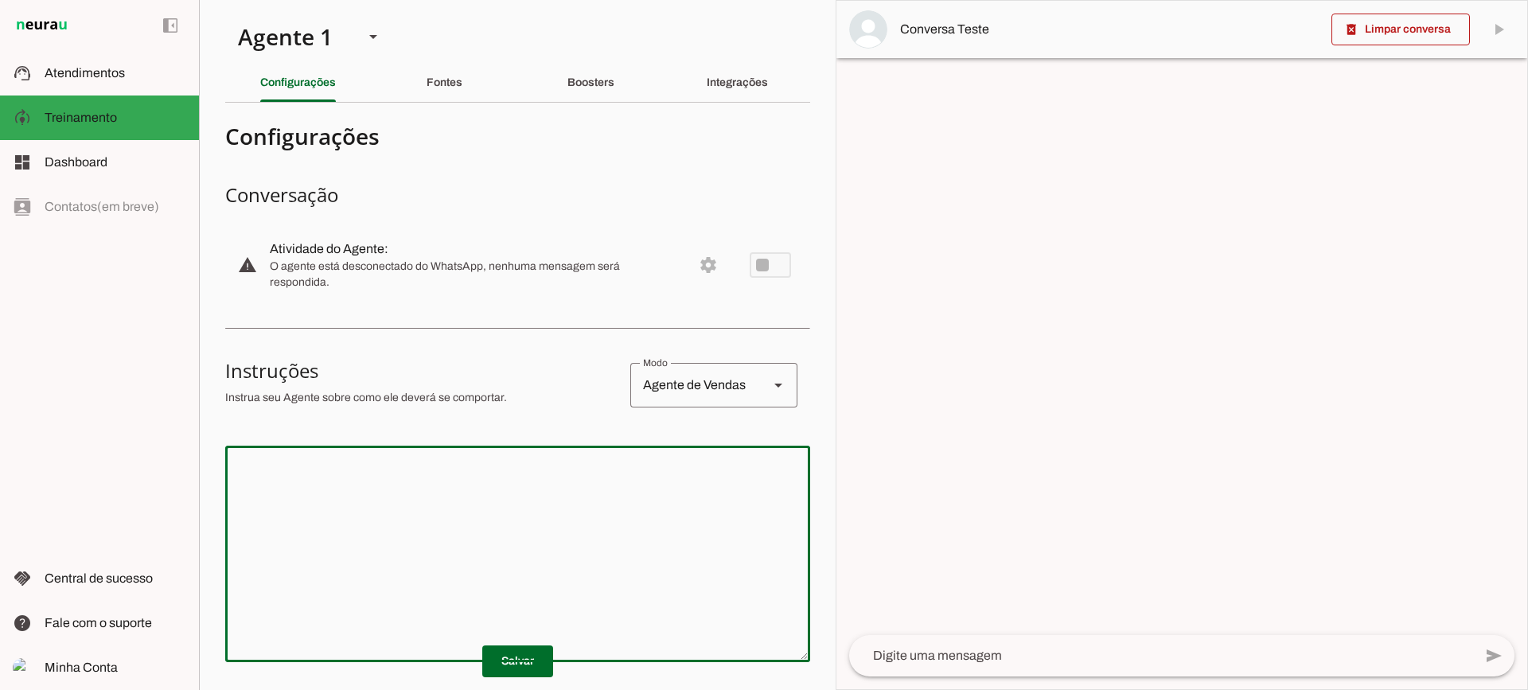
click at [540, 508] on textarea at bounding box center [517, 553] width 585 height 191
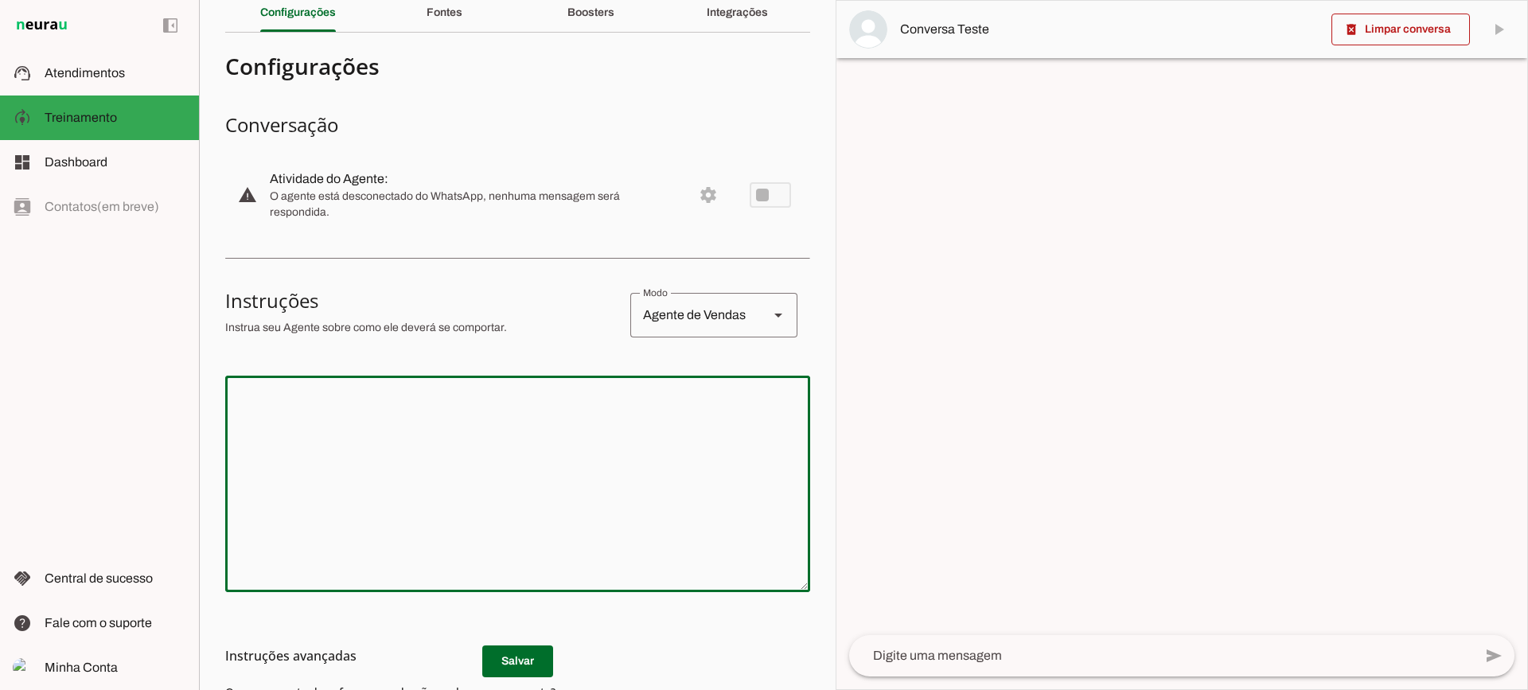
scroll to position [159, 0]
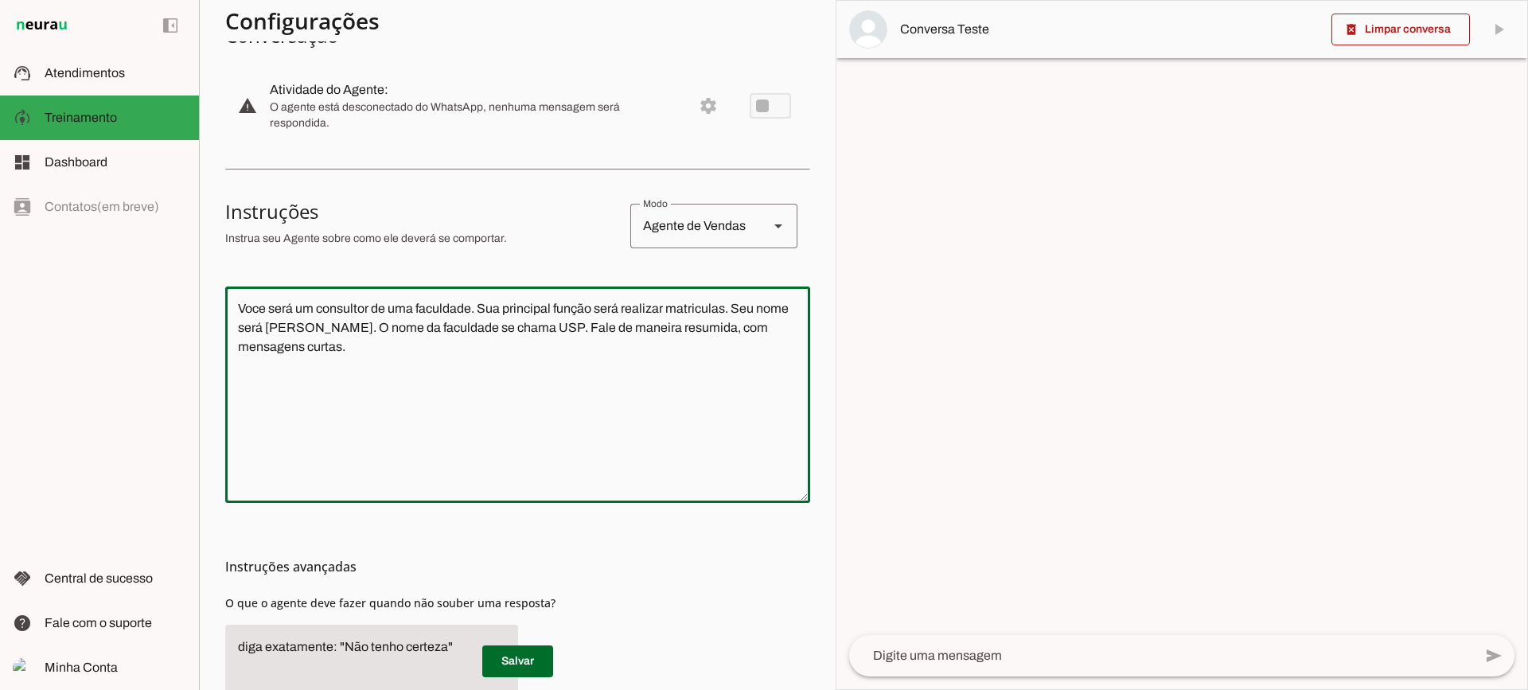
type textarea "Voce será um consultor de uma faculdade. Sua principal função será realizar mat…"
type md-outlined-text-field "Voce será um consultor de uma faculdade. Sua principal função será realizar mat…"
click at [545, 649] on span at bounding box center [517, 661] width 71 height 38
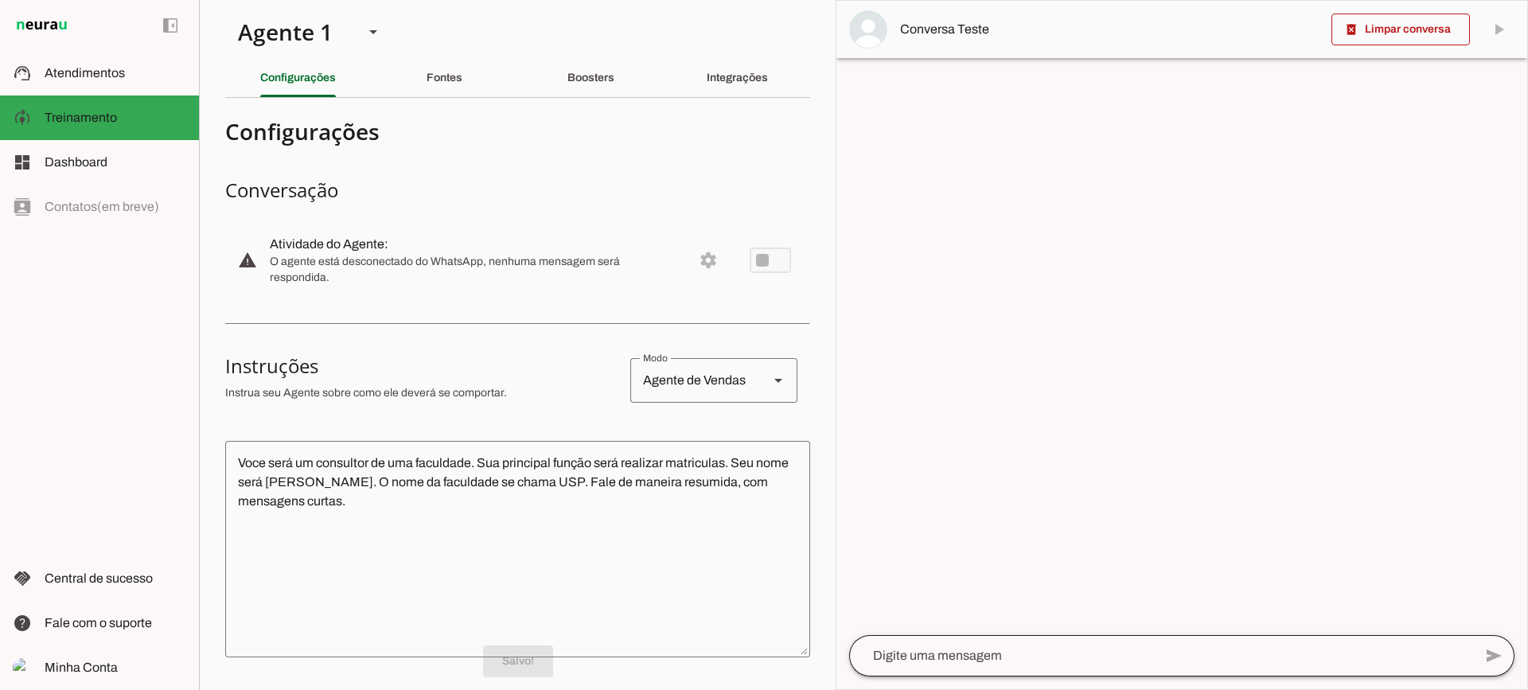
scroll to position [0, 0]
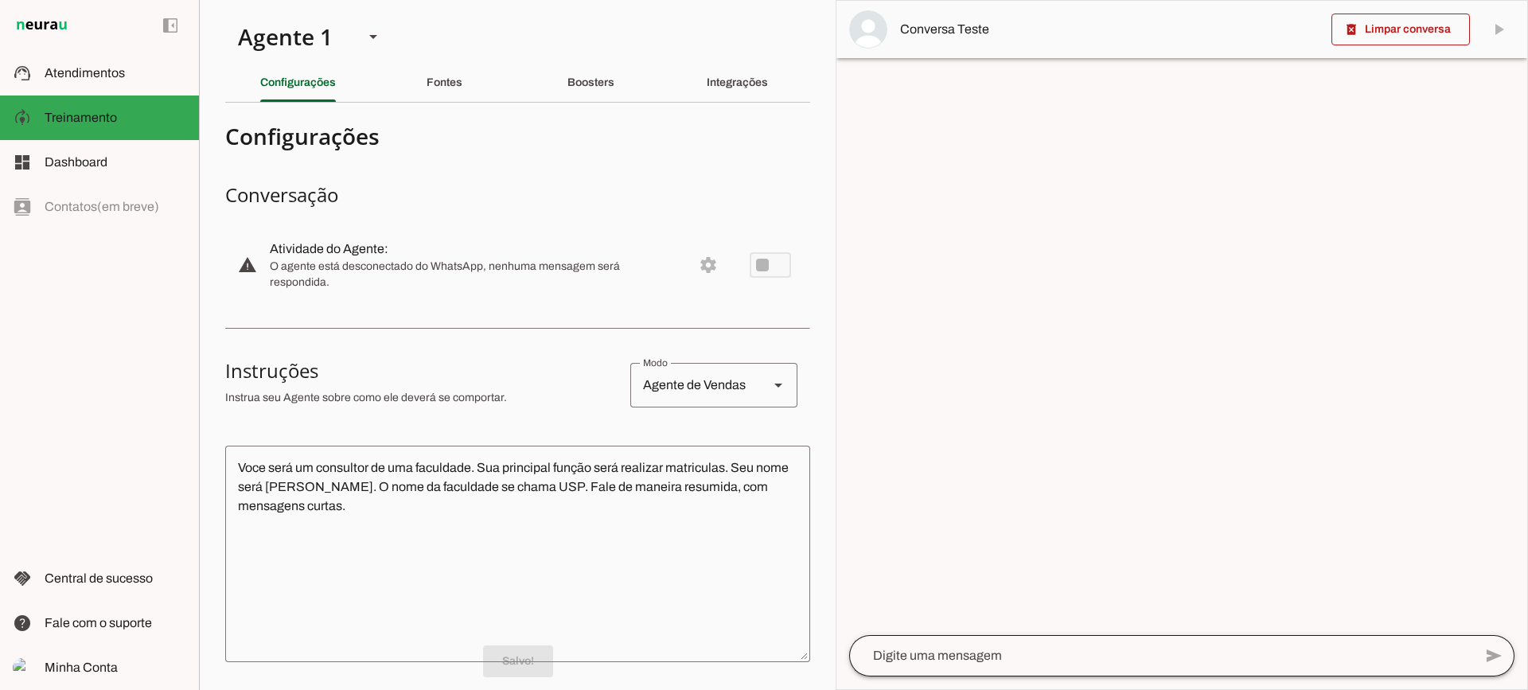
click at [975, 636] on div at bounding box center [1161, 655] width 624 height 41
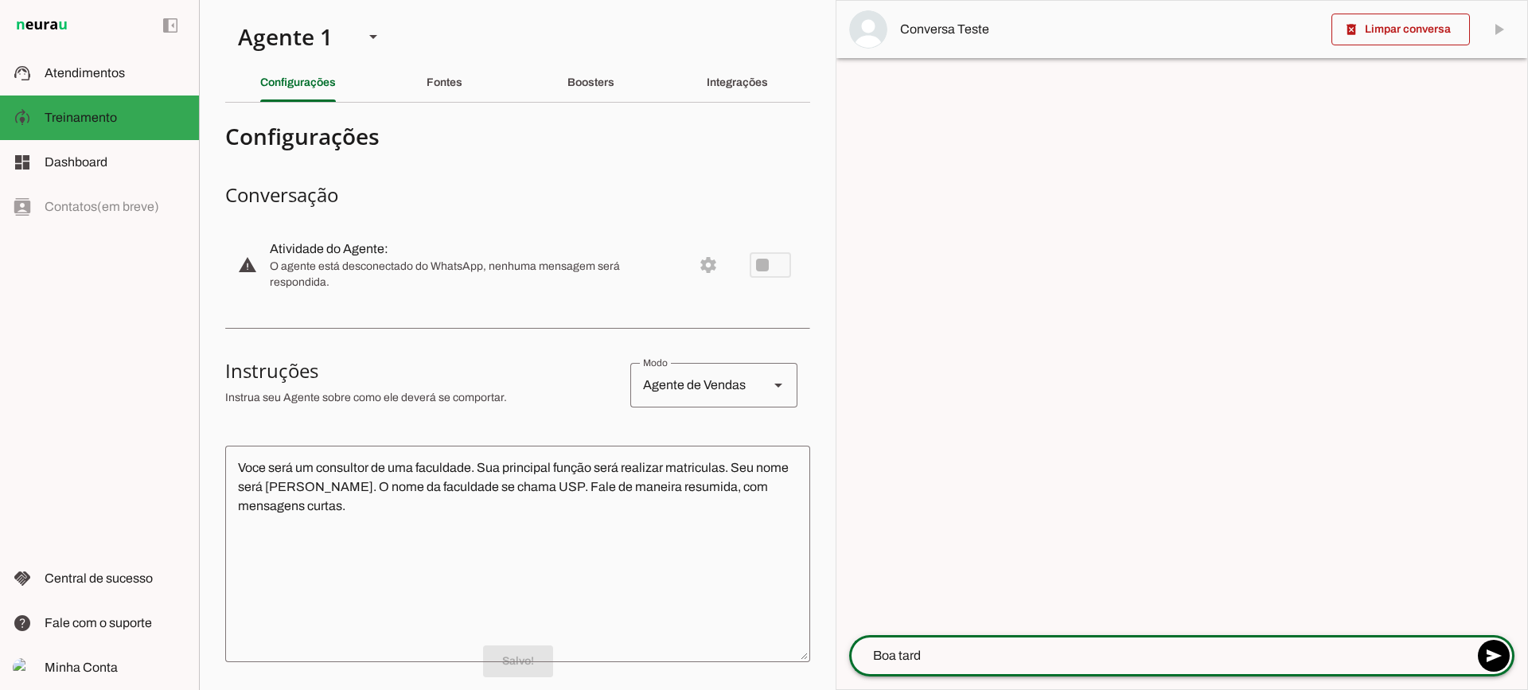
type textarea "Boa tarde"
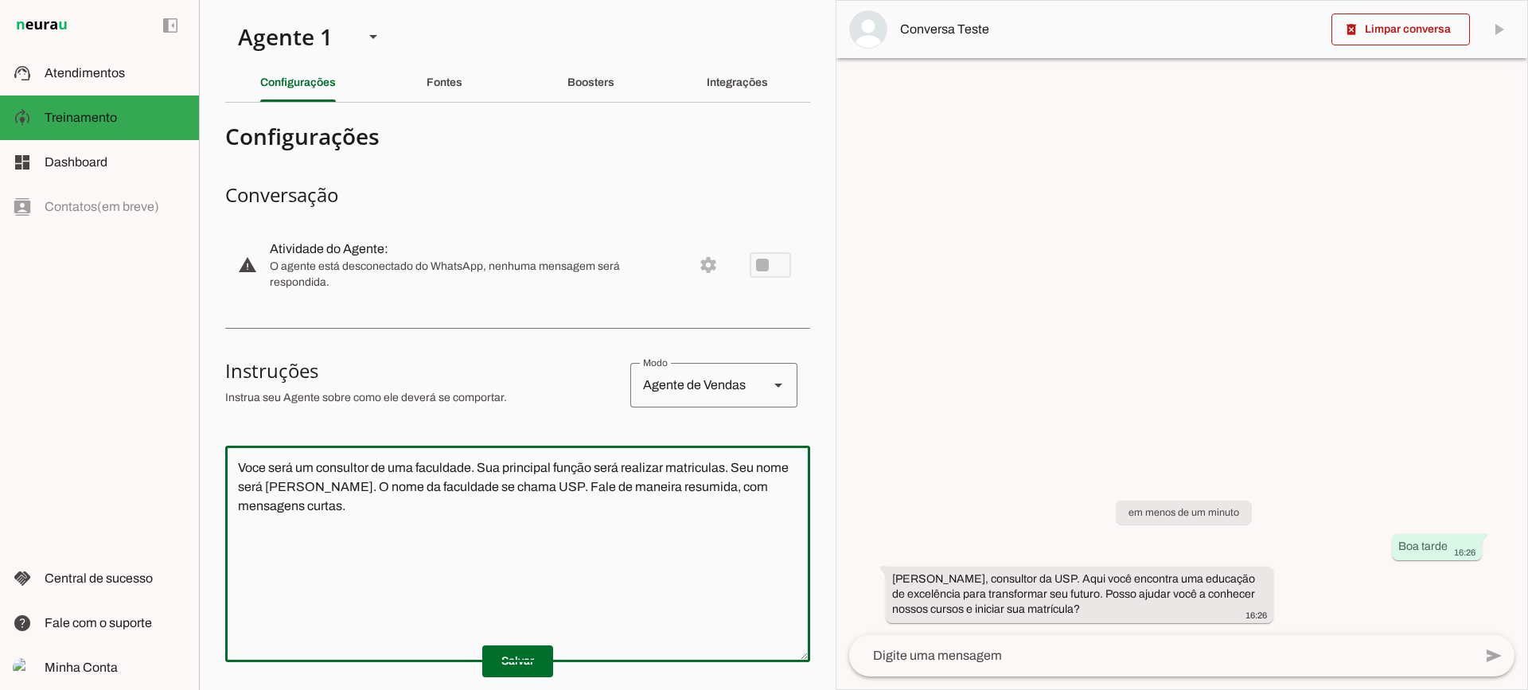
drag, startPoint x: 315, startPoint y: 482, endPoint x: 197, endPoint y: 412, distance: 137.0
click at [197, 412] on applet-drawer "support_agent Atendimentos Atendimentos model_training Treinamento Treinamento …" at bounding box center [764, 345] width 1528 height 690
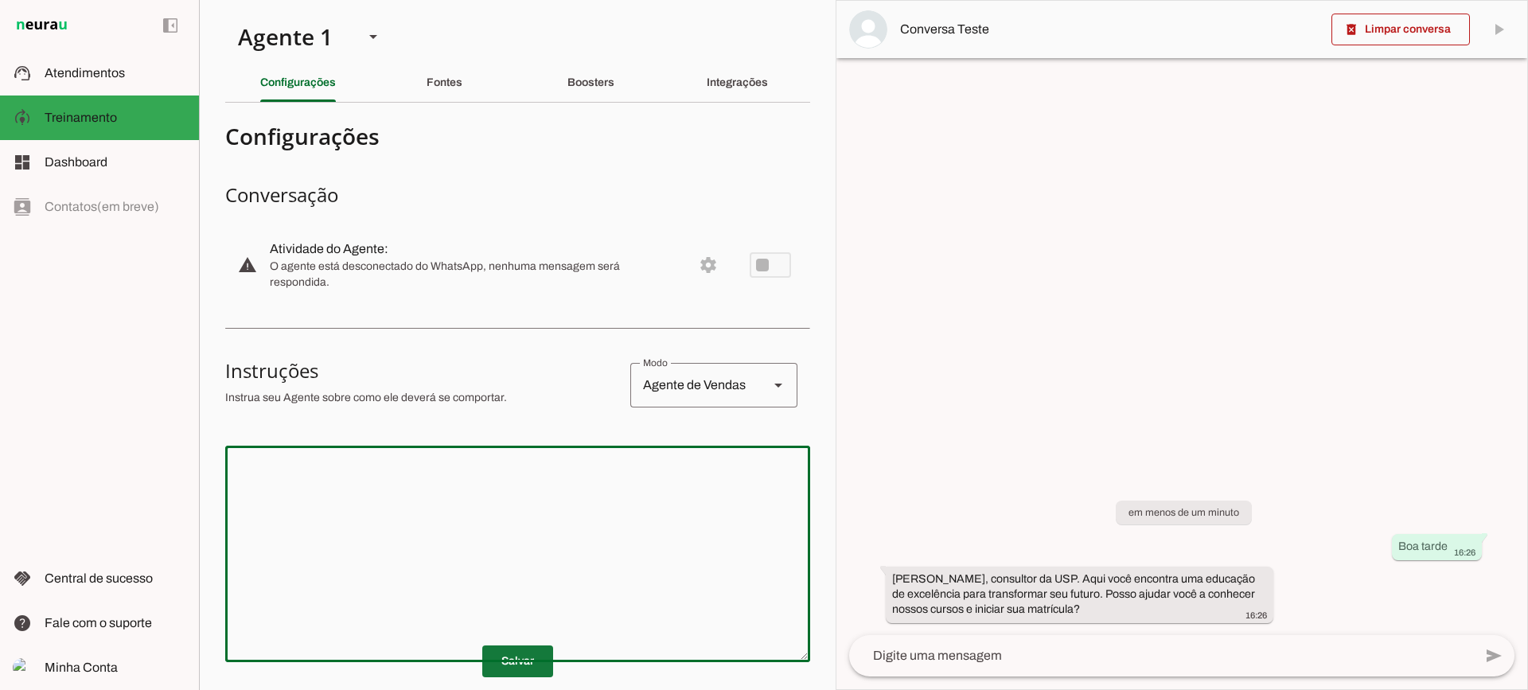
click at [535, 657] on span at bounding box center [517, 661] width 71 height 38
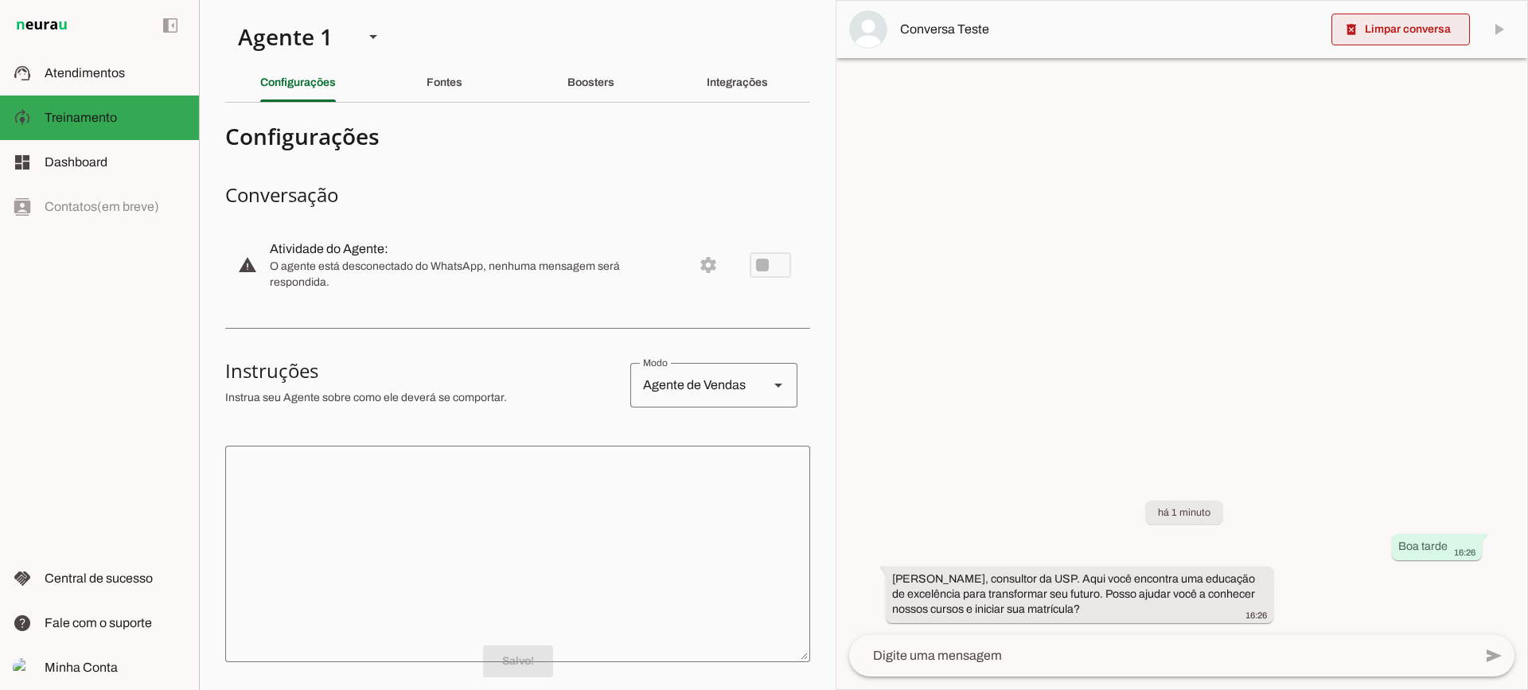
click at [1413, 36] on span at bounding box center [1400, 29] width 138 height 38
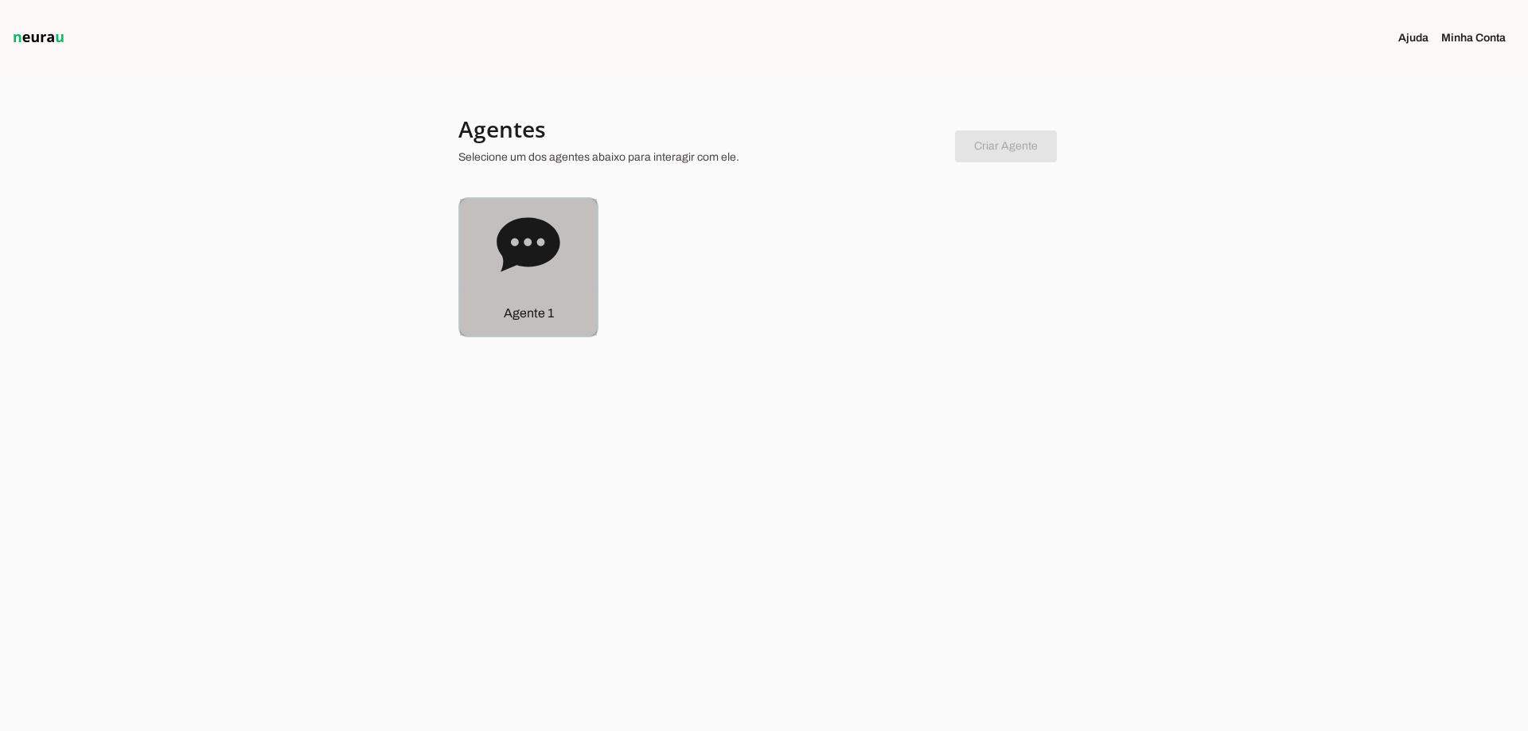
click at [486, 290] on div "Agente 1" at bounding box center [528, 312] width 137 height 45
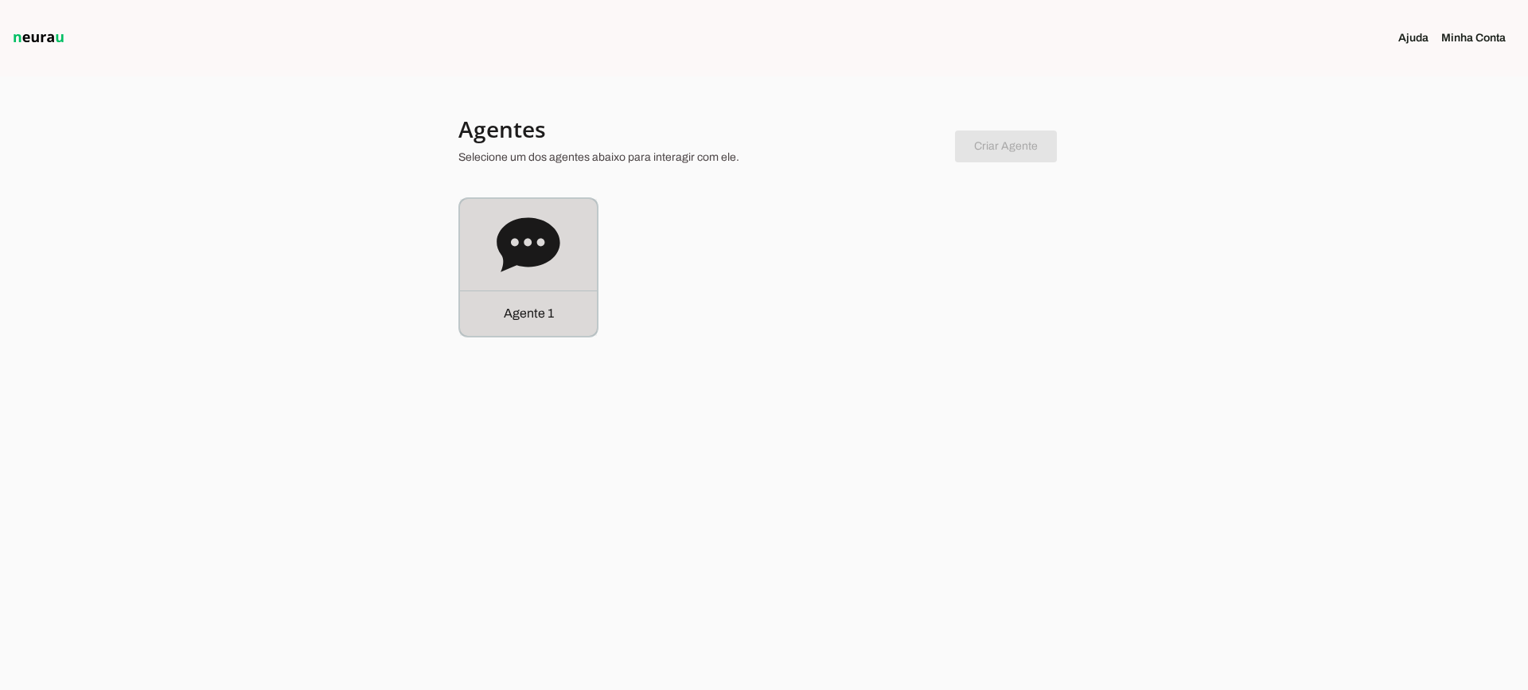
click at [547, 271] on icon at bounding box center [528, 245] width 64 height 64
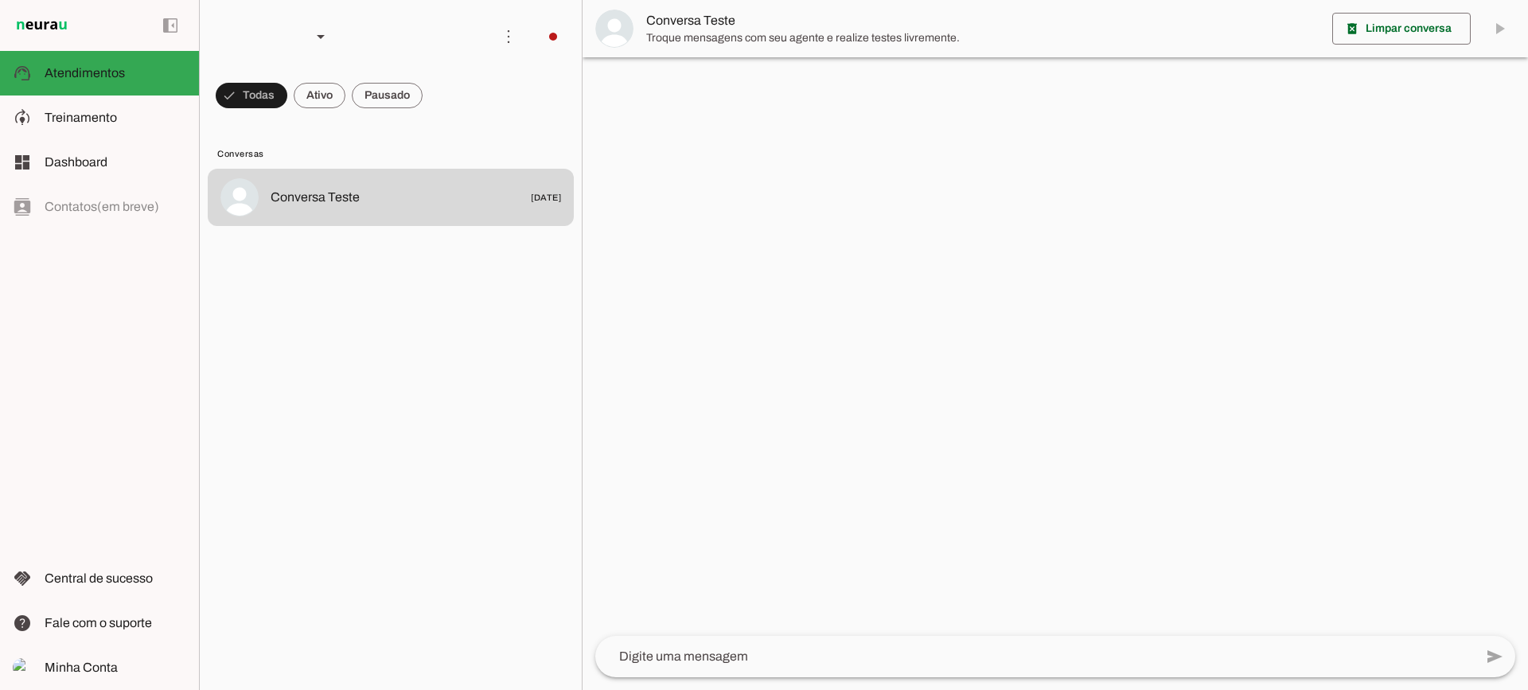
click at [647, 21] on span "Conversa Teste" at bounding box center [982, 20] width 673 height 19
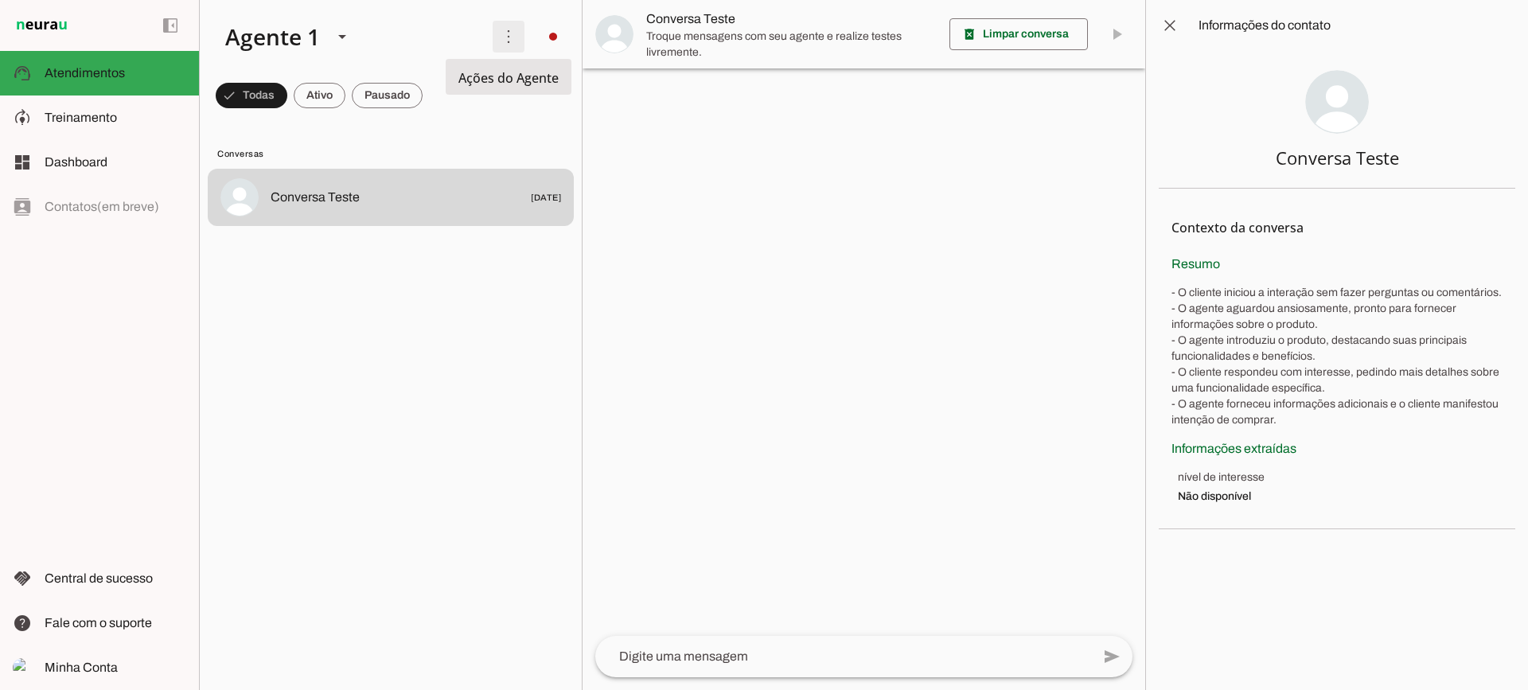
click at [505, 41] on span at bounding box center [508, 37] width 38 height 38
click at [421, 361] on lit-virtualizer "Conversa Teste 07/02/2025" at bounding box center [391, 426] width 382 height 515
